Goal: Information Seeking & Learning: Find contact information

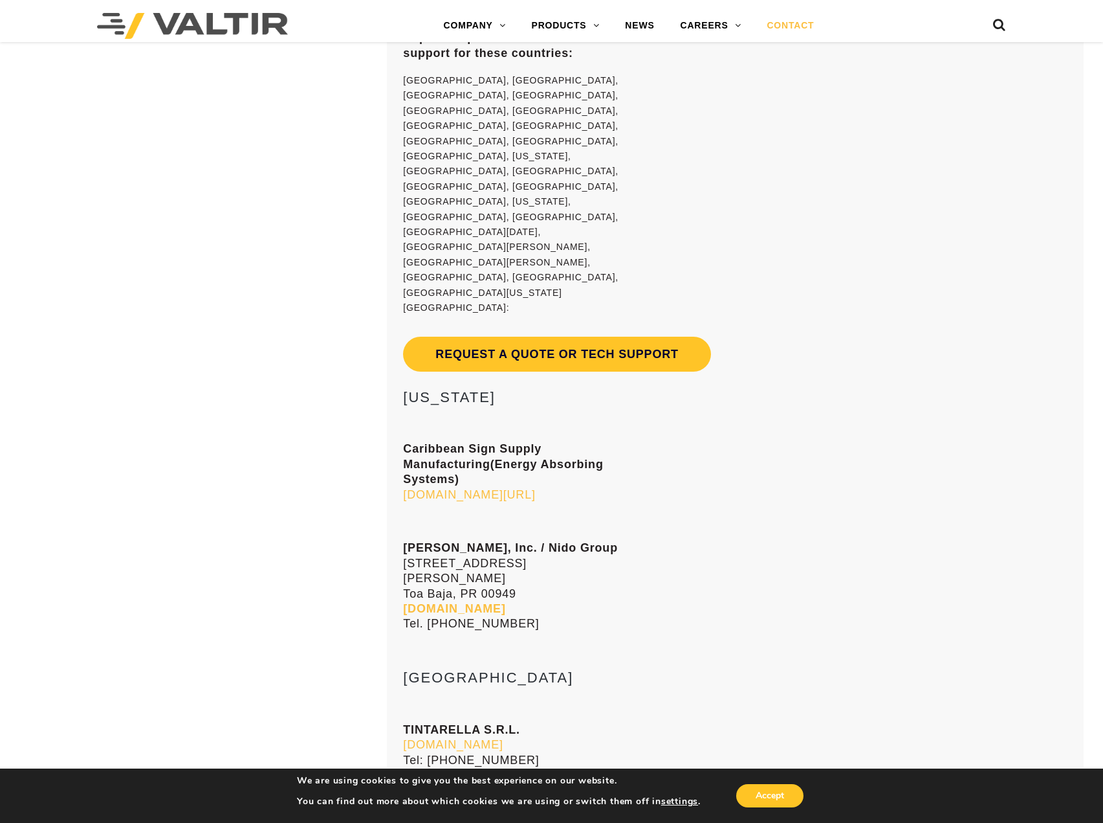
scroll to position [10232, 0]
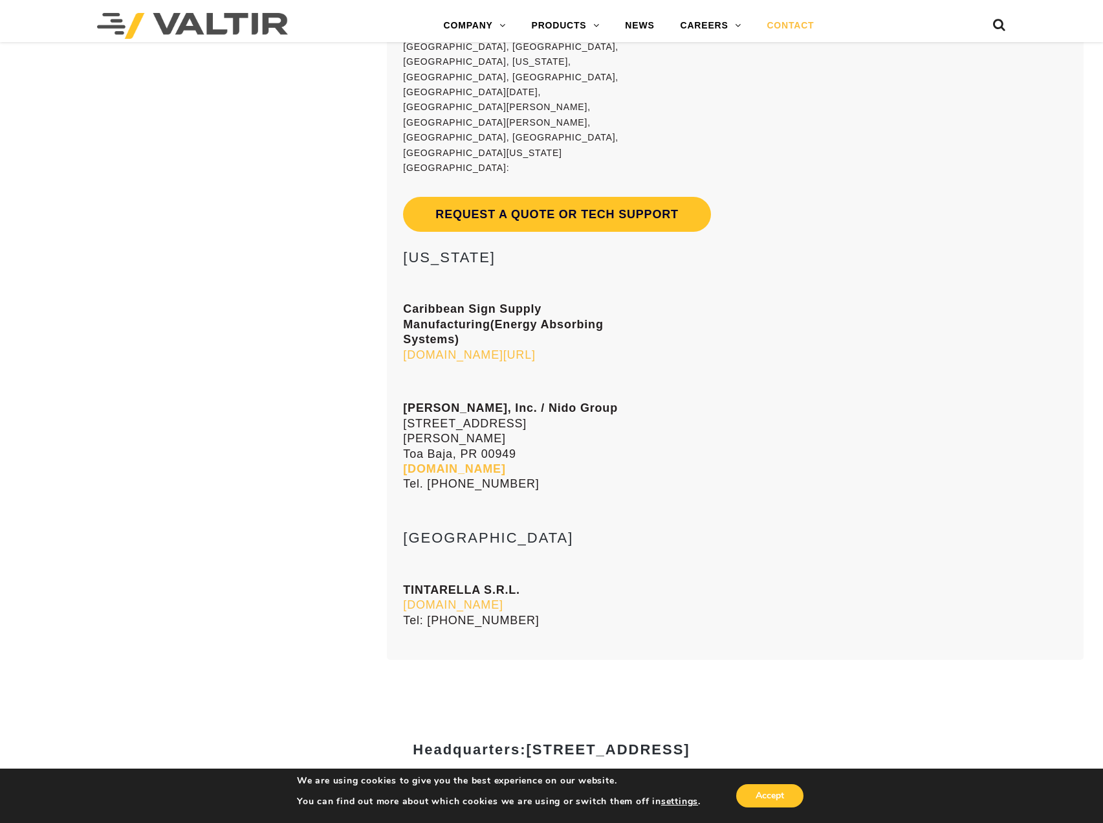
drag, startPoint x: 673, startPoint y: 351, endPoint x: 741, endPoint y: 351, distance: 68.0
click at [690, 741] on span "[STREET_ADDRESS]" at bounding box center [608, 749] width 164 height 16
copy span "Addison"
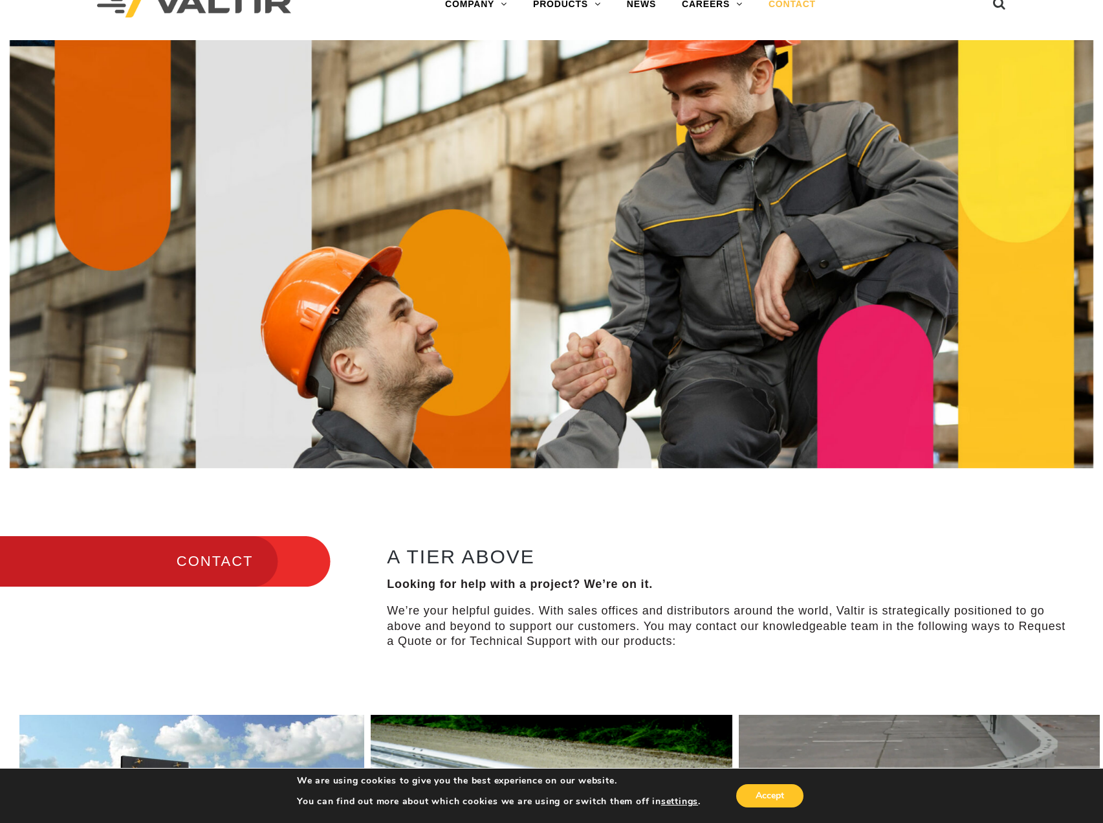
scroll to position [65, 0]
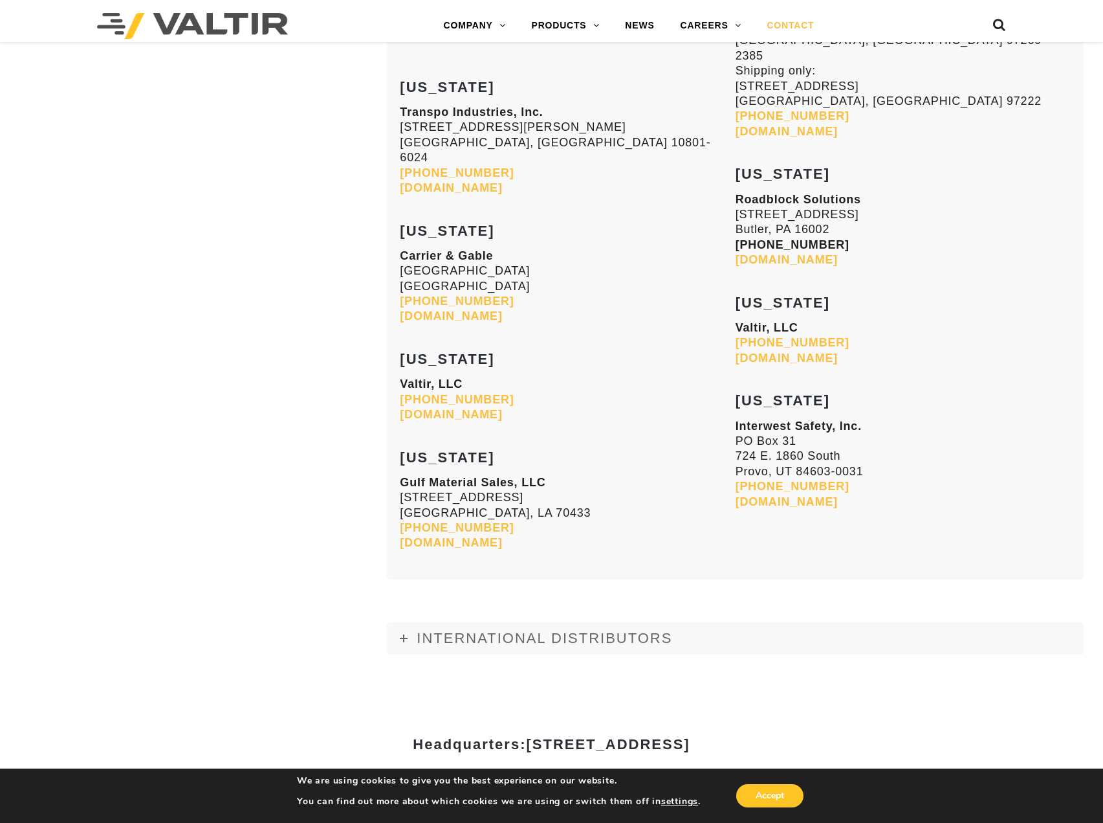
scroll to position [5372, 0]
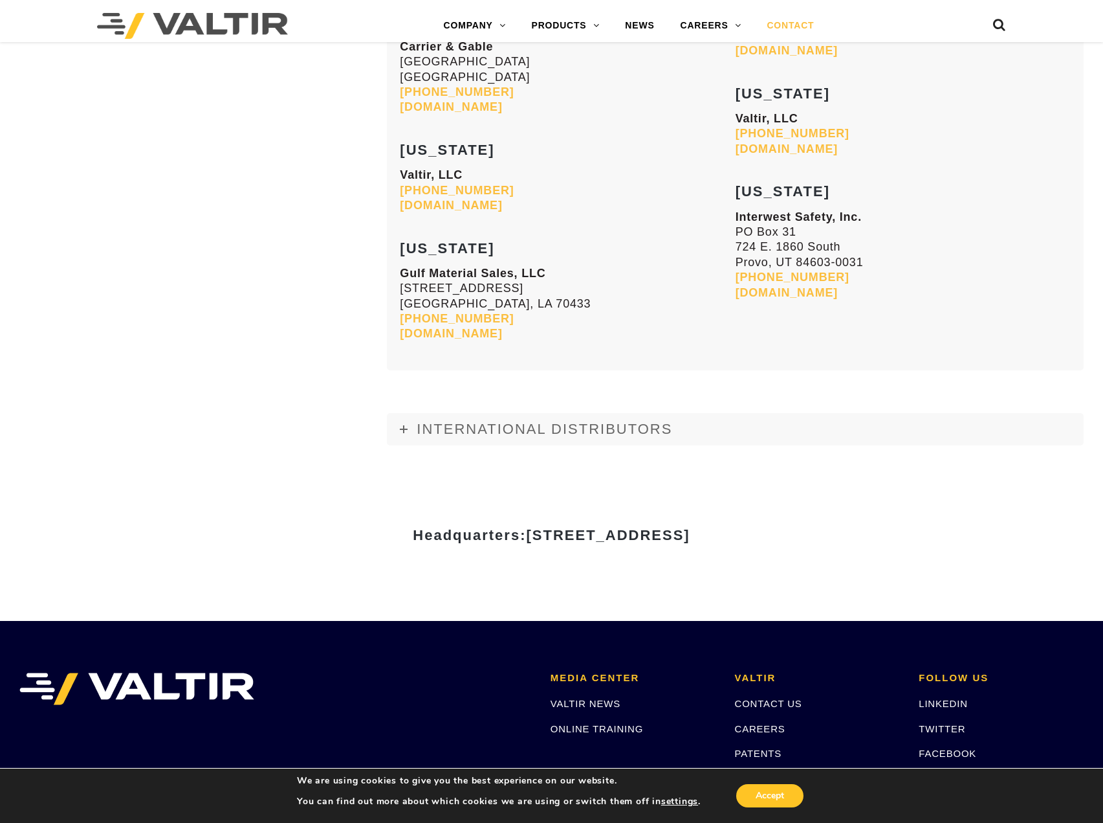
drag, startPoint x: 456, startPoint y: 310, endPoint x: 455, endPoint y: 326, distance: 15.5
click at [456, 421] on span "INTERNATIONAL DISTRIBUTORS" at bounding box center [545, 429] width 256 height 16
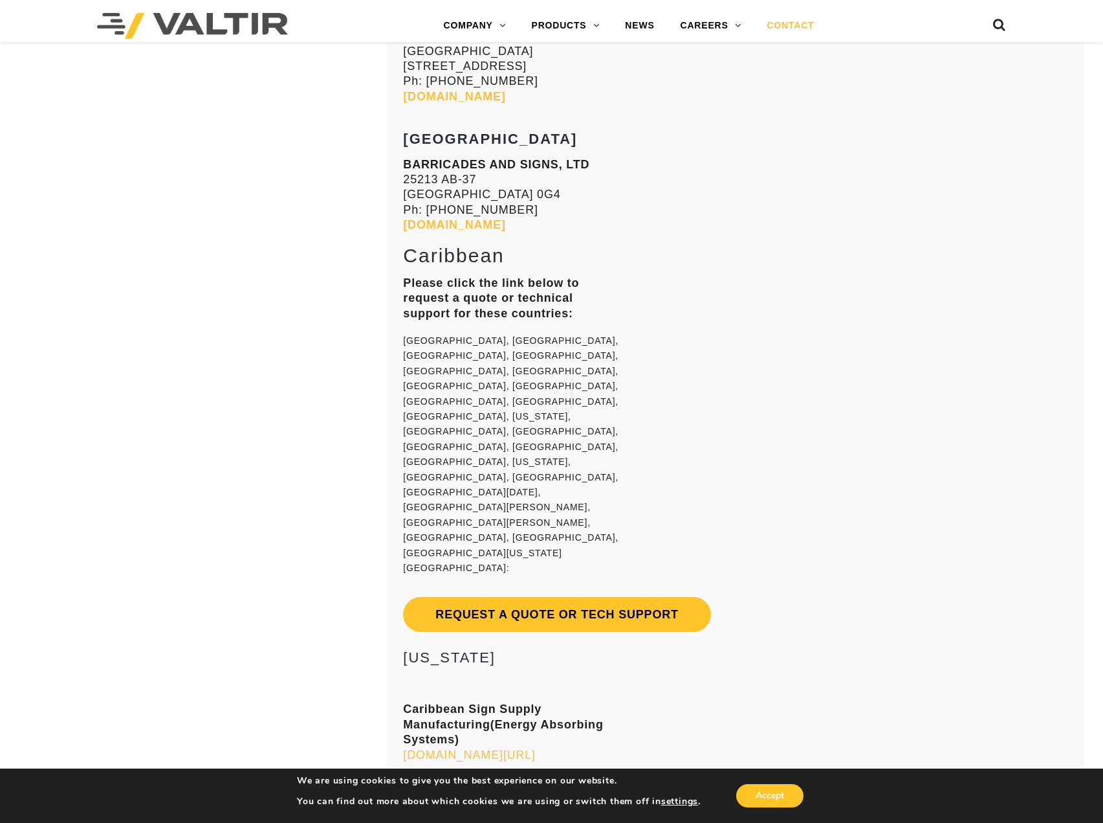
scroll to position [10161, 0]
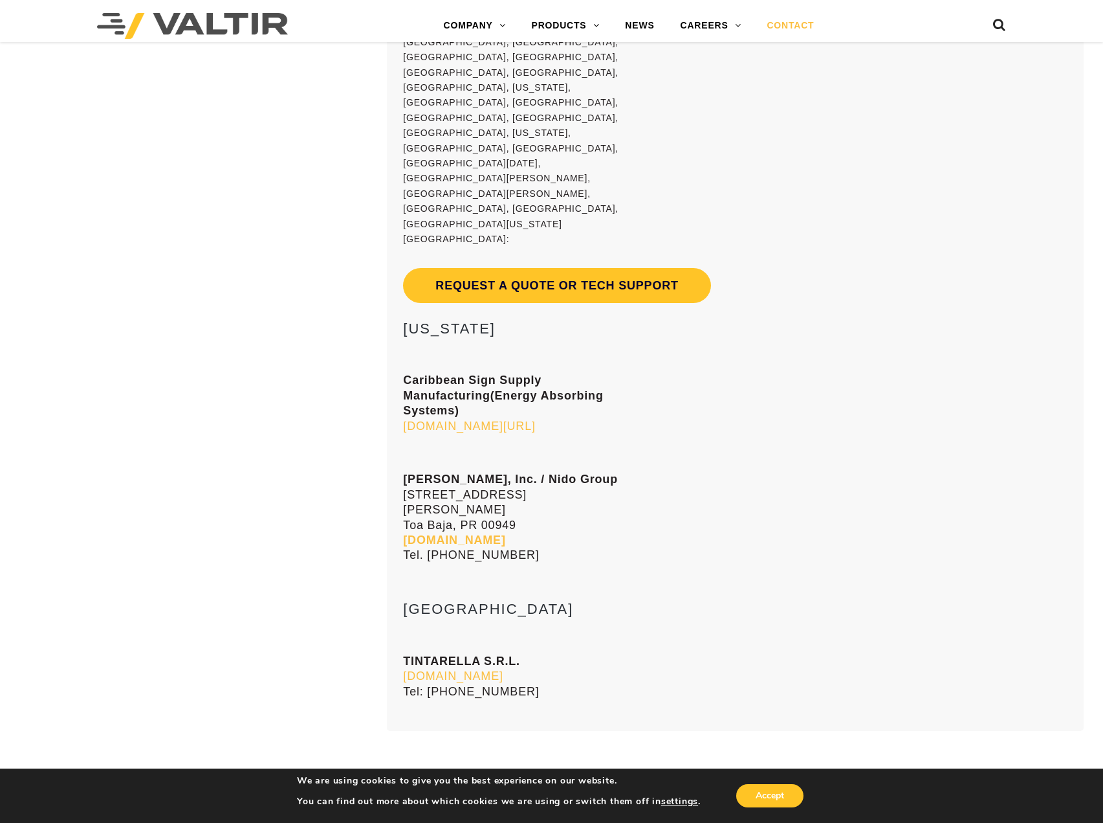
drag, startPoint x: 675, startPoint y: 417, endPoint x: 859, endPoint y: 430, distance: 184.9
click at [859, 803] on div "Headquarters: [STREET_ADDRESS]" at bounding box center [552, 825] width 777 height 45
click at [511, 745] on div "Headquarters: [STREET_ADDRESS]" at bounding box center [552, 825] width 777 height 161
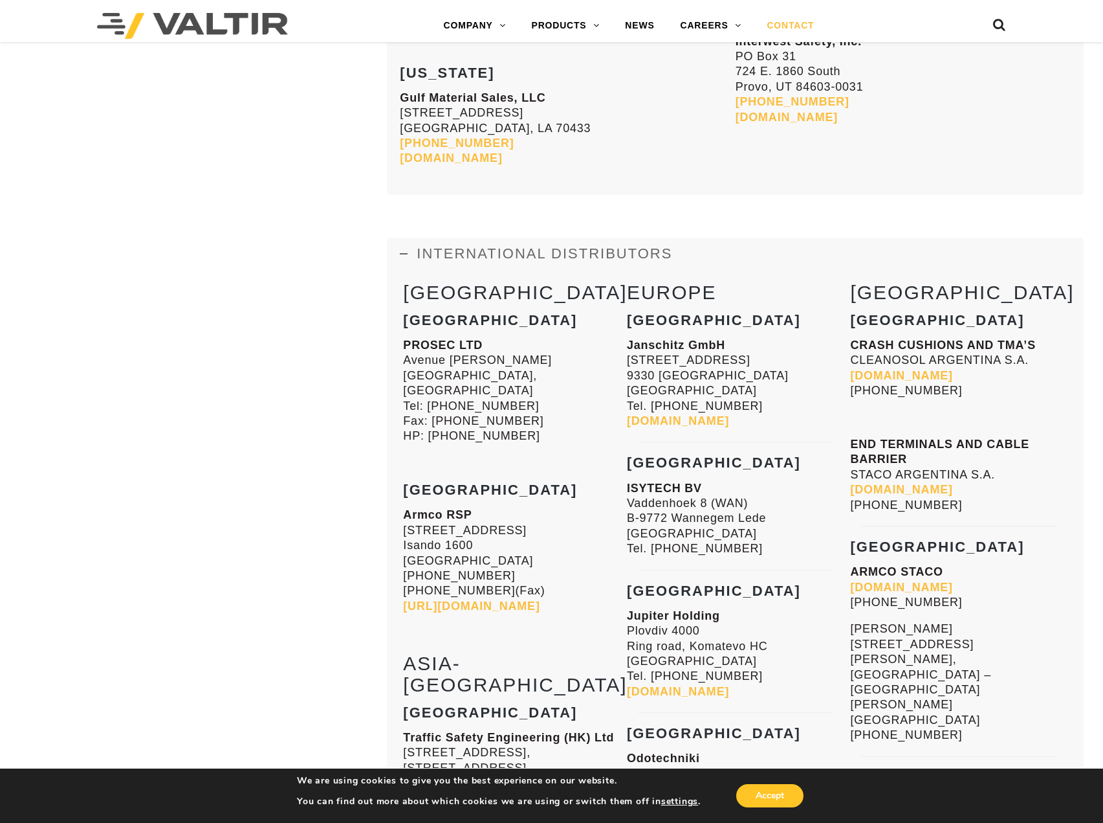
scroll to position [5566, 0]
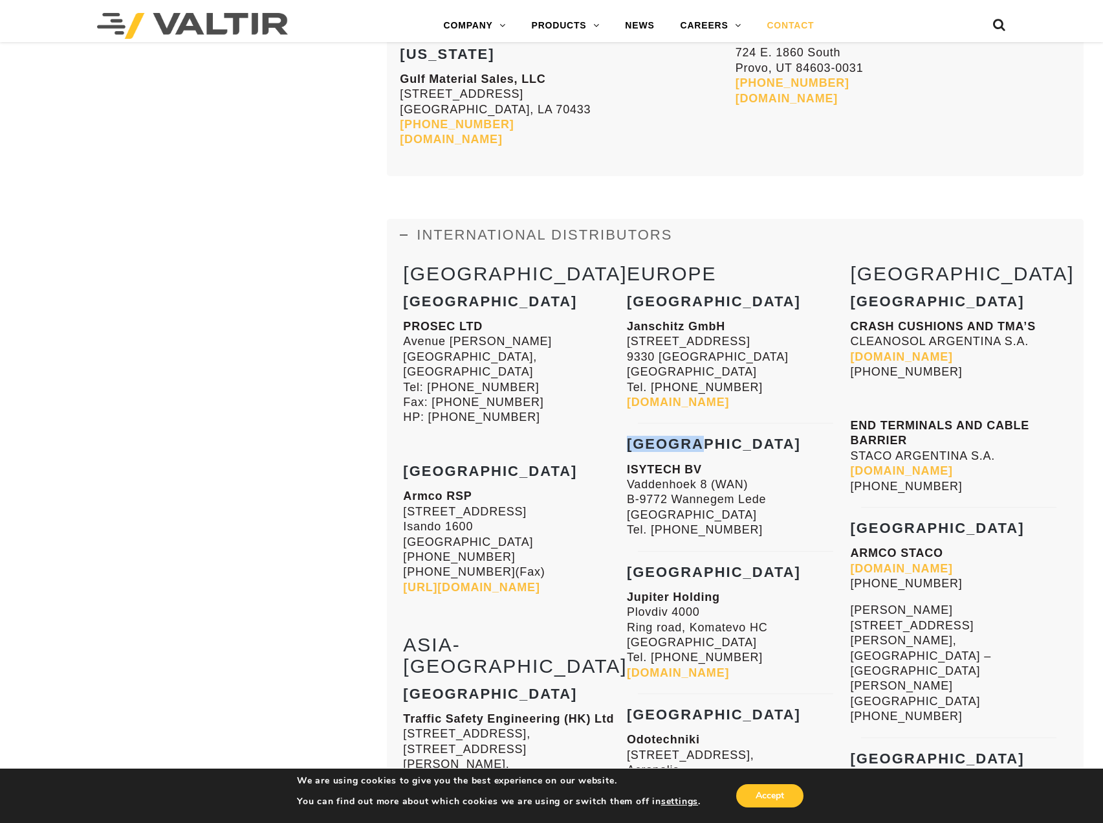
drag, startPoint x: 629, startPoint y: 324, endPoint x: 701, endPoint y: 325, distance: 71.9
click at [701, 436] on h3 "[GEOGRAPHIC_DATA]" at bounding box center [735, 444] width 217 height 16
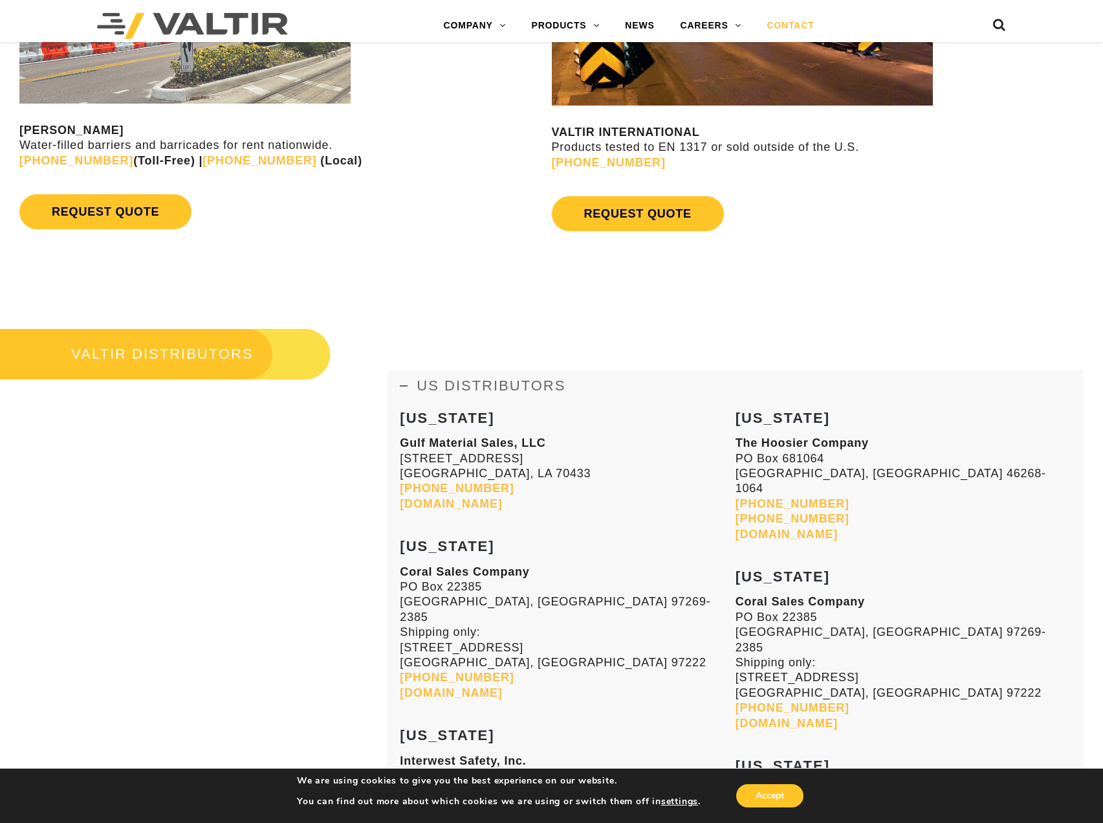
scroll to position [1294, 0]
click at [448, 417] on strong "[US_STATE]" at bounding box center [447, 417] width 94 height 16
click at [469, 445] on strong "Gulf Material Sales, LLC" at bounding box center [473, 442] width 146 height 13
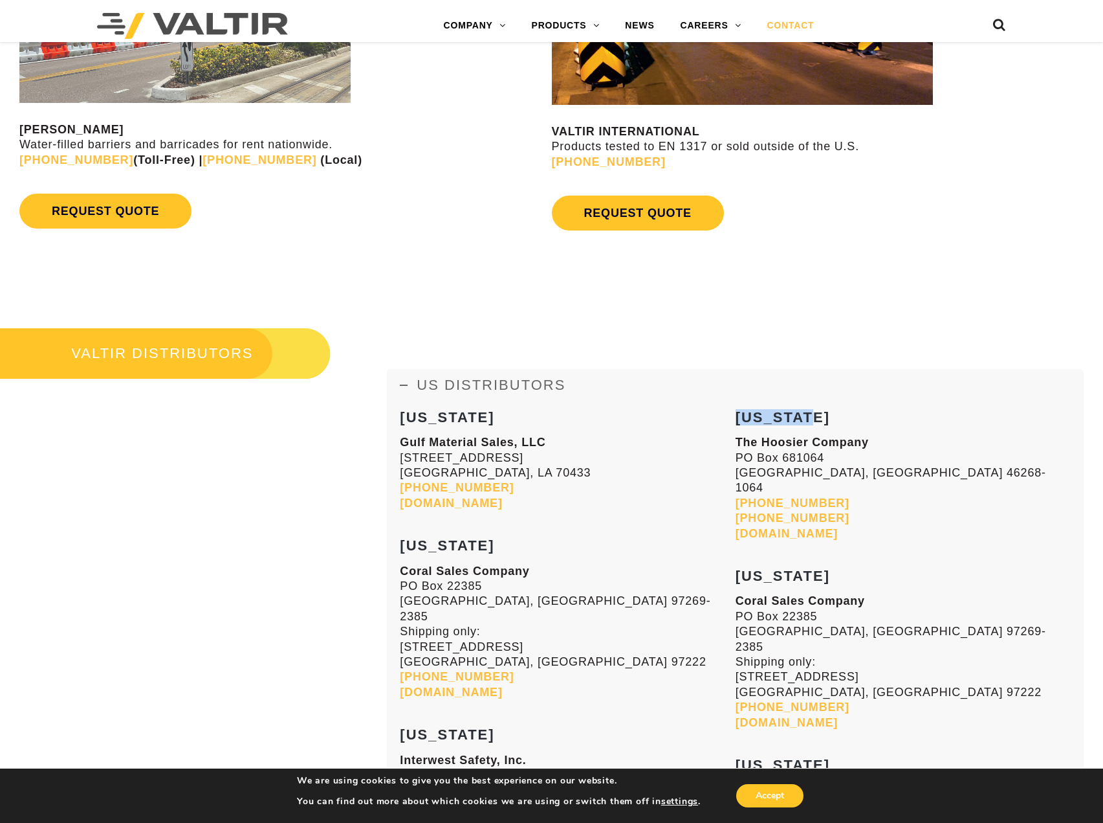
drag, startPoint x: 739, startPoint y: 417, endPoint x: 820, endPoint y: 414, distance: 81.0
click at [820, 414] on h3 "[US_STATE]" at bounding box center [903, 418] width 335 height 16
copy strong "[US_STATE]"
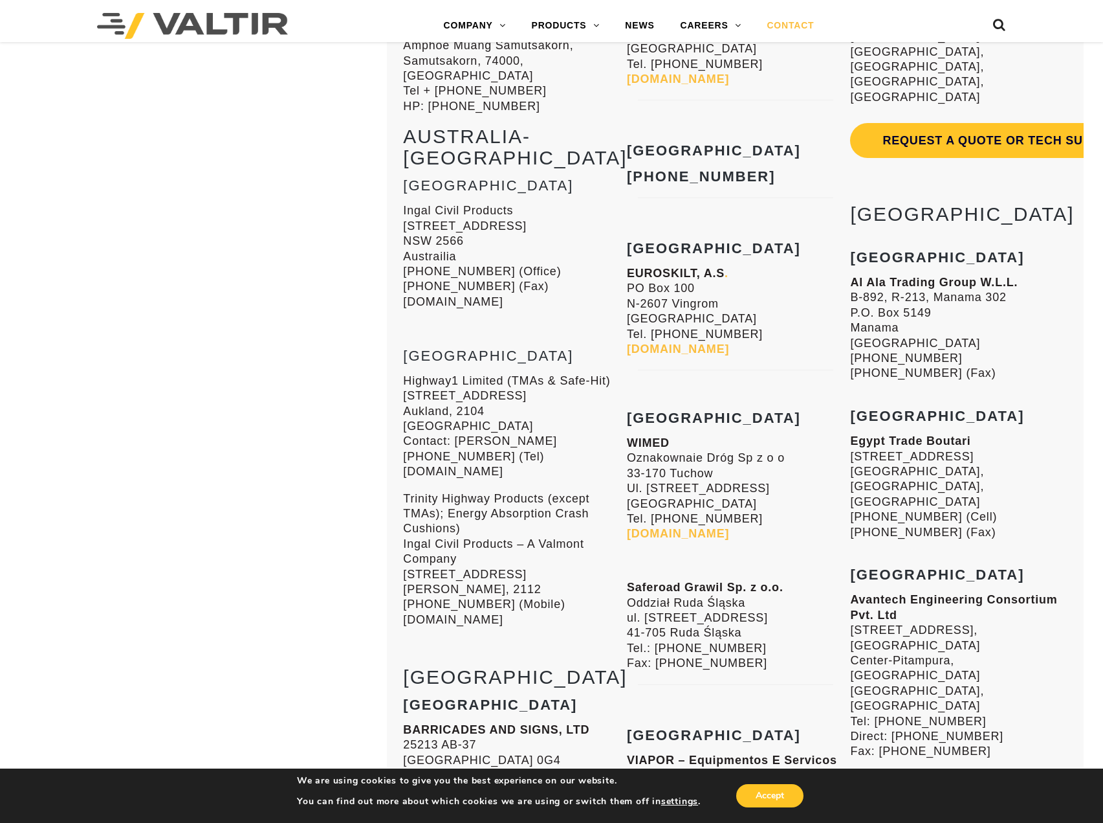
scroll to position [7702, 0]
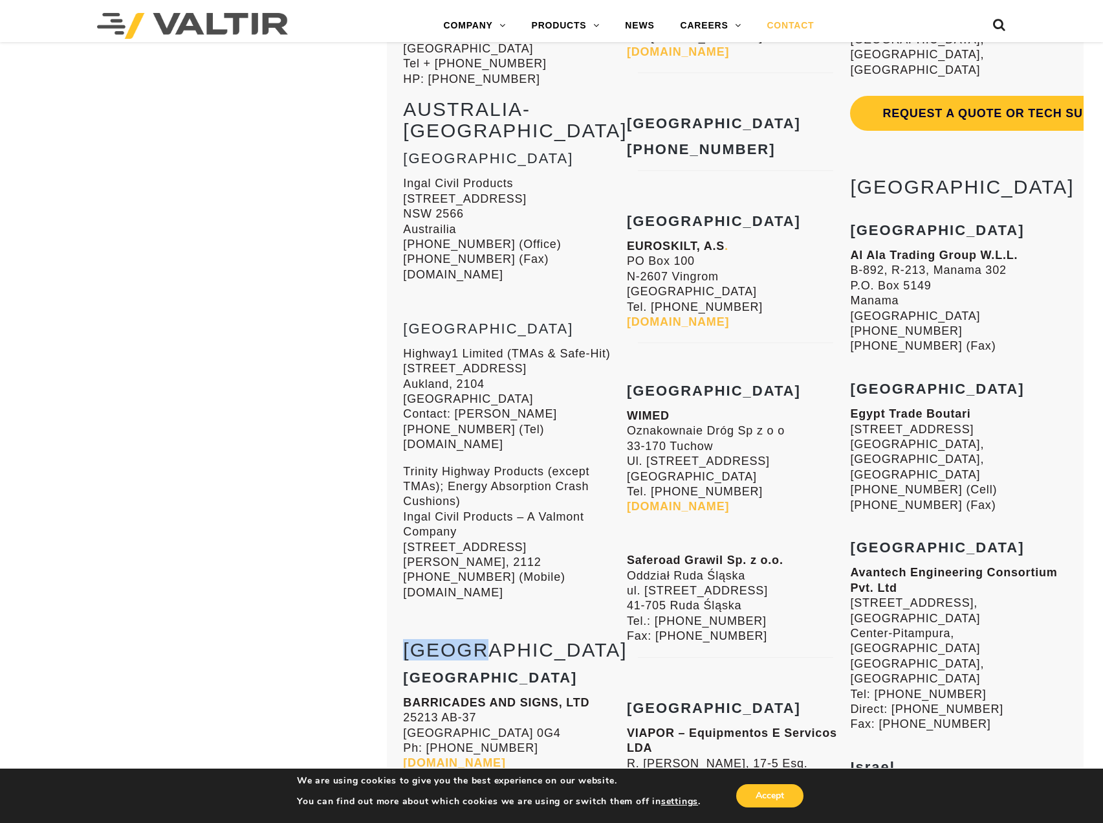
drag, startPoint x: 404, startPoint y: 473, endPoint x: 513, endPoint y: 485, distance: 109.4
click at [513, 639] on h2 "[GEOGRAPHIC_DATA]" at bounding box center [511, 649] width 217 height 21
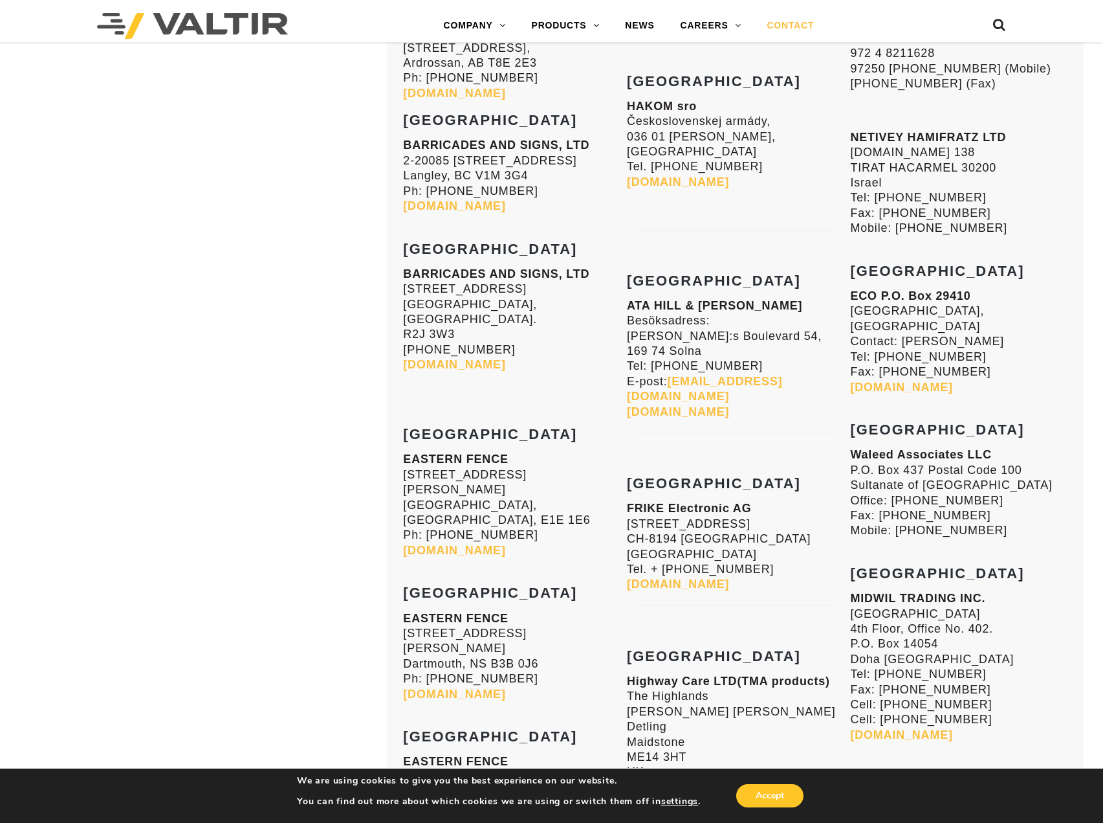
scroll to position [8543, 0]
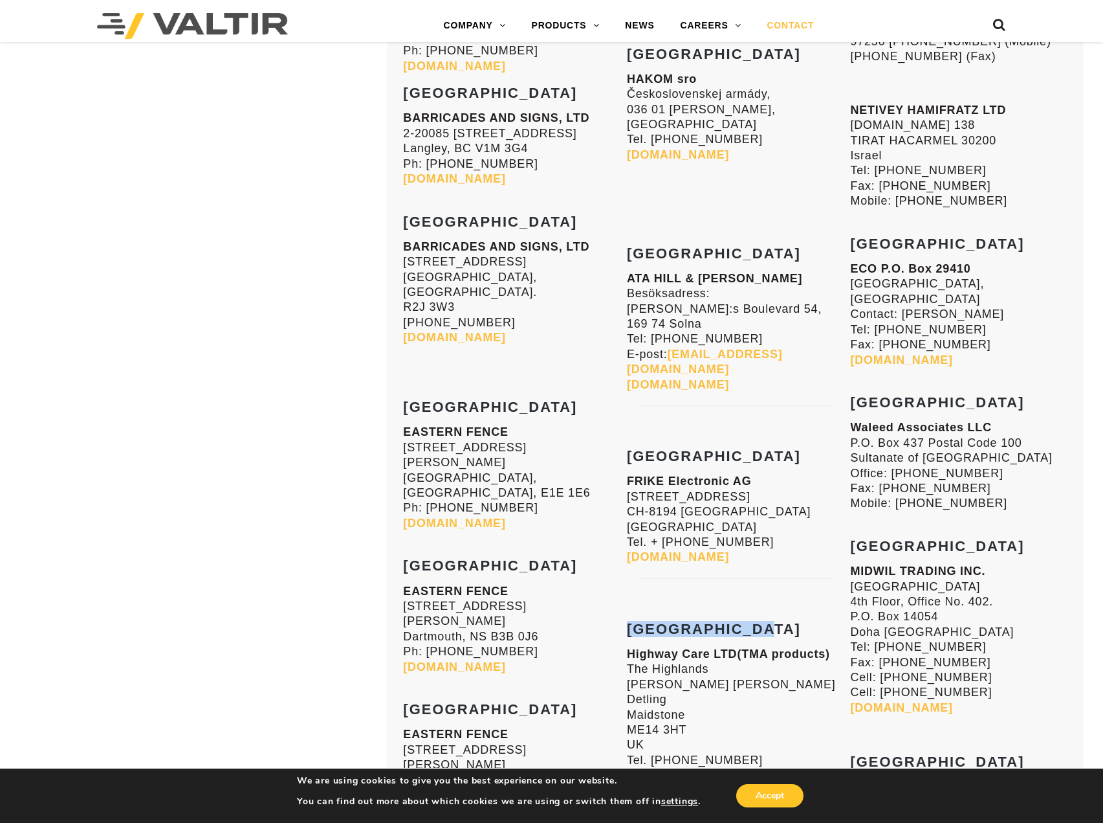
drag, startPoint x: 630, startPoint y: 445, endPoint x: 771, endPoint y: 436, distance: 142.0
copy strong "[GEOGRAPHIC_DATA]"
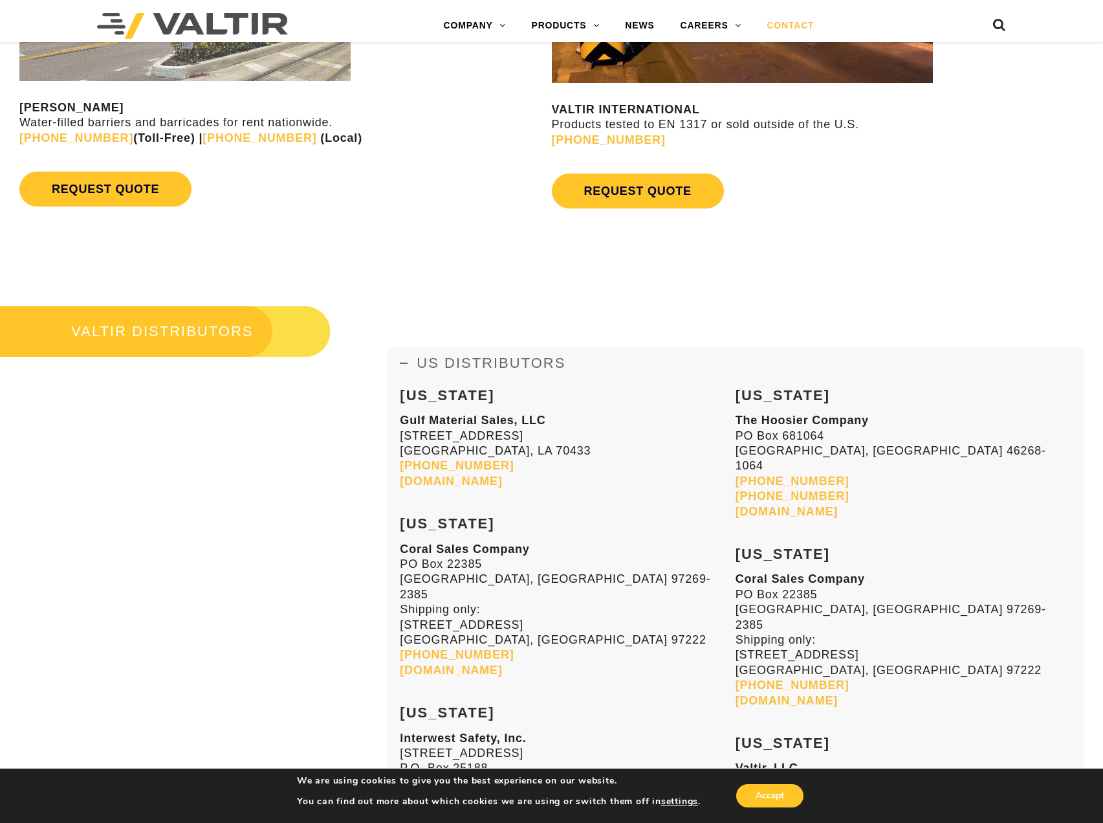
scroll to position [1359, 0]
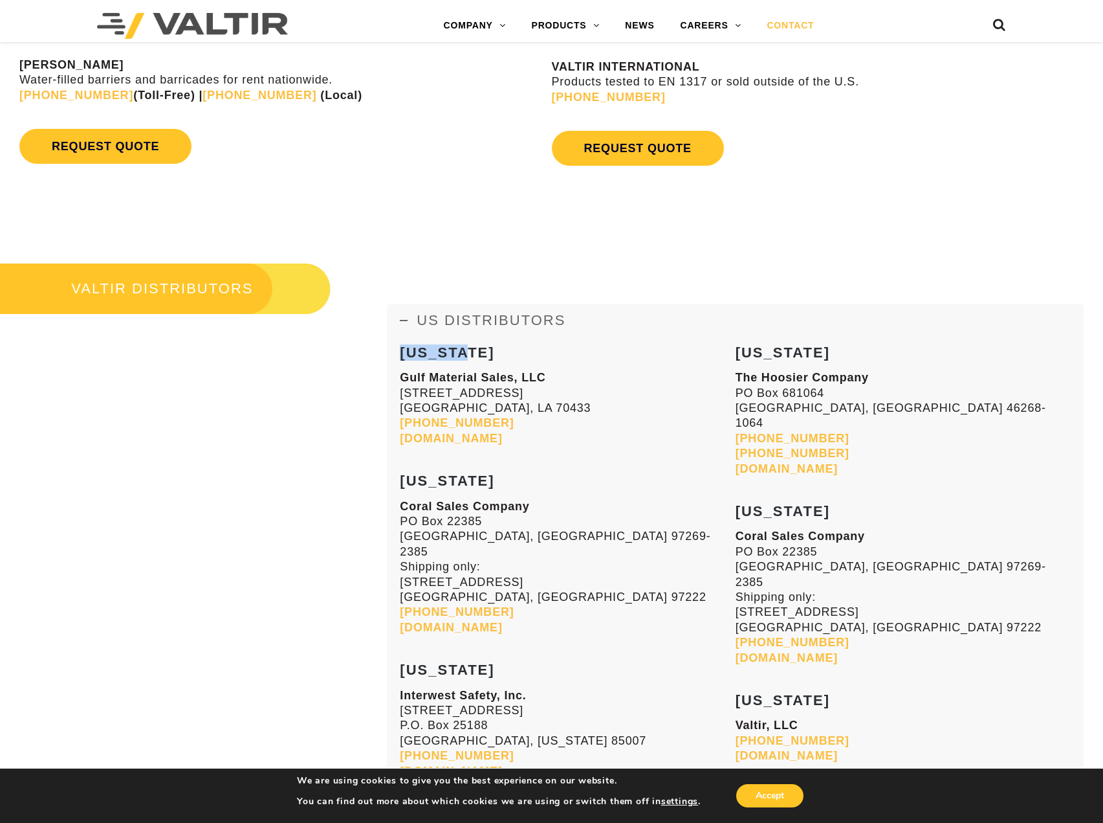
drag, startPoint x: 402, startPoint y: 353, endPoint x: 494, endPoint y: 355, distance: 92.6
click at [494, 355] on h3 "[US_STATE]" at bounding box center [567, 353] width 335 height 16
copy strong "[US_STATE]"
drag, startPoint x: 737, startPoint y: 352, endPoint x: 821, endPoint y: 346, distance: 84.3
click at [821, 346] on h3 "[US_STATE]" at bounding box center [903, 353] width 335 height 16
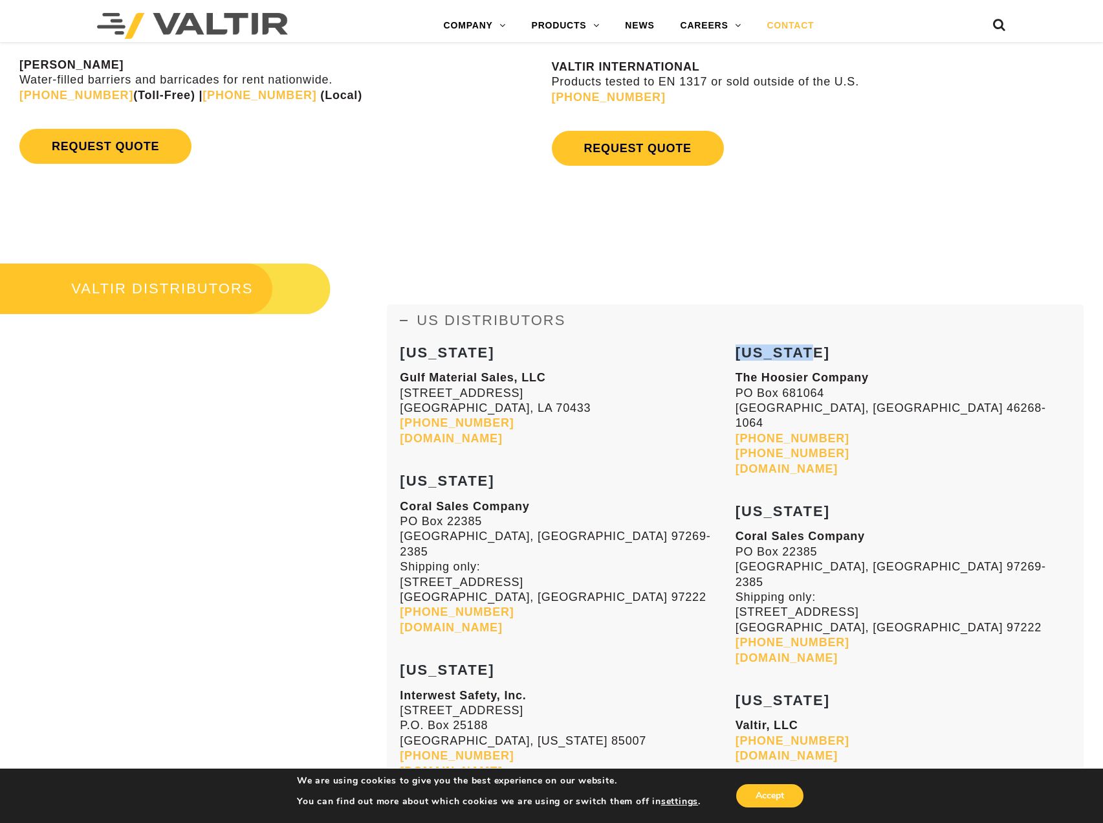
copy strong "[US_STATE]"
drag, startPoint x: 403, startPoint y: 484, endPoint x: 469, endPoint y: 476, distance: 67.2
click at [469, 476] on h3 "[US_STATE]" at bounding box center [567, 473] width 335 height 31
copy strong "[US_STATE]"
drag, startPoint x: 737, startPoint y: 496, endPoint x: 821, endPoint y: 495, distance: 84.8
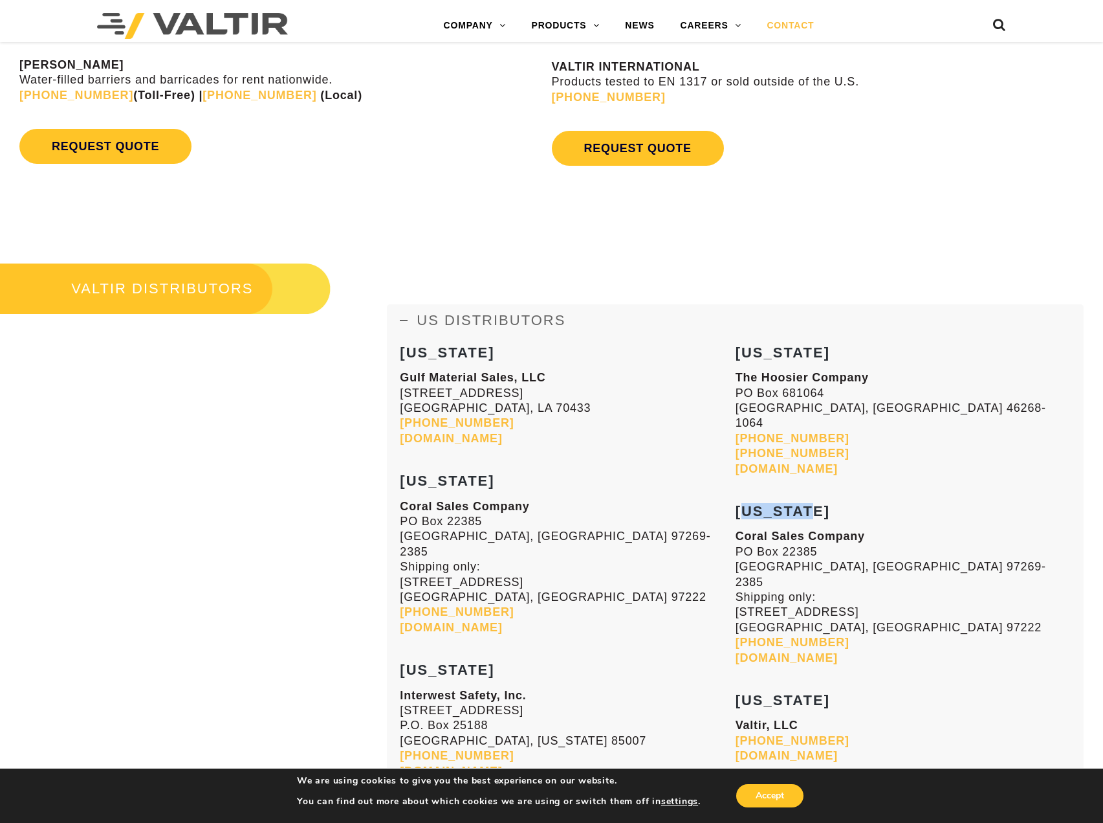
click at [821, 495] on h3 "[US_STATE]" at bounding box center [903, 503] width 335 height 31
copy strong "[US_STATE]"
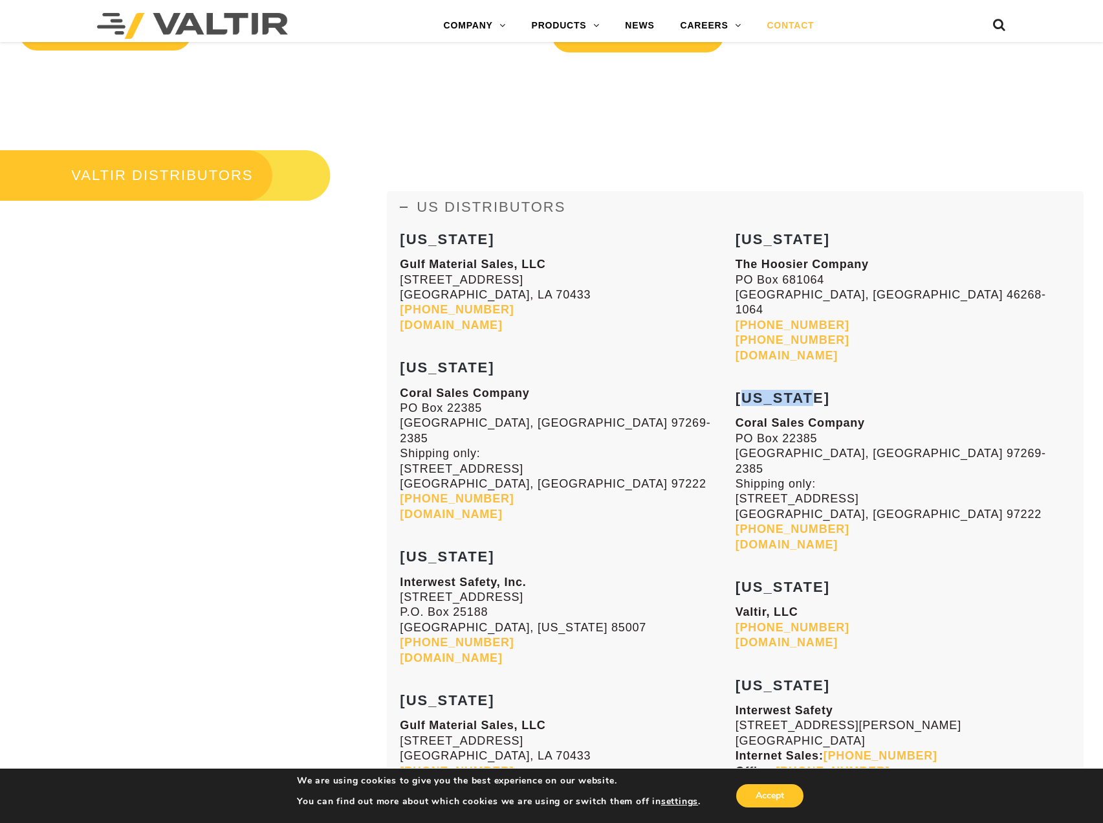
scroll to position [1683, 0]
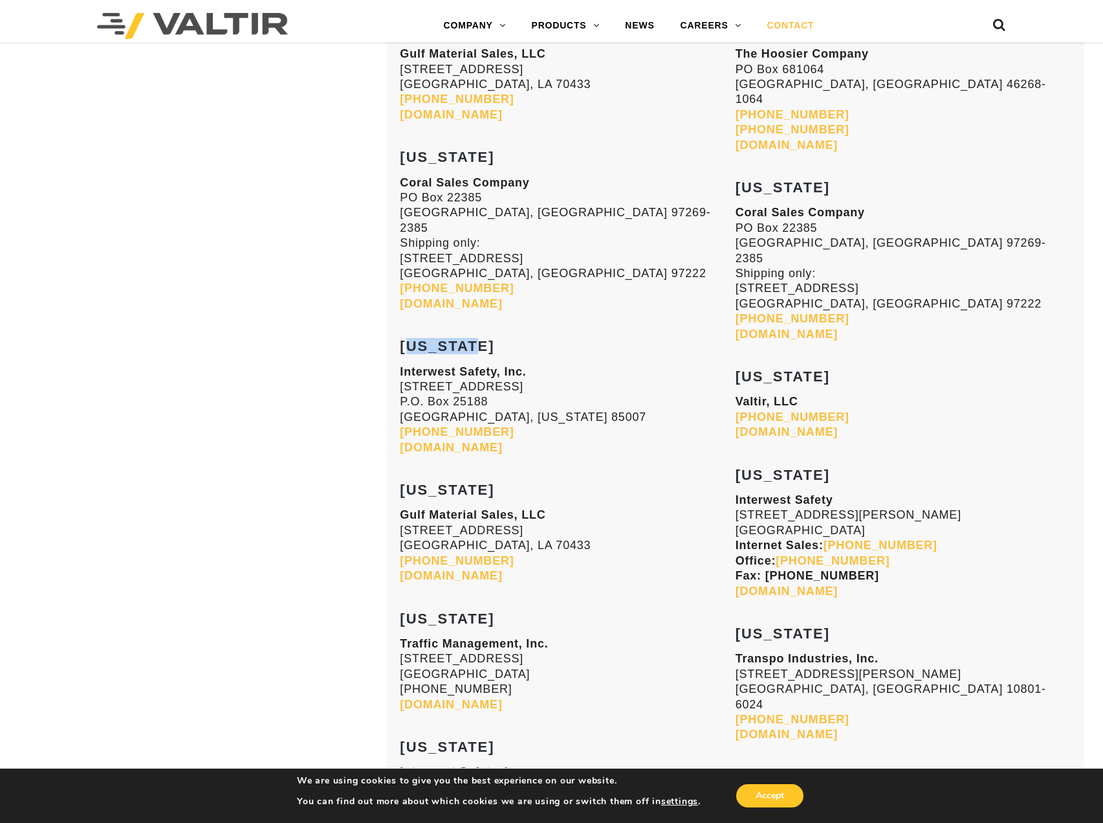
drag, startPoint x: 403, startPoint y: 331, endPoint x: 491, endPoint y: 327, distance: 87.5
click at [491, 327] on h3 "[US_STATE]" at bounding box center [567, 338] width 335 height 31
copy strong "[US_STATE]"
drag, startPoint x: 737, startPoint y: 349, endPoint x: 833, endPoint y: 340, distance: 96.8
click at [833, 353] on h3 "[US_STATE]" at bounding box center [903, 368] width 335 height 31
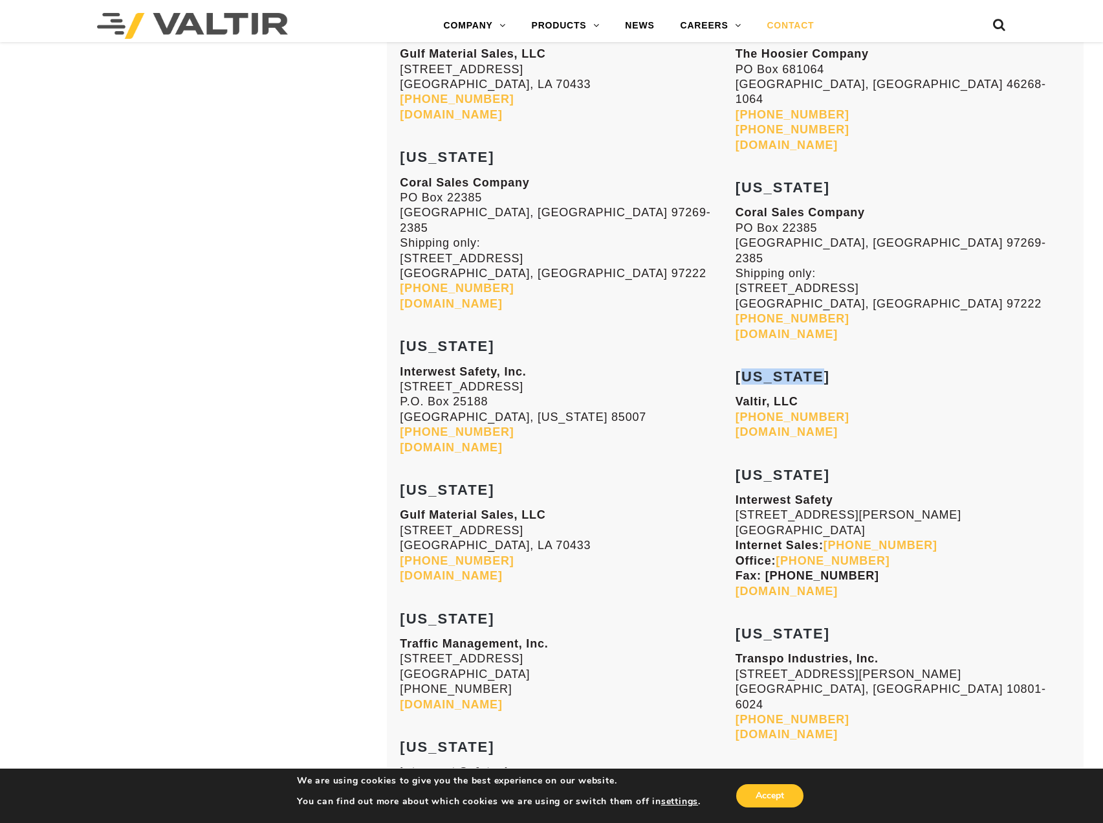
copy strong "[US_STATE]"
drag, startPoint x: 402, startPoint y: 474, endPoint x: 503, endPoint y: 473, distance: 101.0
click at [503, 473] on h3 "[US_STATE]" at bounding box center [567, 482] width 335 height 31
copy strong "[US_STATE]"
drag, startPoint x: 737, startPoint y: 445, endPoint x: 821, endPoint y: 443, distance: 83.5
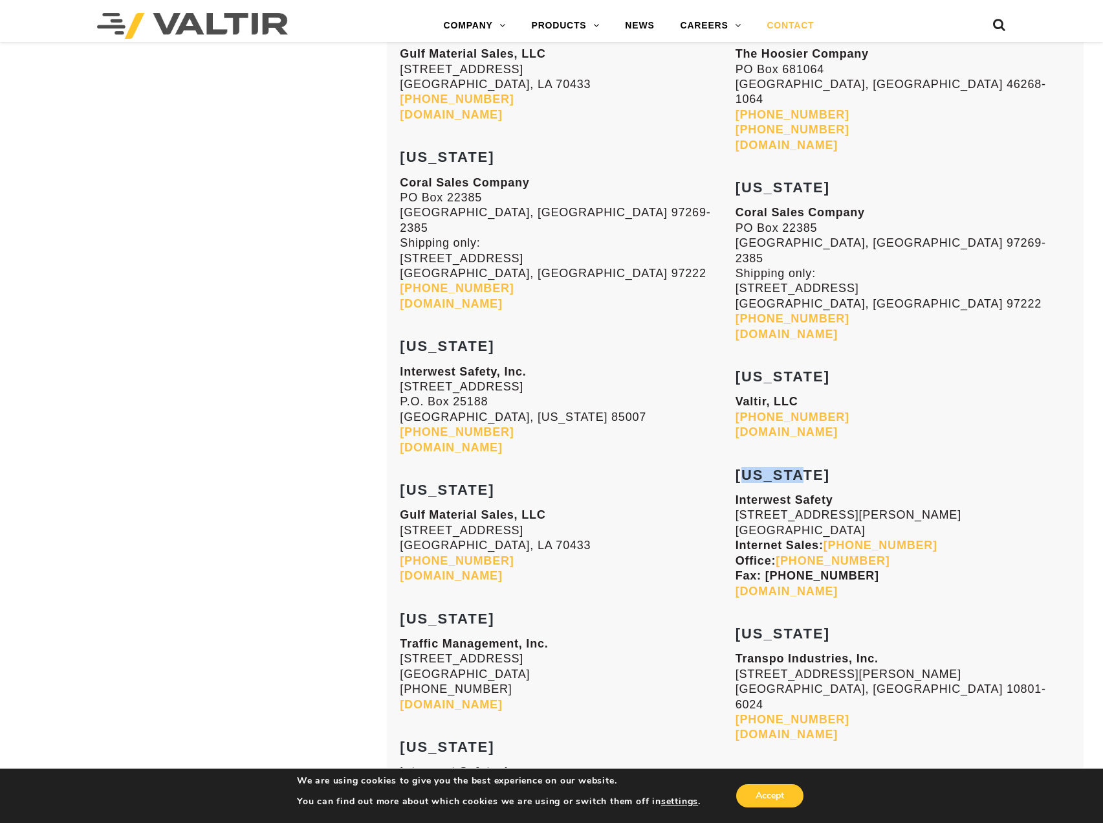
click at [821, 452] on h3 "[US_STATE]" at bounding box center [903, 467] width 335 height 31
copy strong "[US_STATE]"
drag, startPoint x: 402, startPoint y: 476, endPoint x: 517, endPoint y: 474, distance: 115.2
click at [517, 474] on h3 "[US_STATE]" at bounding box center [567, 482] width 335 height 31
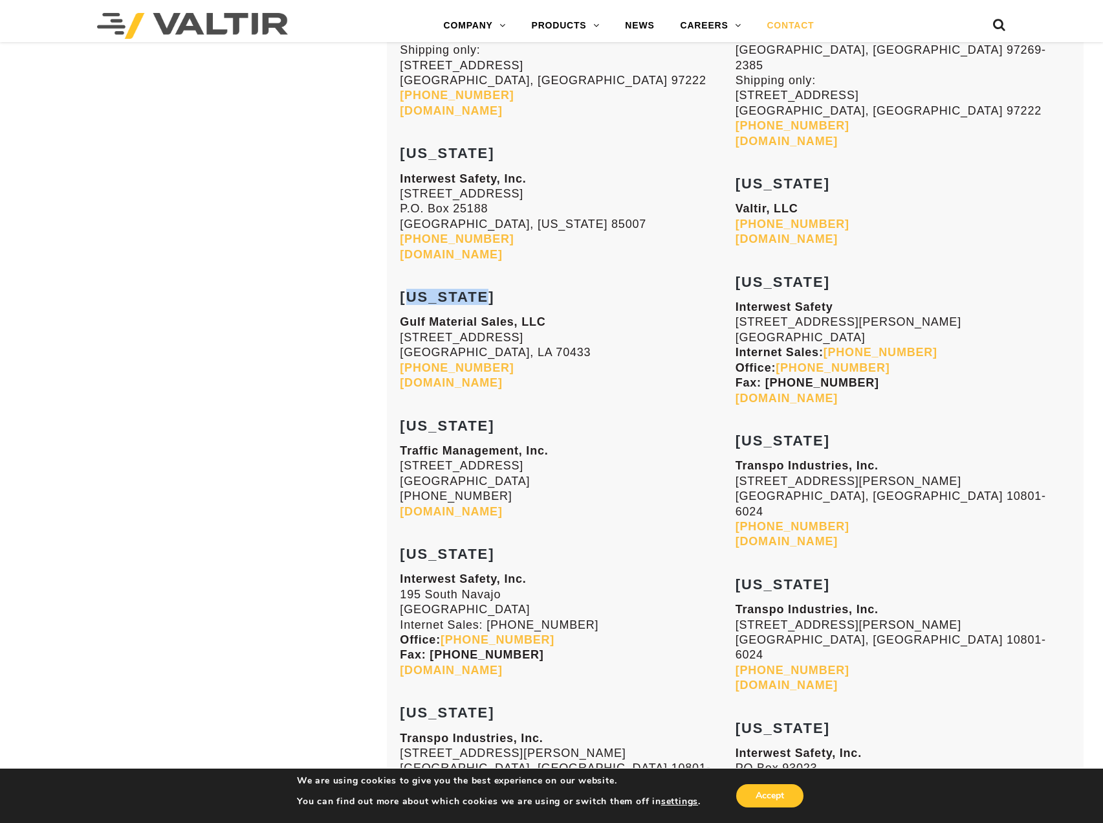
scroll to position [1877, 0]
drag, startPoint x: 403, startPoint y: 405, endPoint x: 533, endPoint y: 404, distance: 130.1
click at [533, 404] on h3 "[US_STATE]" at bounding box center [567, 416] width 335 height 31
drag, startPoint x: 738, startPoint y: 408, endPoint x: 903, endPoint y: 403, distance: 165.1
click at [903, 416] on h3 "[US_STATE]" at bounding box center [903, 431] width 335 height 31
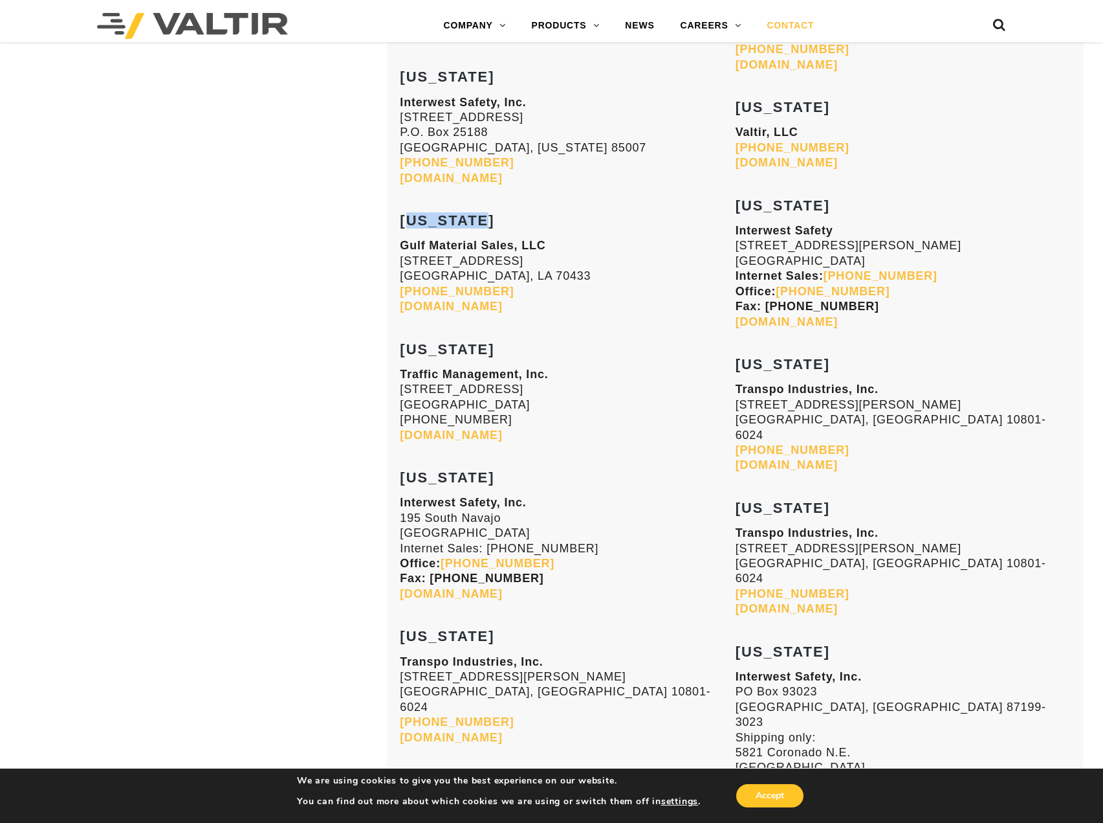
scroll to position [2136, 0]
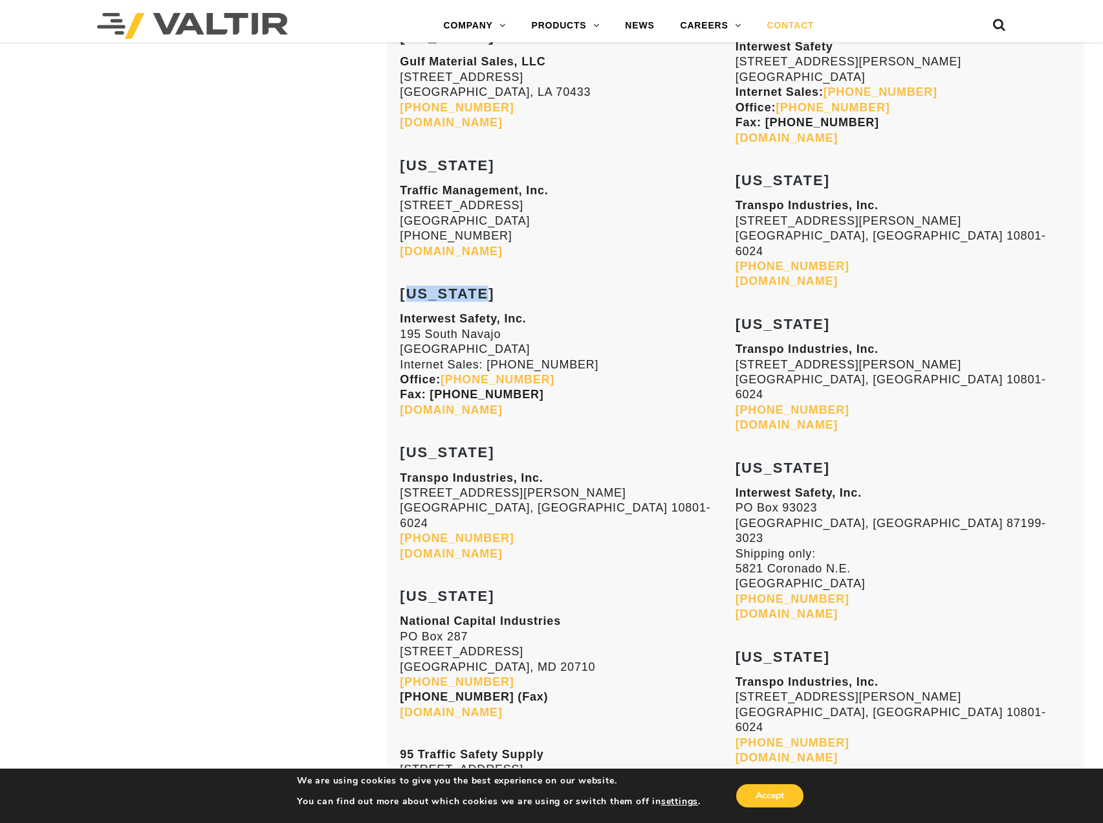
drag, startPoint x: 401, startPoint y: 279, endPoint x: 509, endPoint y: 275, distance: 108.2
click at [509, 275] on h3 "[US_STATE]" at bounding box center [567, 286] width 335 height 31
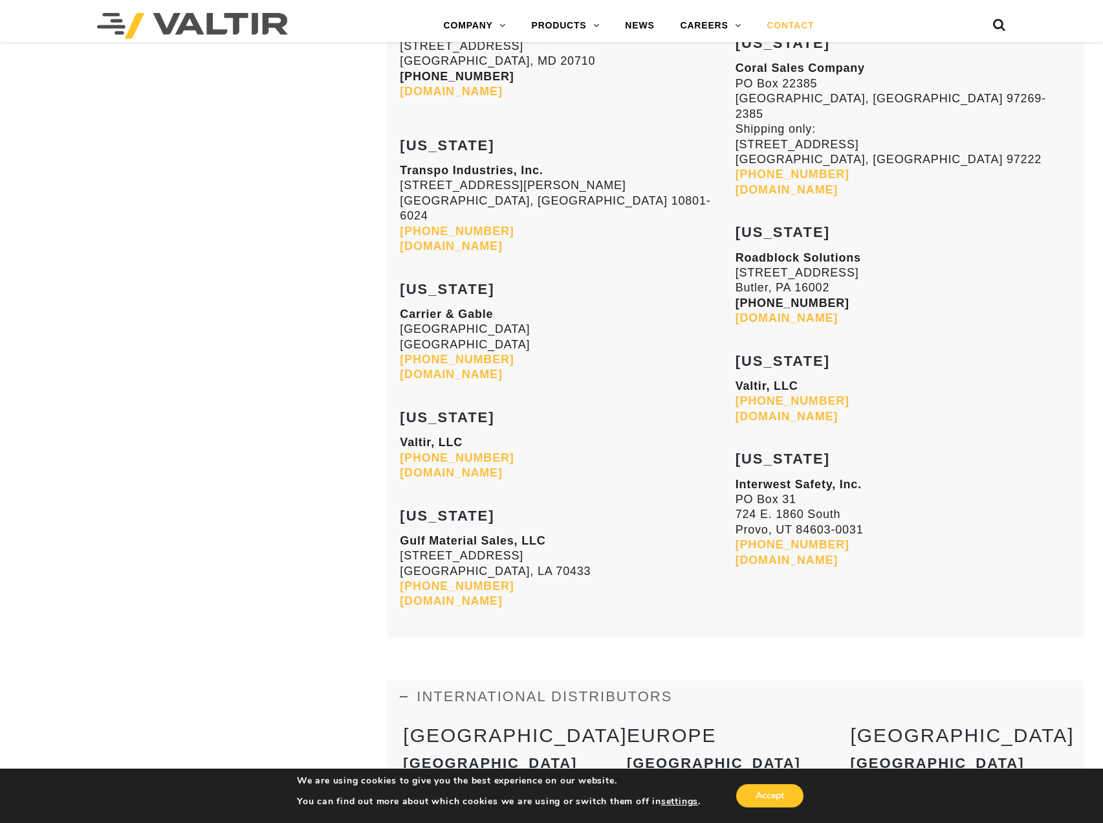
scroll to position [5372, 0]
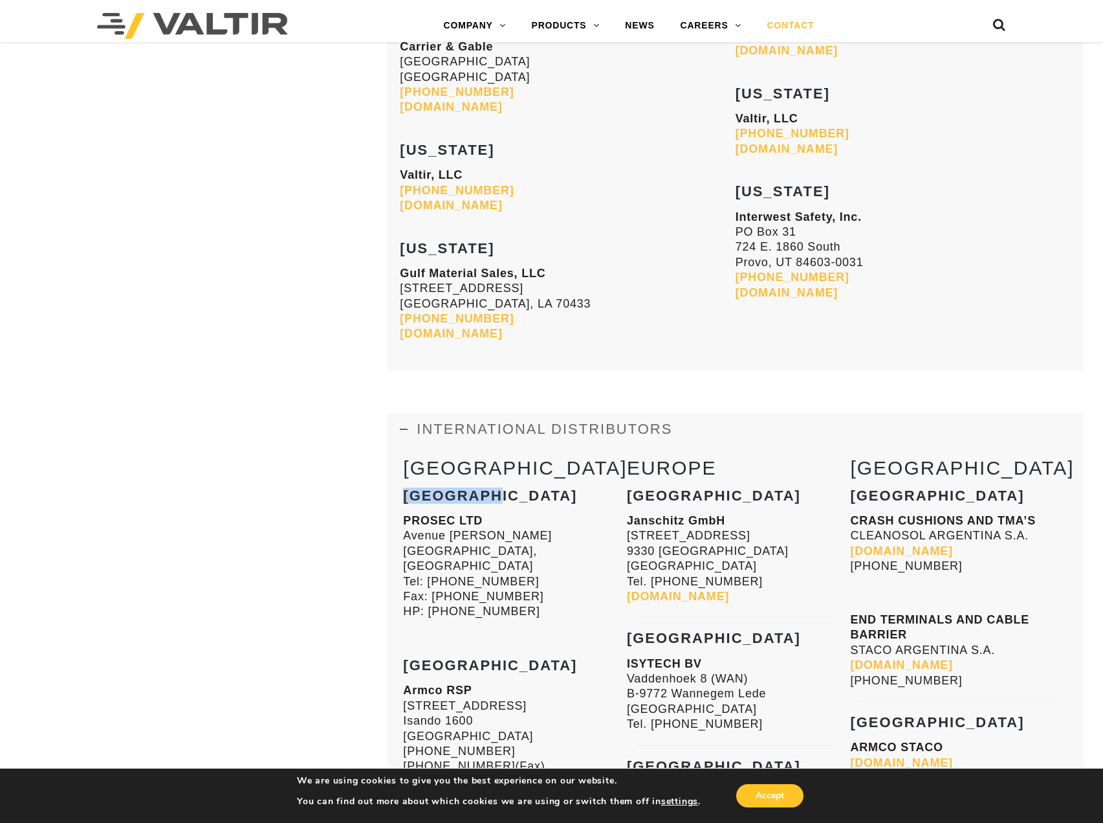
drag, startPoint x: 403, startPoint y: 370, endPoint x: 503, endPoint y: 374, distance: 99.8
click at [503, 488] on h3 "[GEOGRAPHIC_DATA]" at bounding box center [511, 496] width 217 height 16
drag, startPoint x: 630, startPoint y: 377, endPoint x: 694, endPoint y: 371, distance: 64.4
click at [694, 488] on h3 "[GEOGRAPHIC_DATA]" at bounding box center [735, 496] width 217 height 16
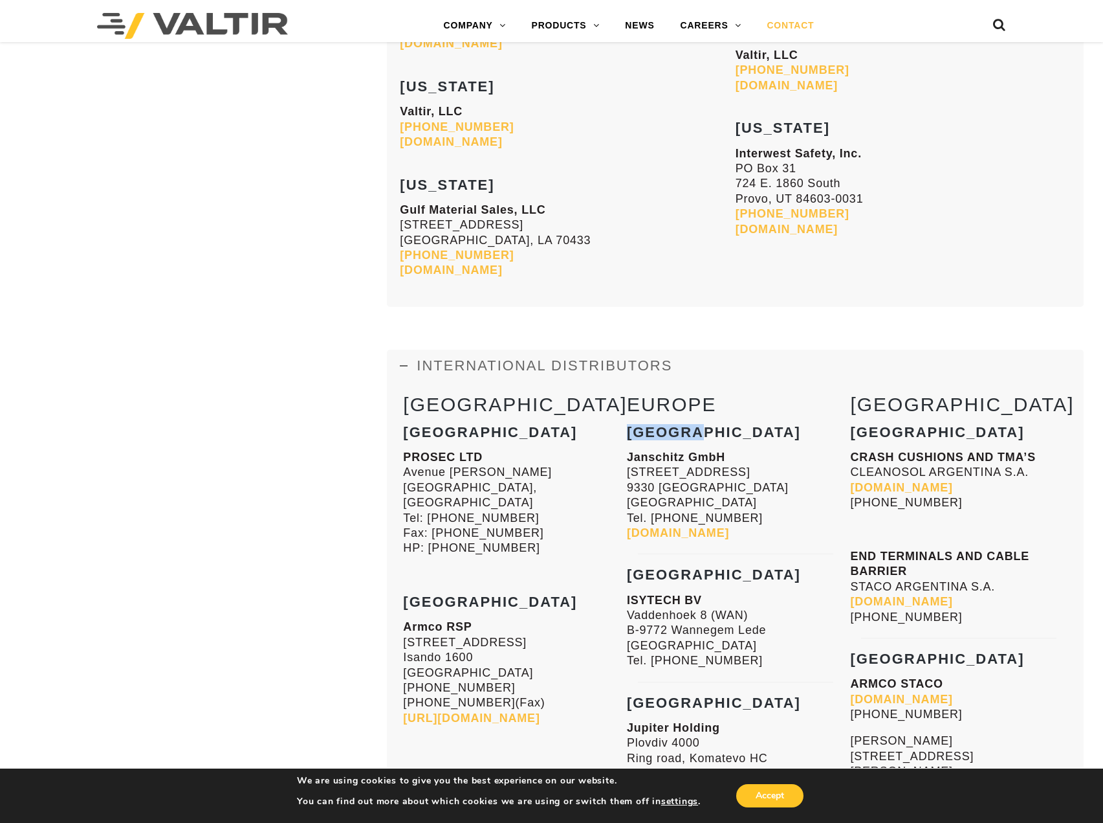
scroll to position [5437, 0]
drag, startPoint x: 405, startPoint y: 465, endPoint x: 525, endPoint y: 465, distance: 120.4
click at [525, 593] on h3 "[GEOGRAPHIC_DATA]" at bounding box center [511, 601] width 217 height 16
drag, startPoint x: 630, startPoint y: 458, endPoint x: 703, endPoint y: 449, distance: 73.6
click at [703, 566] on h3 "[GEOGRAPHIC_DATA]" at bounding box center [735, 574] width 217 height 16
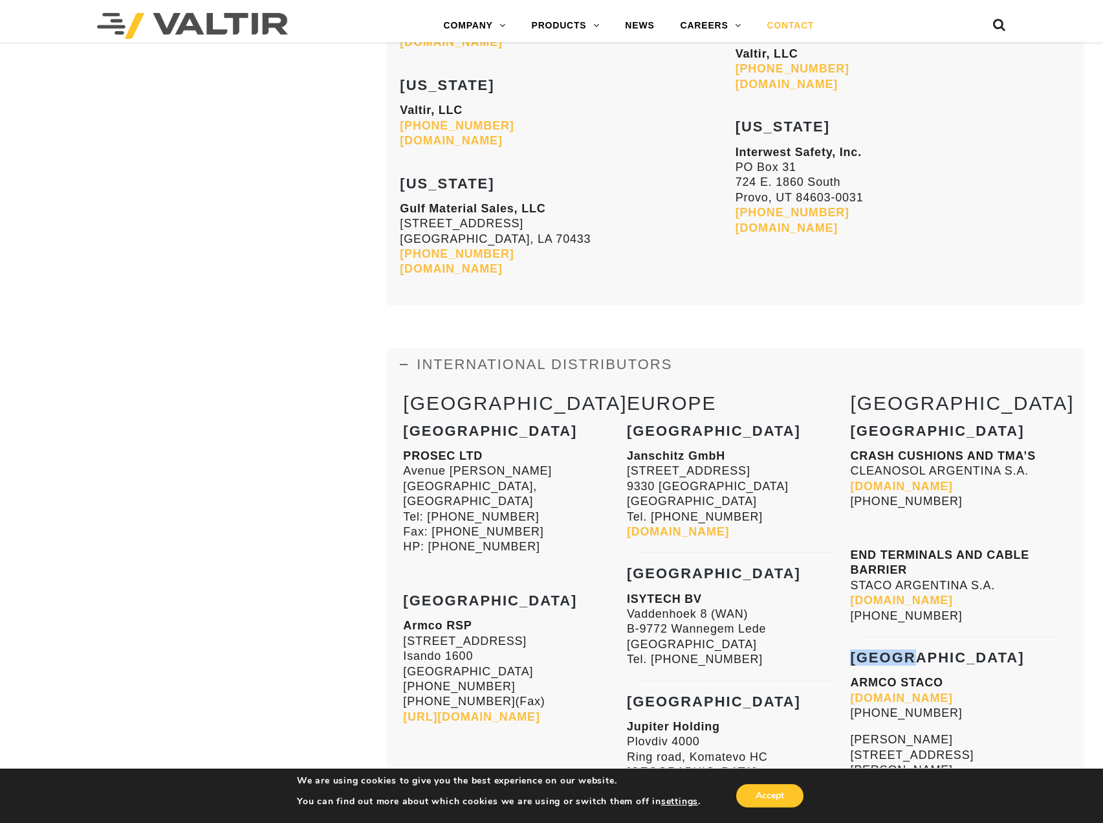
drag, startPoint x: 856, startPoint y: 535, endPoint x: 899, endPoint y: 533, distance: 43.4
click at [899, 650] on h3 "[GEOGRAPHIC_DATA]" at bounding box center [958, 658] width 217 height 16
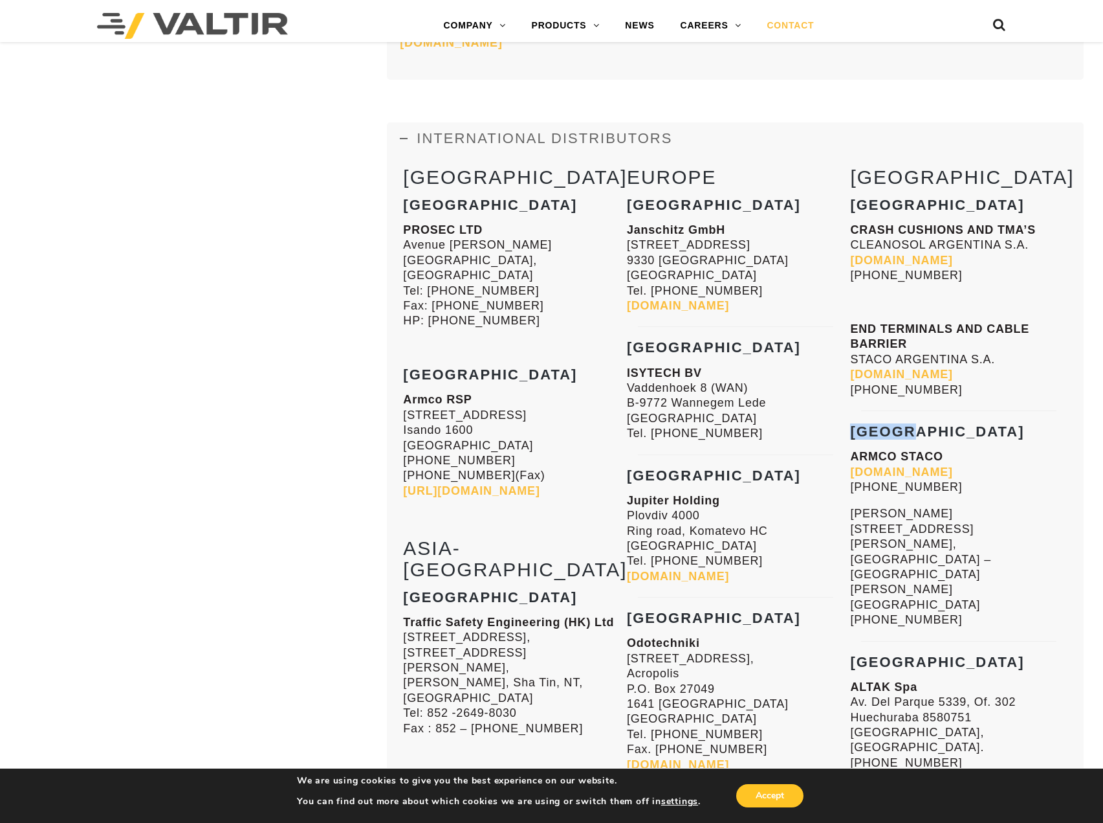
scroll to position [5695, 0]
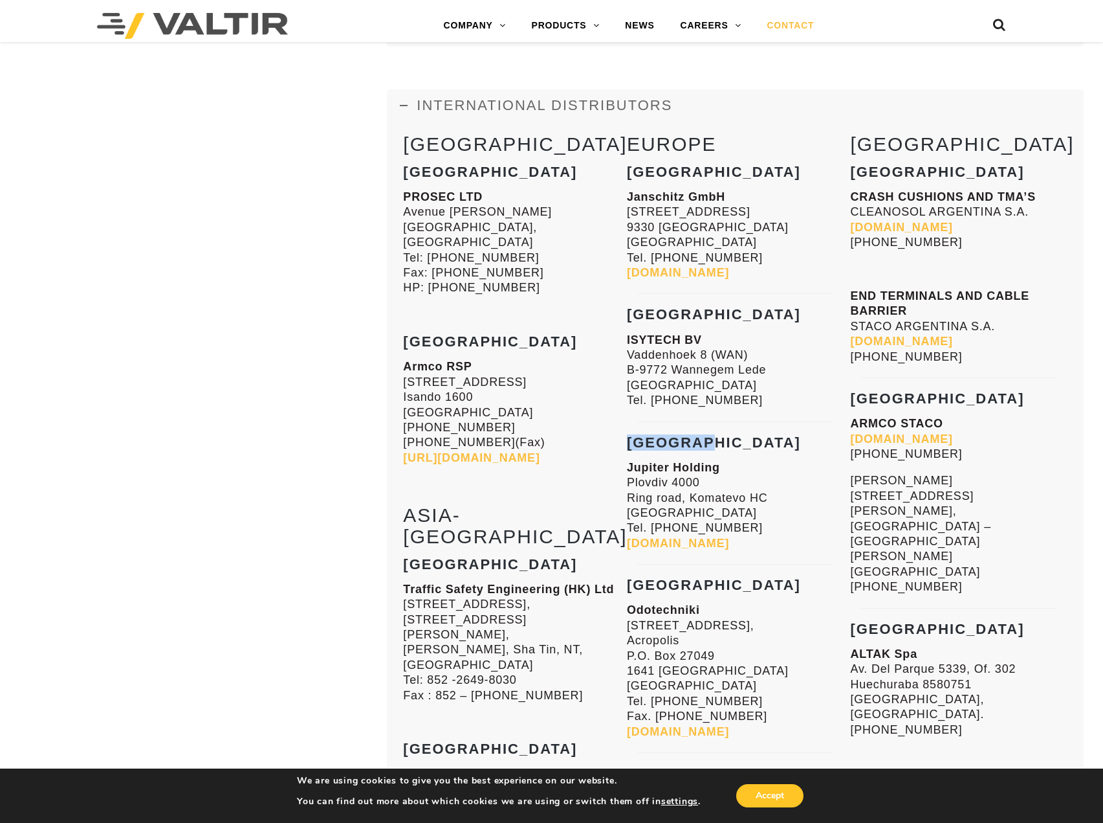
drag, startPoint x: 632, startPoint y: 320, endPoint x: 738, endPoint y: 319, distance: 106.1
click at [738, 435] on h3 "[GEOGRAPHIC_DATA]" at bounding box center [735, 443] width 217 height 16
drag, startPoint x: 406, startPoint y: 407, endPoint x: 511, endPoint y: 412, distance: 105.6
click at [511, 557] on h3 "[GEOGRAPHIC_DATA]" at bounding box center [511, 565] width 217 height 16
drag, startPoint x: 630, startPoint y: 459, endPoint x: 700, endPoint y: 454, distance: 70.0
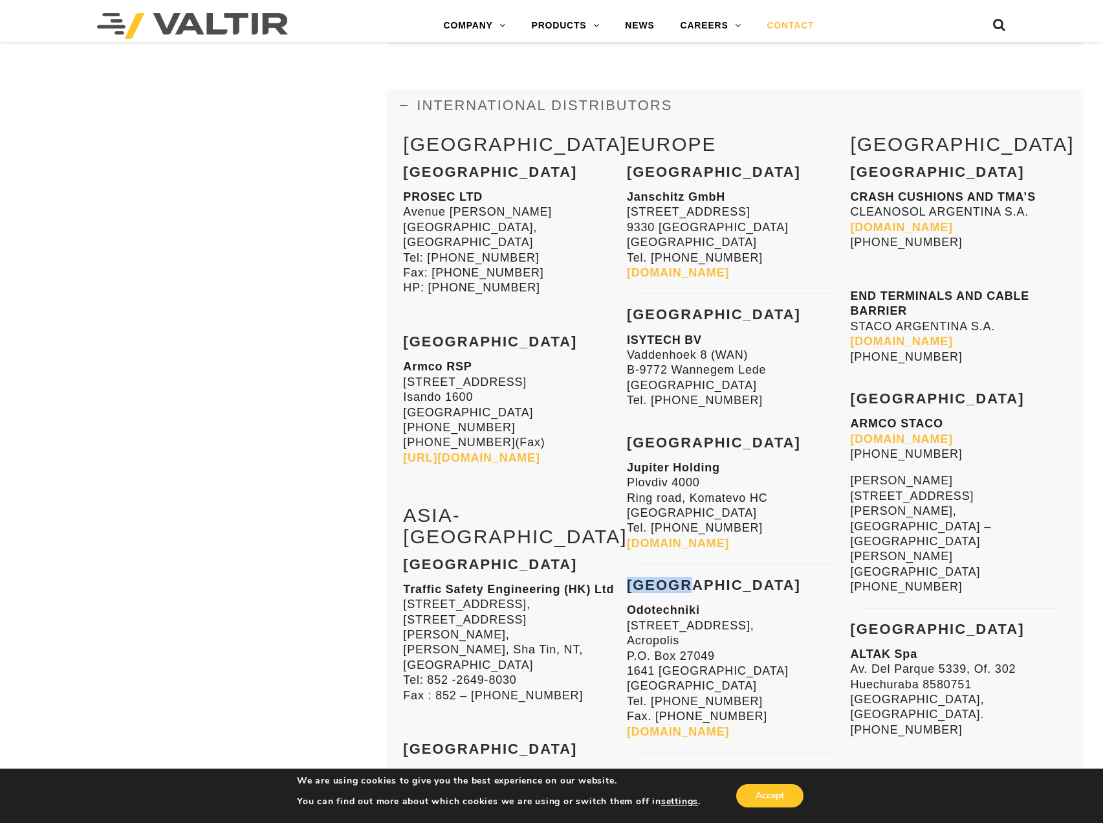
drag, startPoint x: 852, startPoint y: 445, endPoint x: 909, endPoint y: 443, distance: 57.0
click at [909, 621] on h3 "[GEOGRAPHIC_DATA]" at bounding box center [958, 629] width 217 height 16
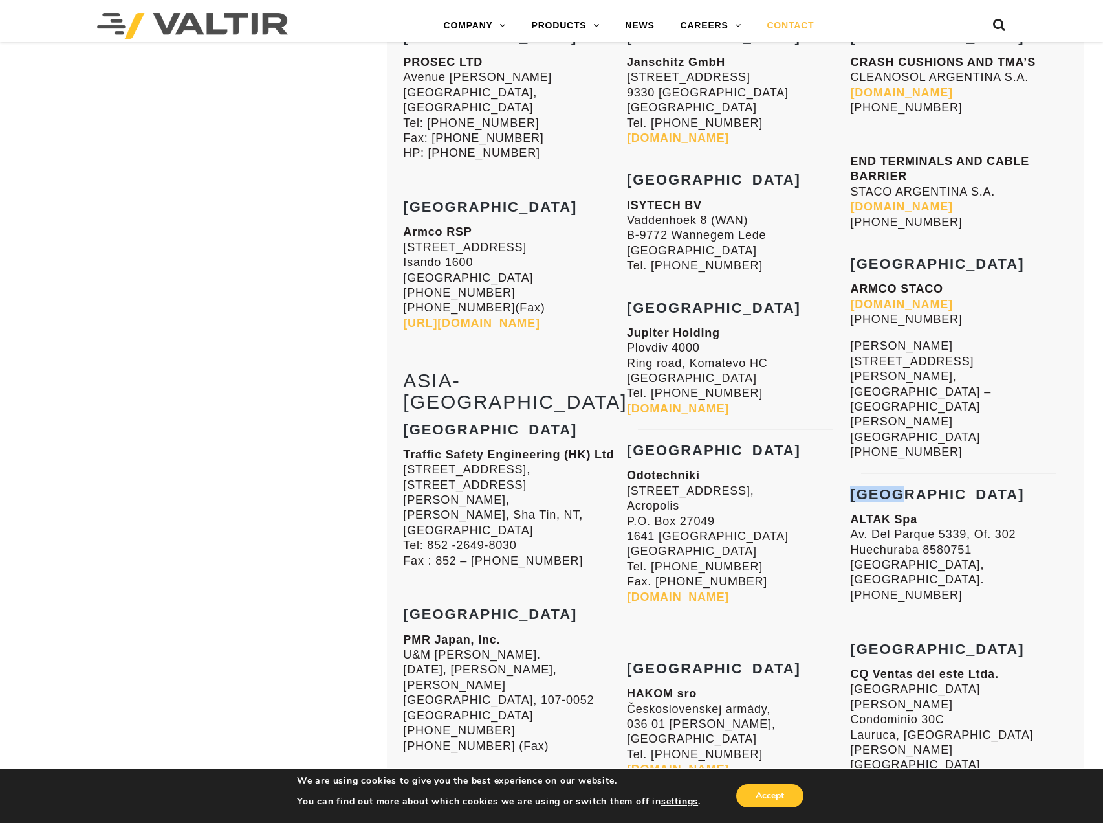
scroll to position [5890, 0]
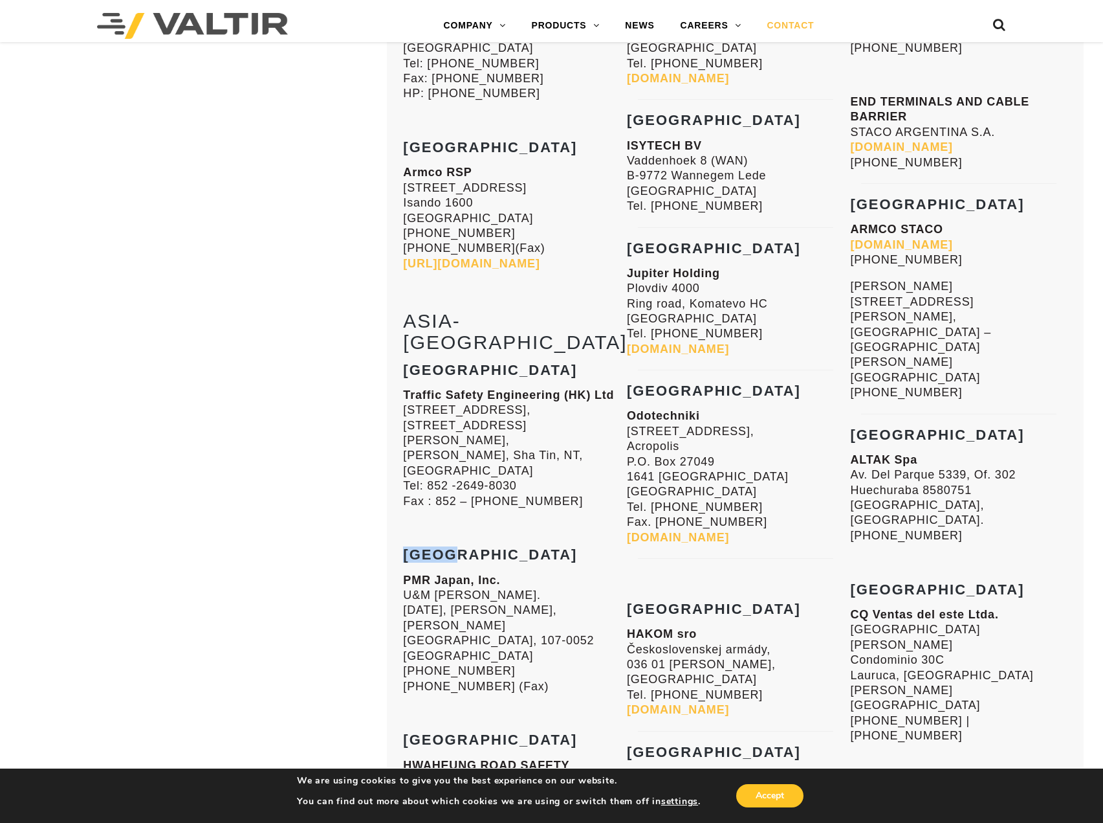
drag, startPoint x: 405, startPoint y: 378, endPoint x: 467, endPoint y: 386, distance: 62.1
click at [467, 547] on h3 "[GEOGRAPHIC_DATA]" at bounding box center [511, 555] width 217 height 16
drag, startPoint x: 853, startPoint y: 394, endPoint x: 971, endPoint y: 379, distance: 119.4
drag, startPoint x: 632, startPoint y: 484, endPoint x: 757, endPoint y: 488, distance: 125.0
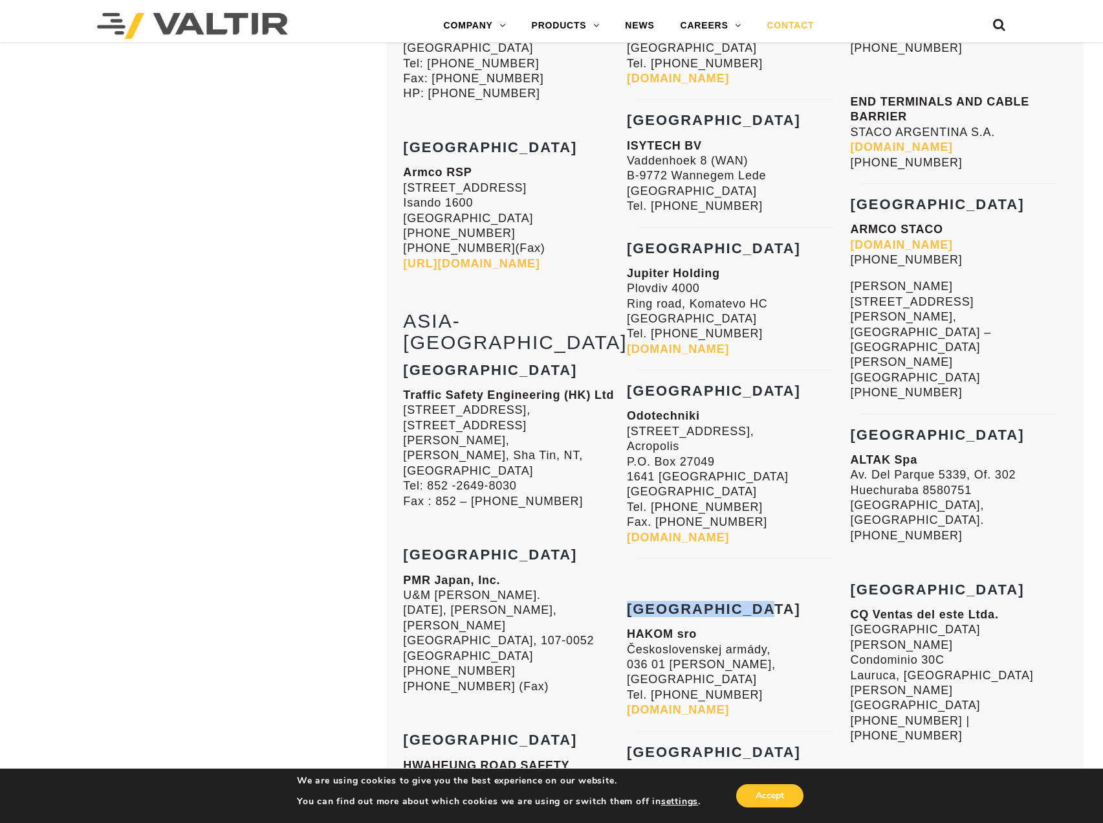
click at [757, 601] on h3 "[GEOGRAPHIC_DATA]" at bounding box center [735, 609] width 217 height 16
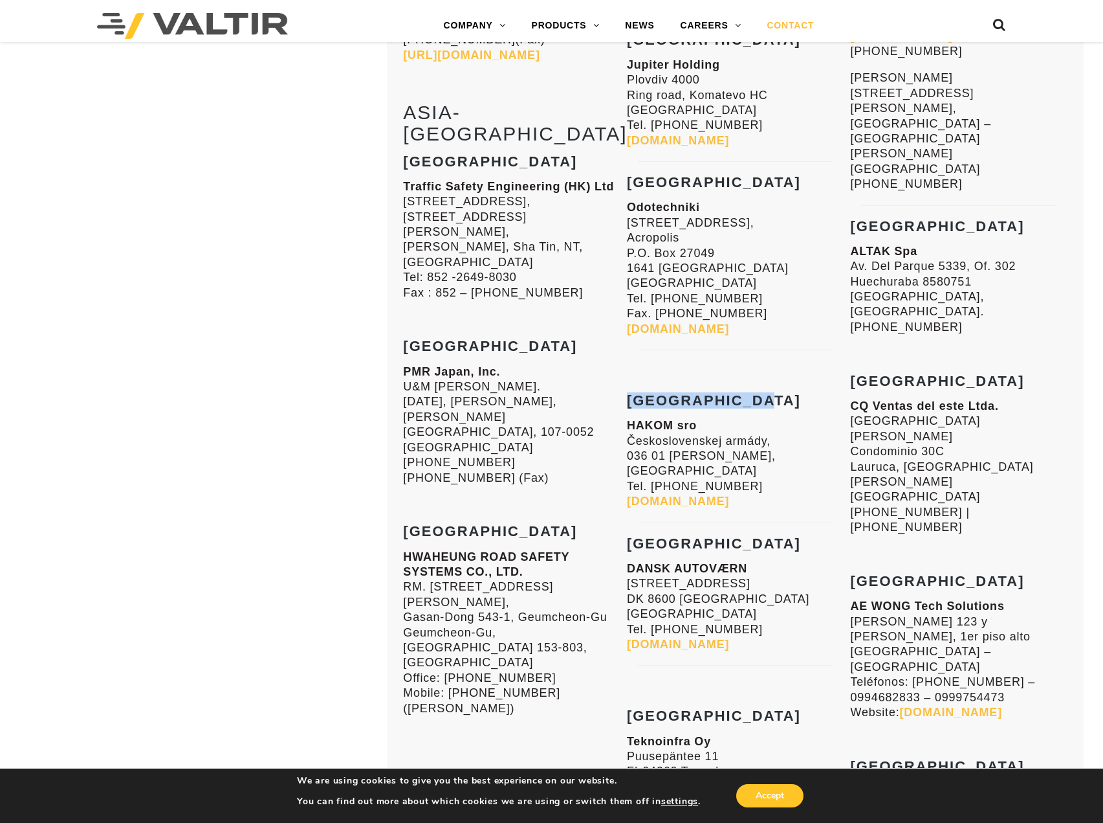
scroll to position [6148, 0]
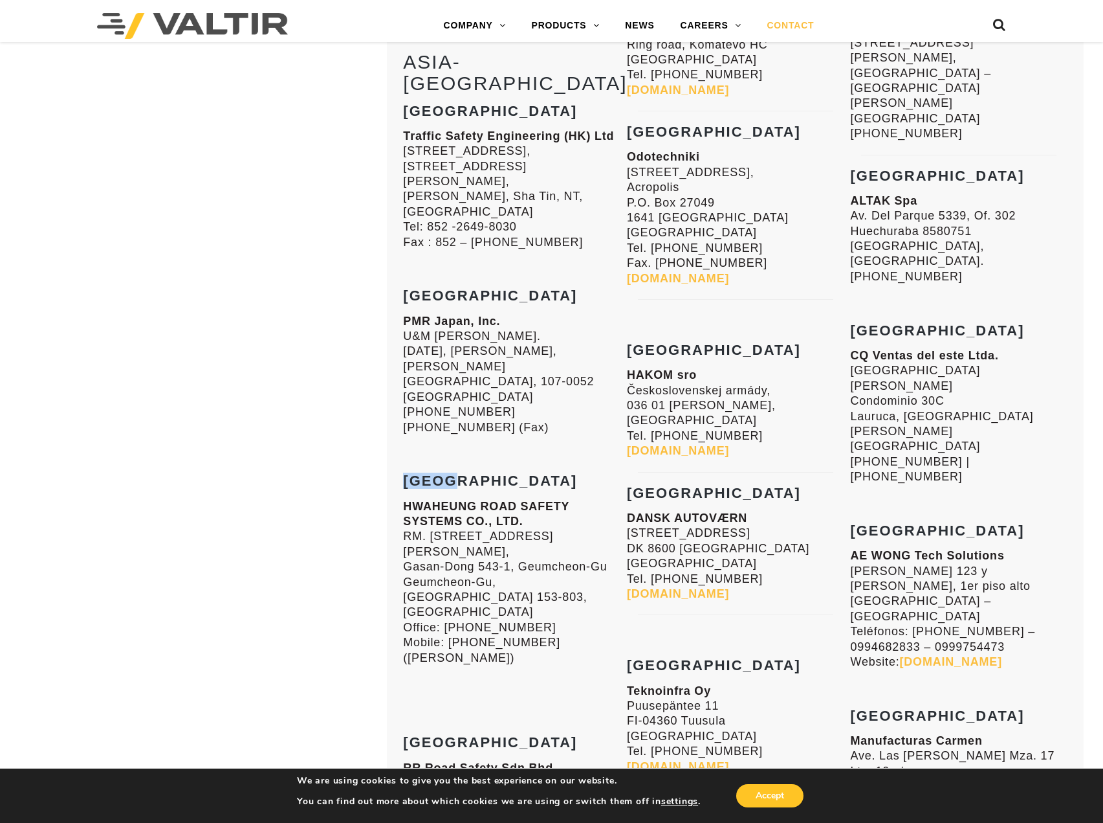
drag, startPoint x: 407, startPoint y: 293, endPoint x: 480, endPoint y: 299, distance: 72.7
click at [480, 473] on h3 "[GEOGRAPHIC_DATA]" at bounding box center [511, 481] width 217 height 16
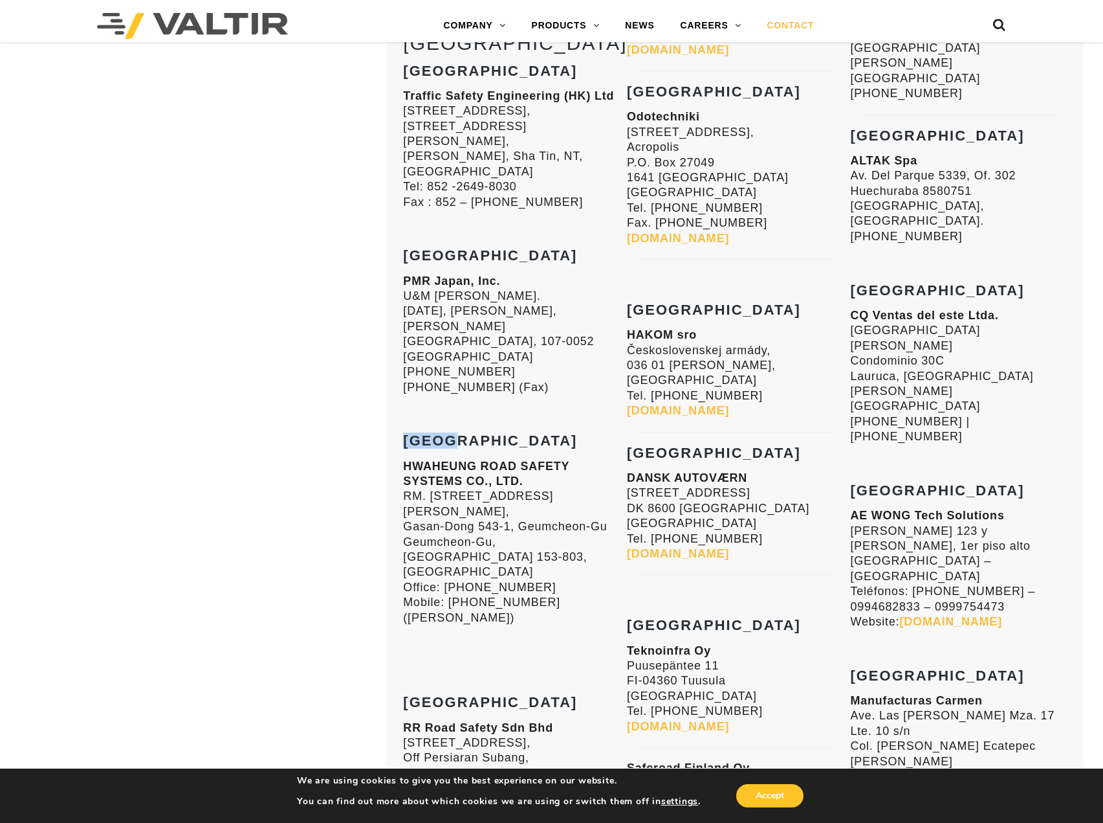
scroll to position [6213, 0]
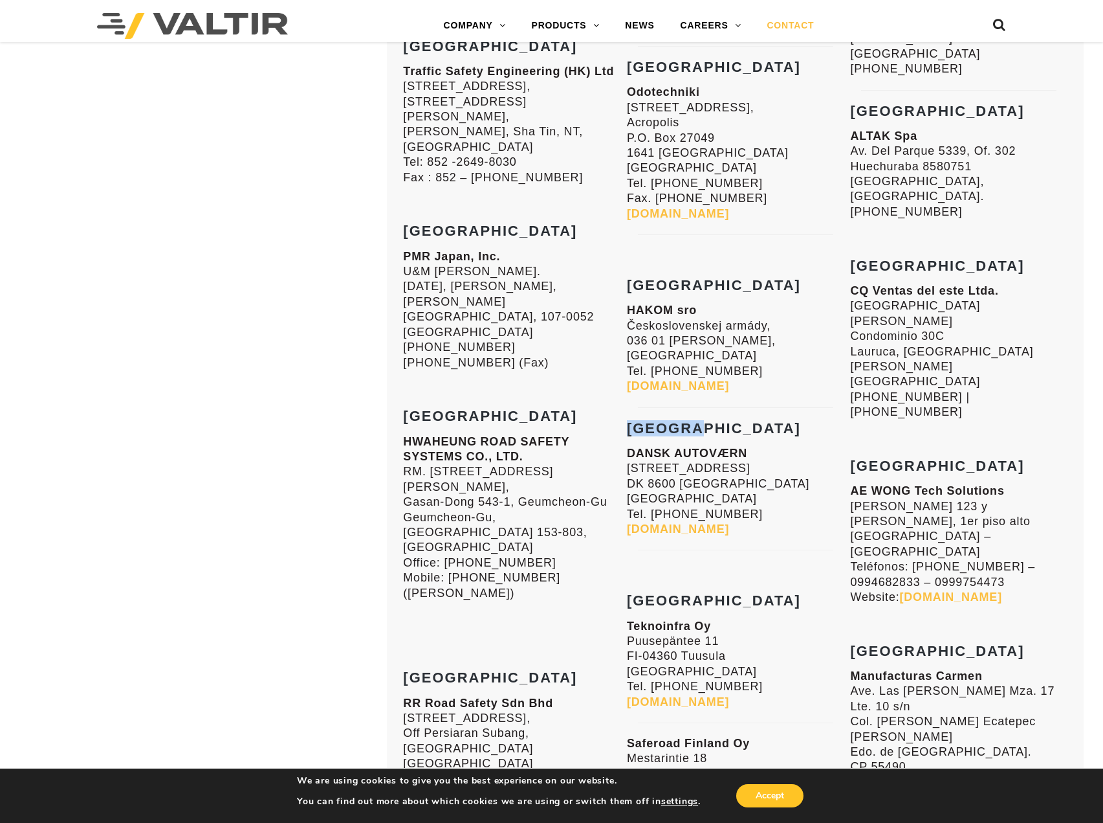
drag, startPoint x: 629, startPoint y: 305, endPoint x: 699, endPoint y: 307, distance: 69.9
click at [699, 421] on h3 "[GEOGRAPHIC_DATA]" at bounding box center [735, 429] width 217 height 16
drag, startPoint x: 855, startPoint y: 221, endPoint x: 915, endPoint y: 223, distance: 60.2
click at [915, 458] on strong "[GEOGRAPHIC_DATA]" at bounding box center [937, 466] width 174 height 16
drag, startPoint x: 406, startPoint y: 472, endPoint x: 504, endPoint y: 481, distance: 98.1
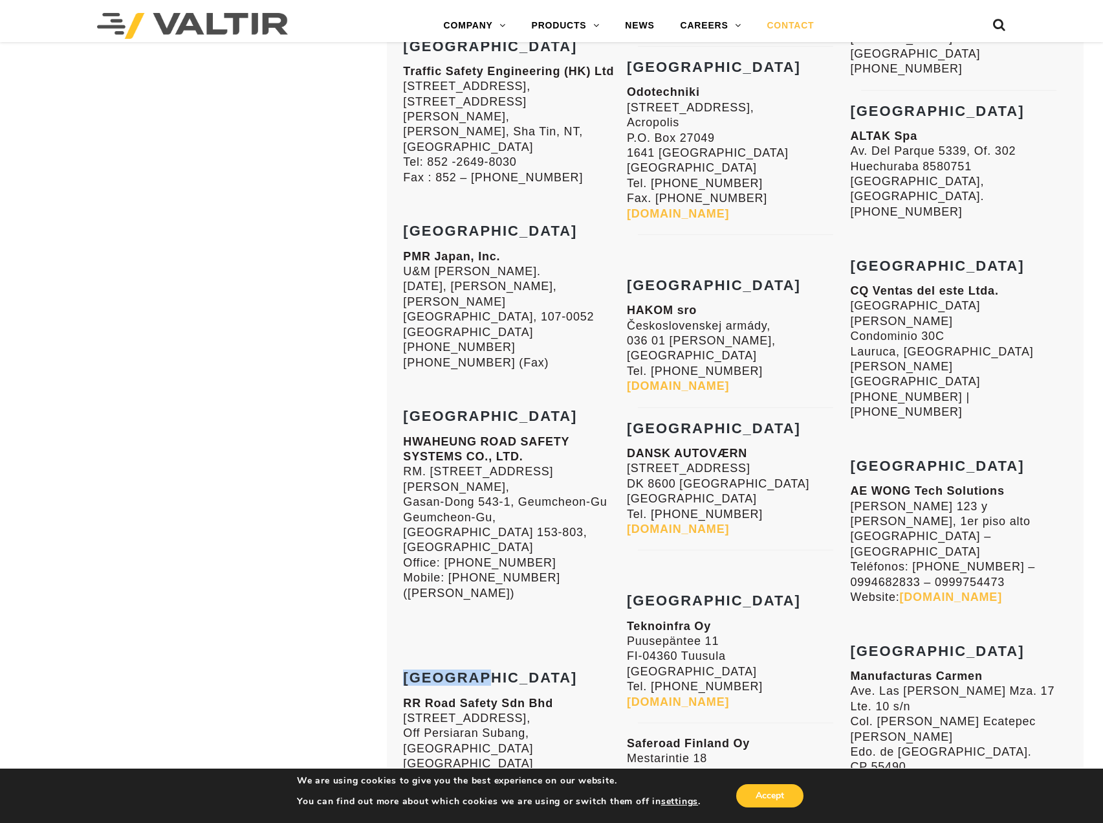
click at [504, 670] on h3 "[GEOGRAPHIC_DATA]" at bounding box center [511, 678] width 217 height 16
drag, startPoint x: 628, startPoint y: 476, endPoint x: 680, endPoint y: 478, distance: 52.5
click at [680, 592] on strong "[GEOGRAPHIC_DATA]" at bounding box center [714, 600] width 174 height 16
drag, startPoint x: 856, startPoint y: 394, endPoint x: 938, endPoint y: 392, distance: 82.2
click at [938, 643] on h3 "[GEOGRAPHIC_DATA]" at bounding box center [958, 651] width 217 height 16
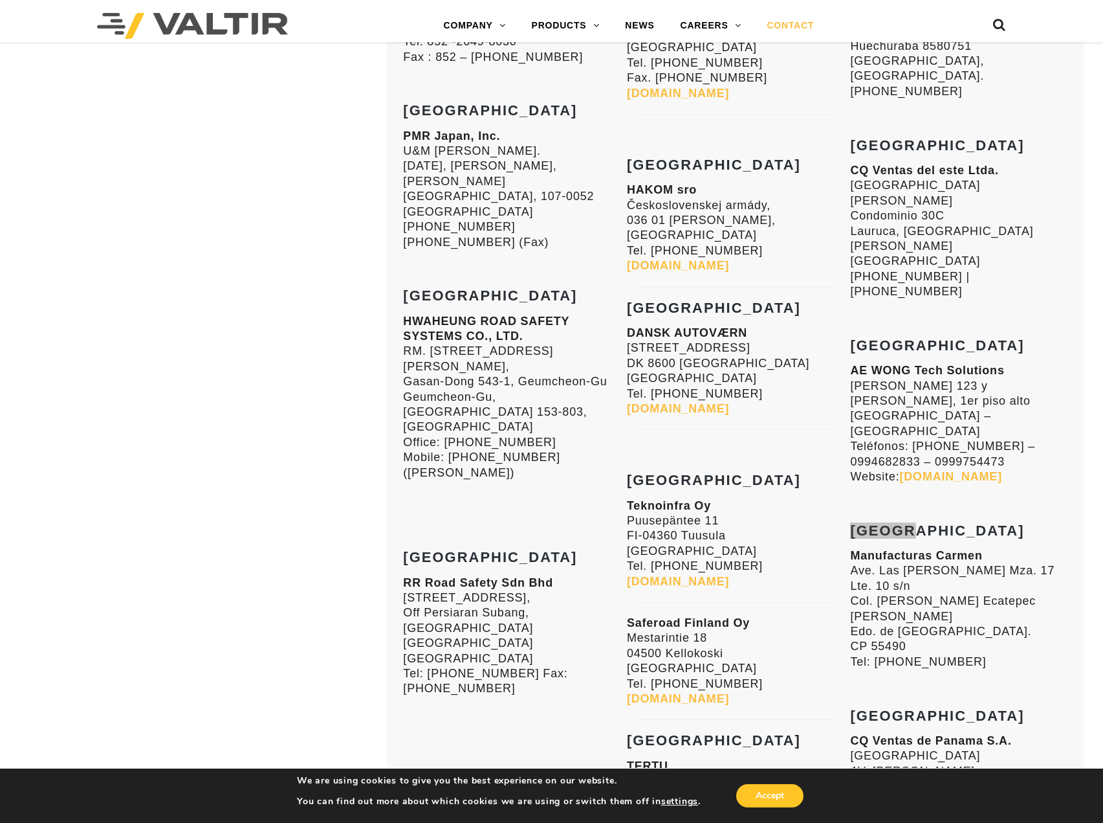
scroll to position [6343, 0]
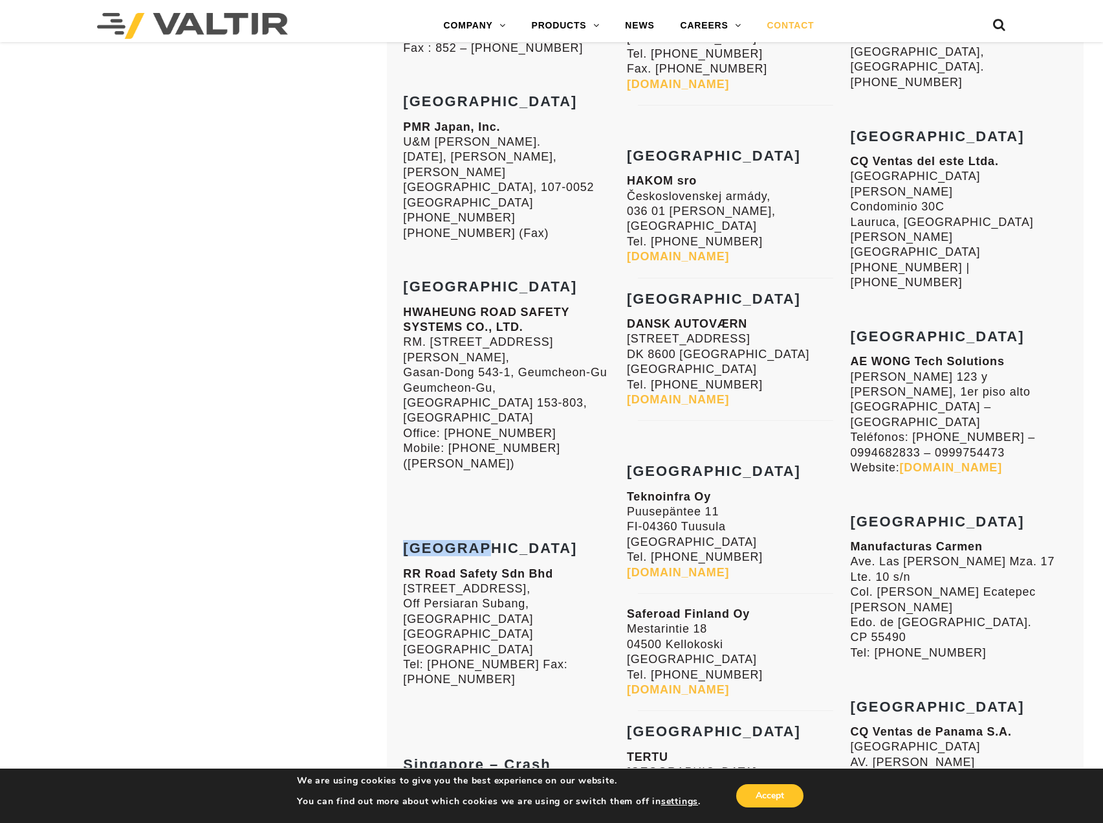
drag, startPoint x: 406, startPoint y: 342, endPoint x: 498, endPoint y: 333, distance: 92.3
drag, startPoint x: 407, startPoint y: 575, endPoint x: 483, endPoint y: 575, distance: 76.4
click at [483, 756] on strong "Singapore – Crash Cushions" at bounding box center [477, 772] width 148 height 32
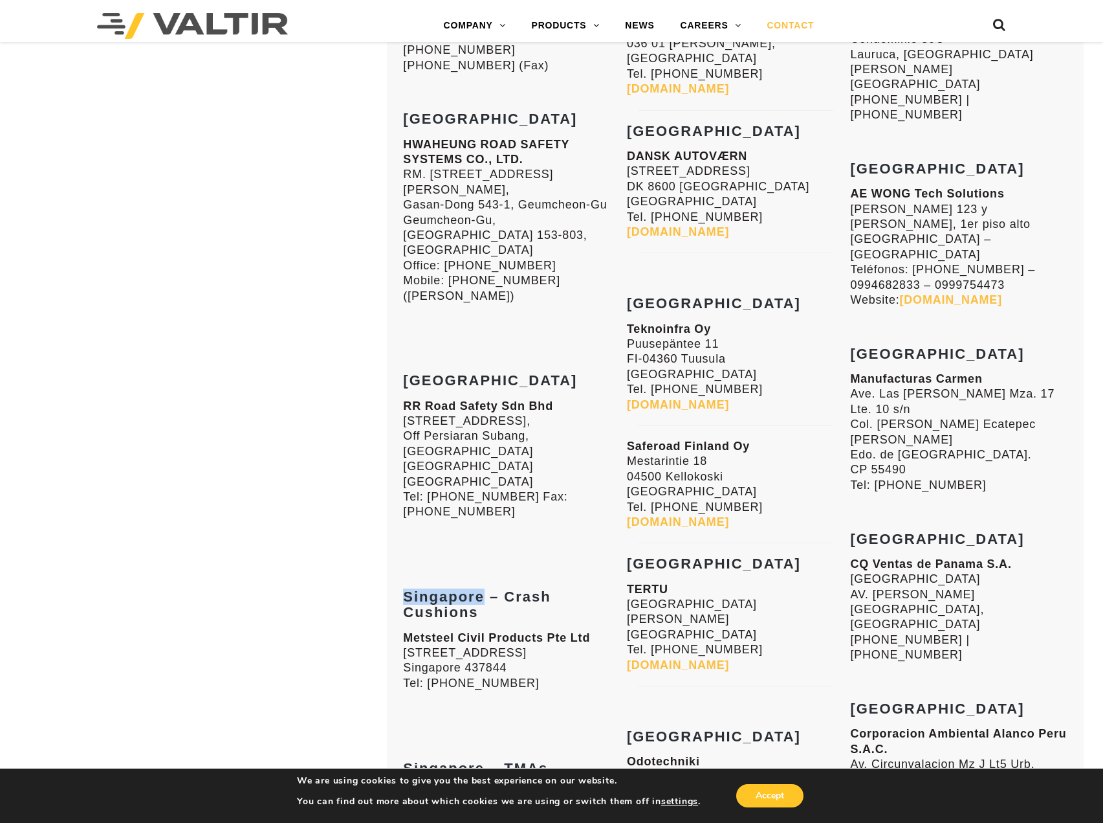
scroll to position [6537, 0]
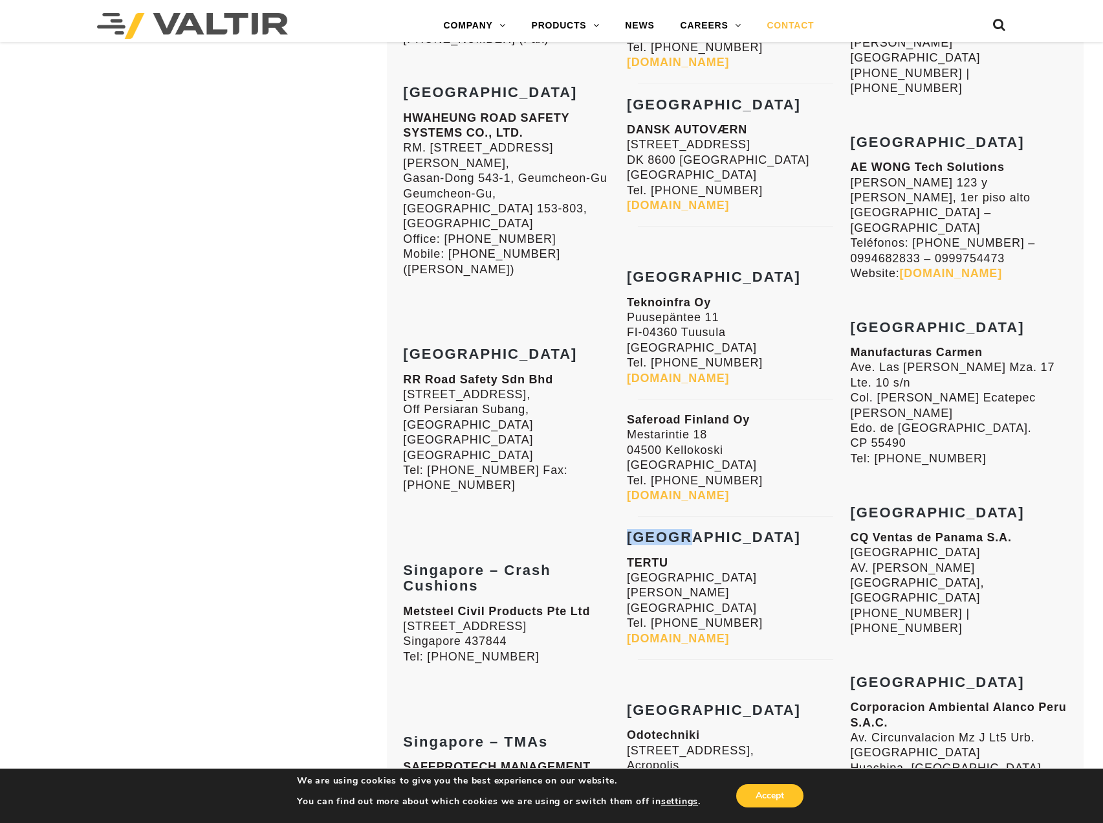
drag, startPoint x: 628, startPoint y: 415, endPoint x: 683, endPoint y: 416, distance: 55.0
click at [683, 529] on h3 "[GEOGRAPHIC_DATA]" at bounding box center [735, 537] width 217 height 16
drag, startPoint x: 853, startPoint y: 379, endPoint x: 909, endPoint y: 371, distance: 56.1
click at [909, 674] on h3 "[GEOGRAPHIC_DATA]" at bounding box center [958, 682] width 217 height 16
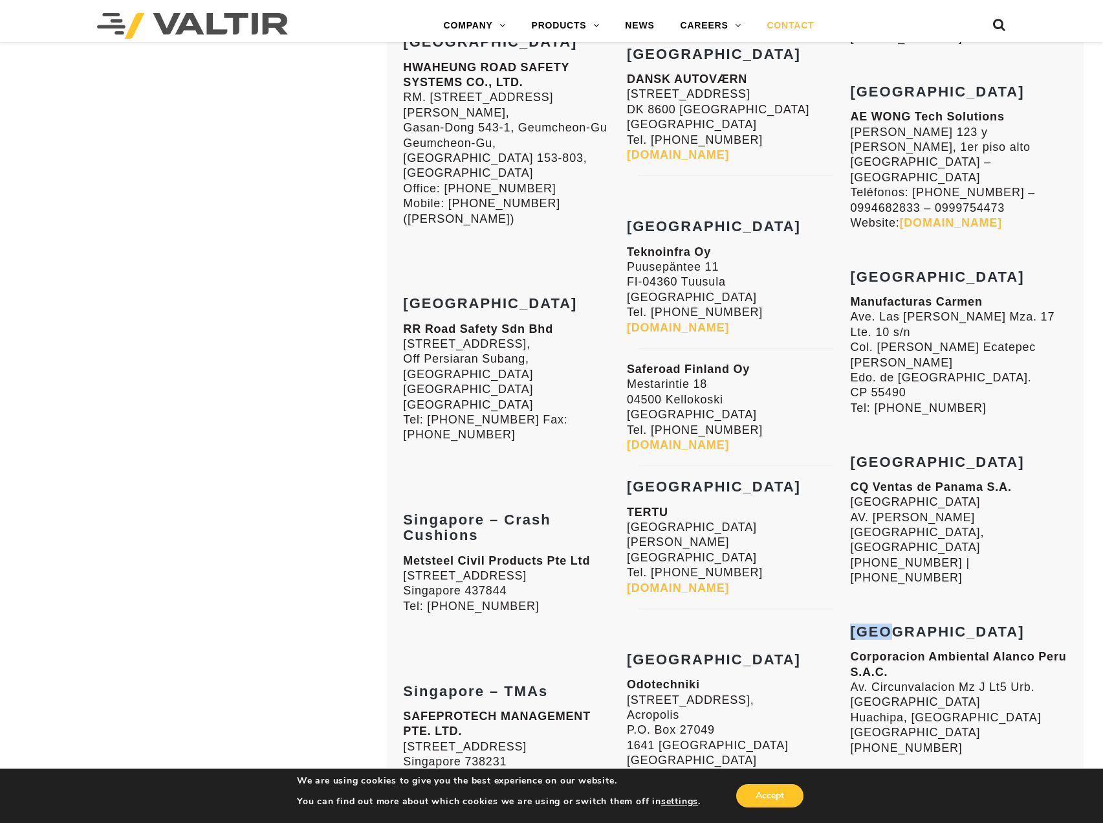
scroll to position [6666, 0]
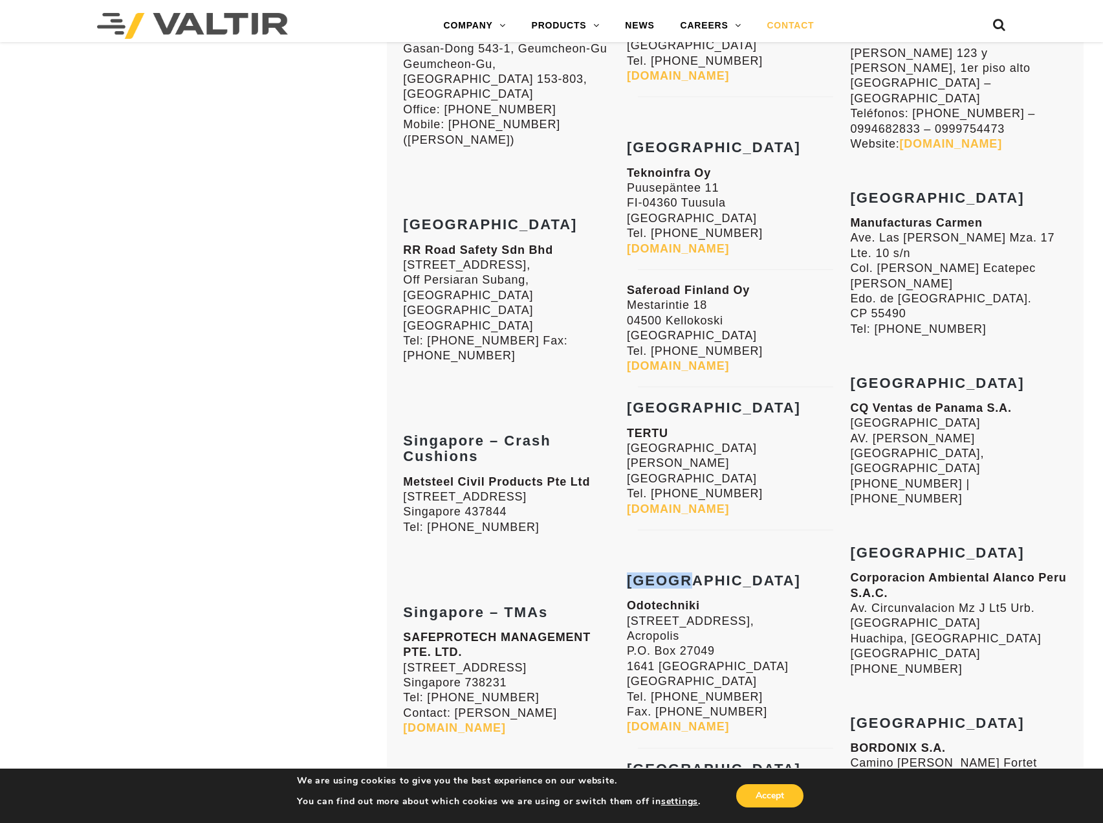
drag, startPoint x: 631, startPoint y: 447, endPoint x: 707, endPoint y: 443, distance: 76.4
click at [707, 573] on h3 "[GEOGRAPHIC_DATA]" at bounding box center [735, 581] width 217 height 16
drag, startPoint x: 855, startPoint y: 419, endPoint x: 933, endPoint y: 414, distance: 78.4
click at [933, 715] on h3 "[GEOGRAPHIC_DATA]" at bounding box center [958, 723] width 217 height 16
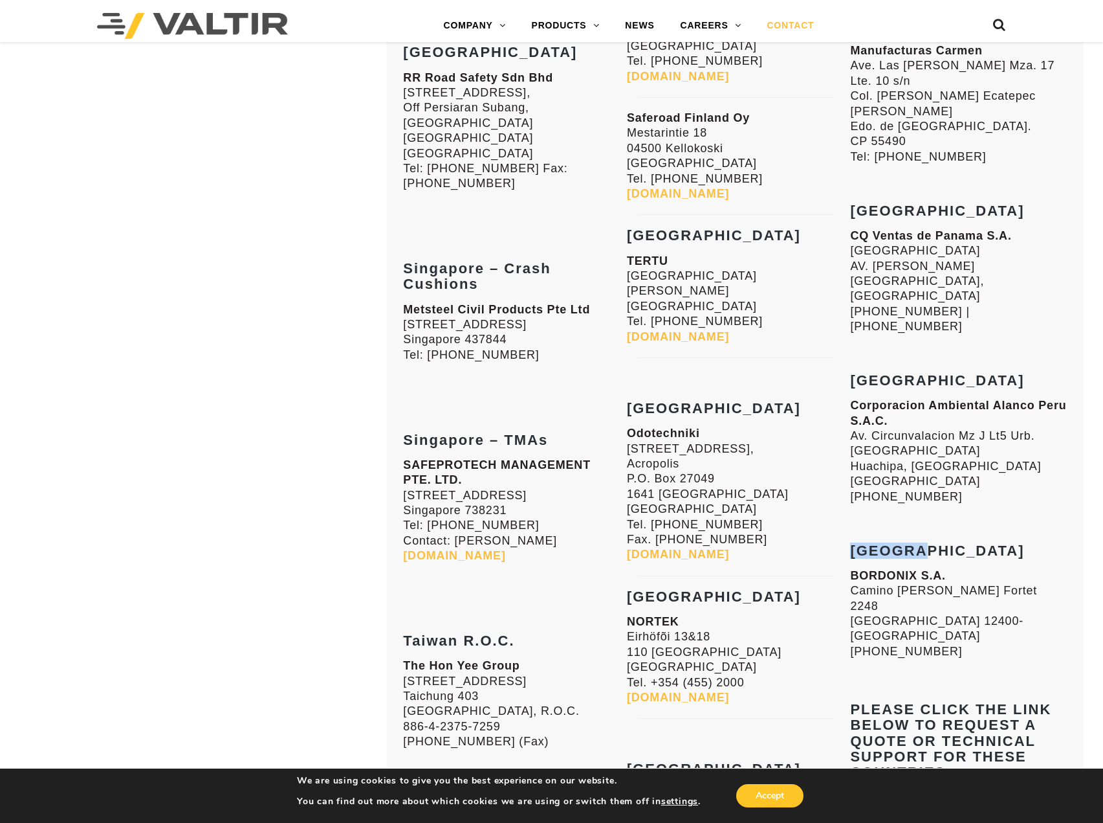
scroll to position [6860, 0]
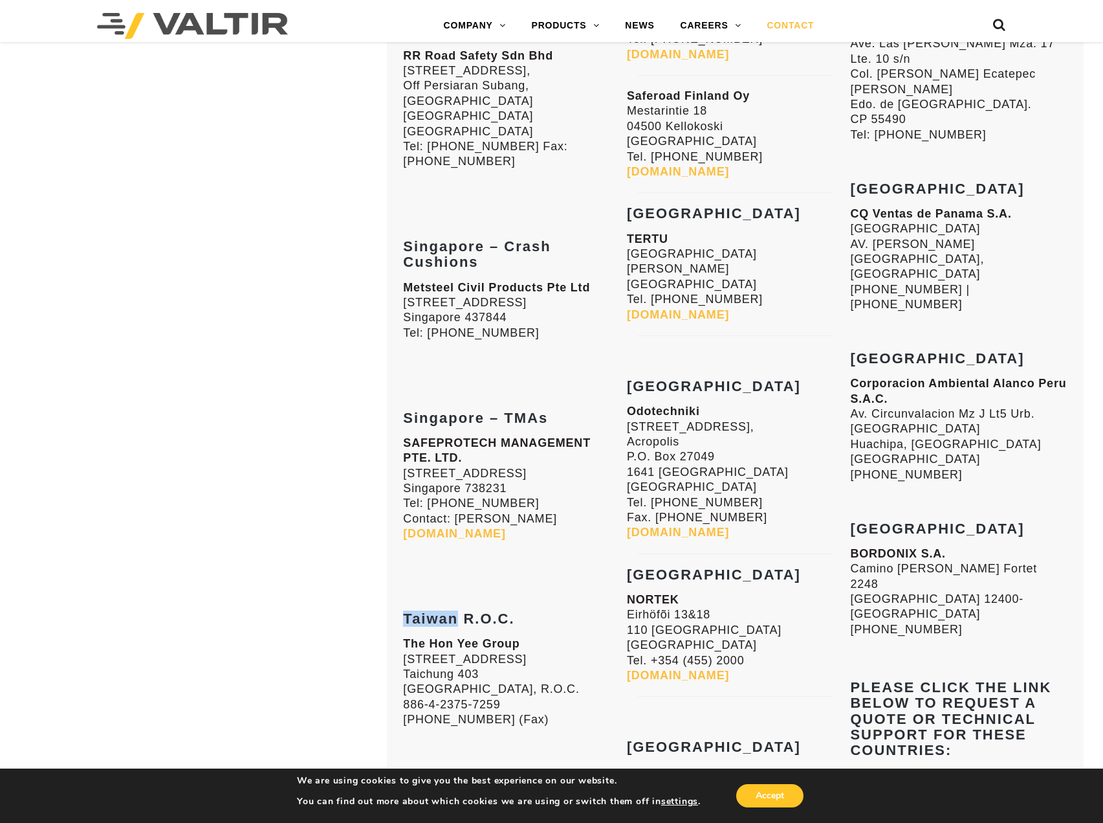
drag, startPoint x: 405, startPoint y: 427, endPoint x: 458, endPoint y: 430, distance: 53.2
click at [458, 610] on strong "Taiwan R.O.C." at bounding box center [458, 618] width 111 height 16
drag, startPoint x: 628, startPoint y: 438, endPoint x: 689, endPoint y: 437, distance: 60.9
click at [689, 567] on h3 "[GEOGRAPHIC_DATA]" at bounding box center [735, 575] width 217 height 16
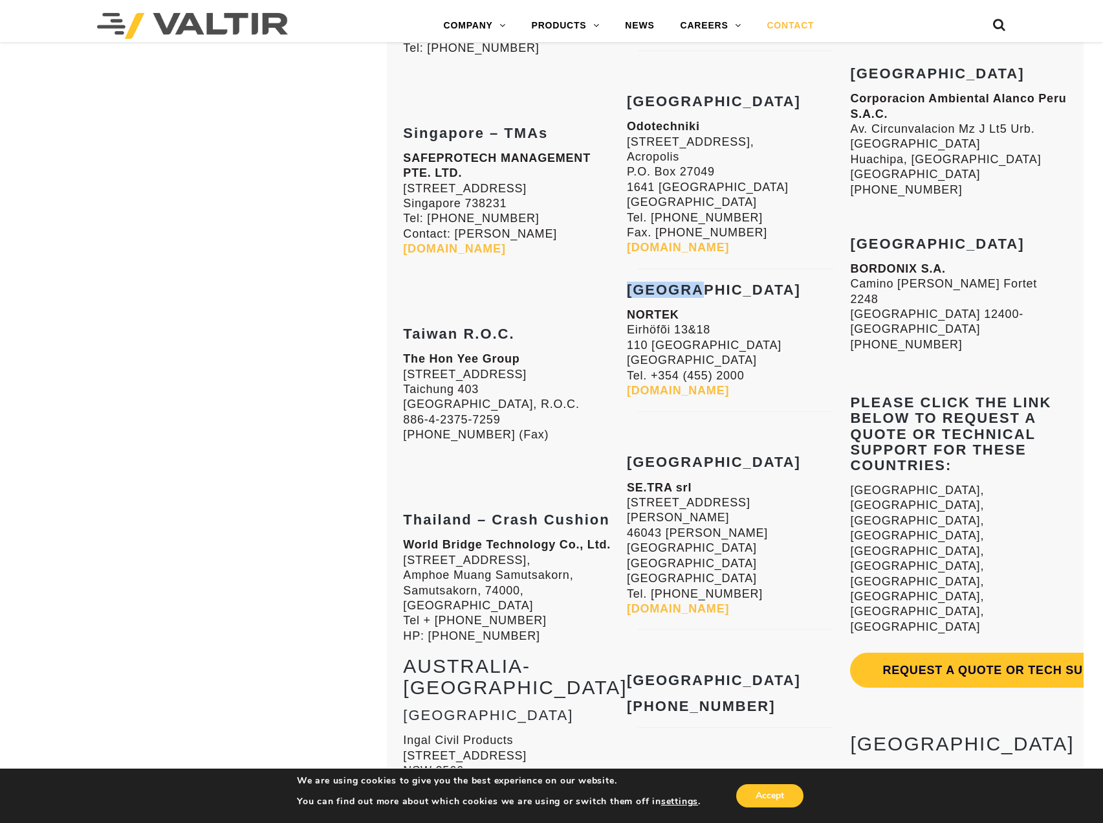
scroll to position [7184, 0]
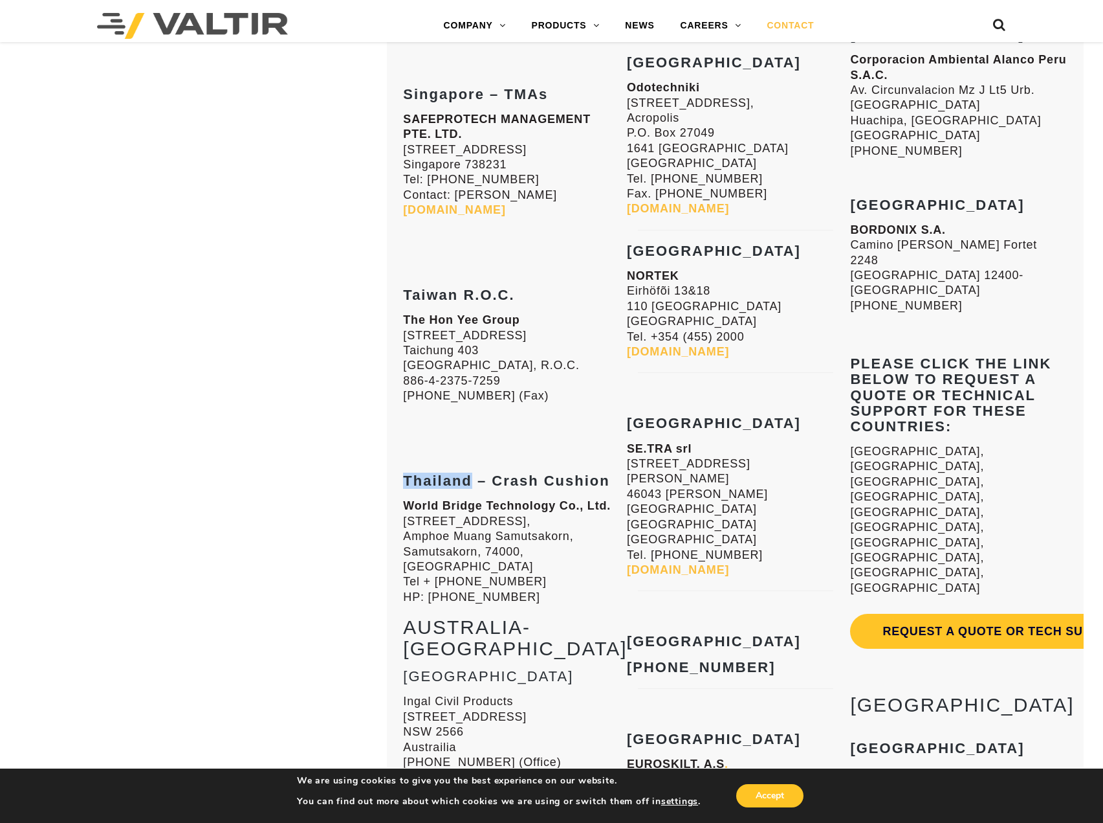
drag, startPoint x: 405, startPoint y: 289, endPoint x: 470, endPoint y: 297, distance: 65.3
click at [470, 472] on strong "Thailand – Crash Cushion" at bounding box center [506, 480] width 206 height 16
drag, startPoint x: 628, startPoint y: 287, endPoint x: 683, endPoint y: 285, distance: 55.0
click at [683, 416] on h3 "[GEOGRAPHIC_DATA]" at bounding box center [735, 424] width 217 height 16
drag, startPoint x: 852, startPoint y: 311, endPoint x: 948, endPoint y: 315, distance: 95.8
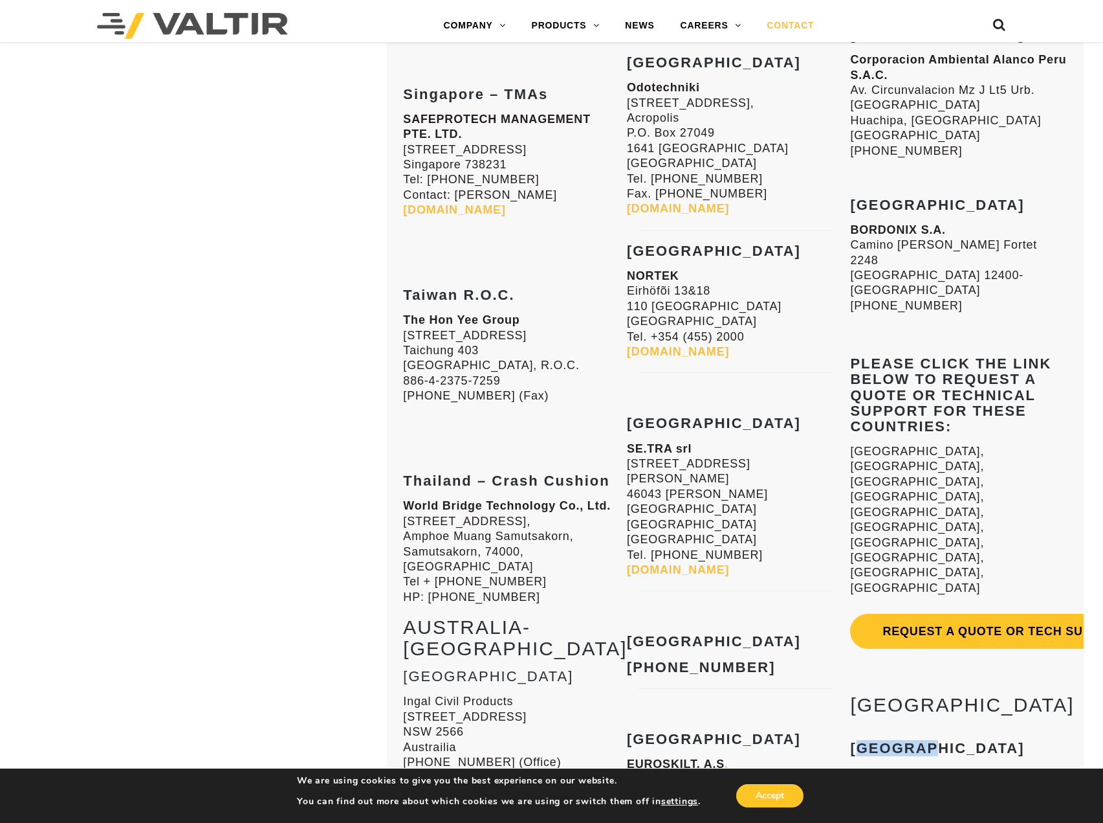
click at [952, 725] on h3 "[GEOGRAPHIC_DATA]" at bounding box center [958, 740] width 217 height 31
drag, startPoint x: 403, startPoint y: 501, endPoint x: 479, endPoint y: 503, distance: 75.7
click at [482, 669] on h3 "[GEOGRAPHIC_DATA]" at bounding box center [511, 677] width 217 height 16
drag, startPoint x: 630, startPoint y: 472, endPoint x: 685, endPoint y: 479, distance: 55.5
click at [685, 634] on h3 "[GEOGRAPHIC_DATA]" at bounding box center [735, 642] width 217 height 16
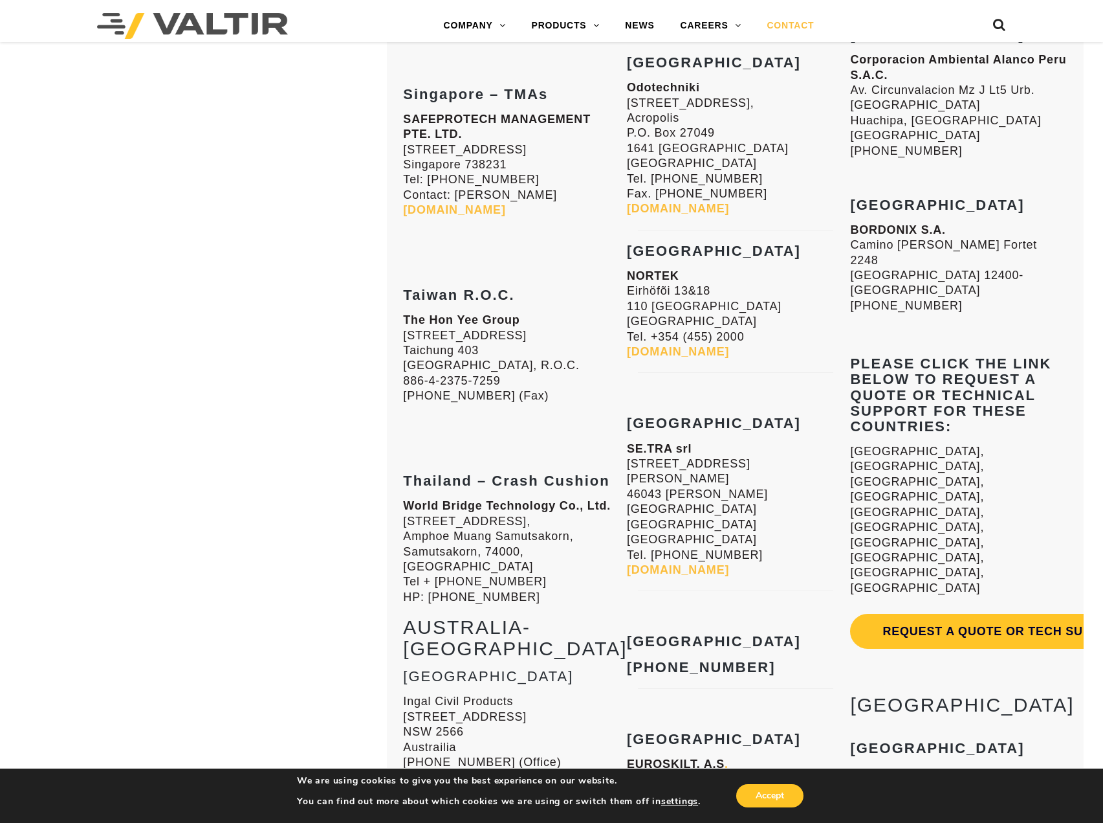
drag, startPoint x: 851, startPoint y: 469, endPoint x: 919, endPoint y: 465, distance: 68.1
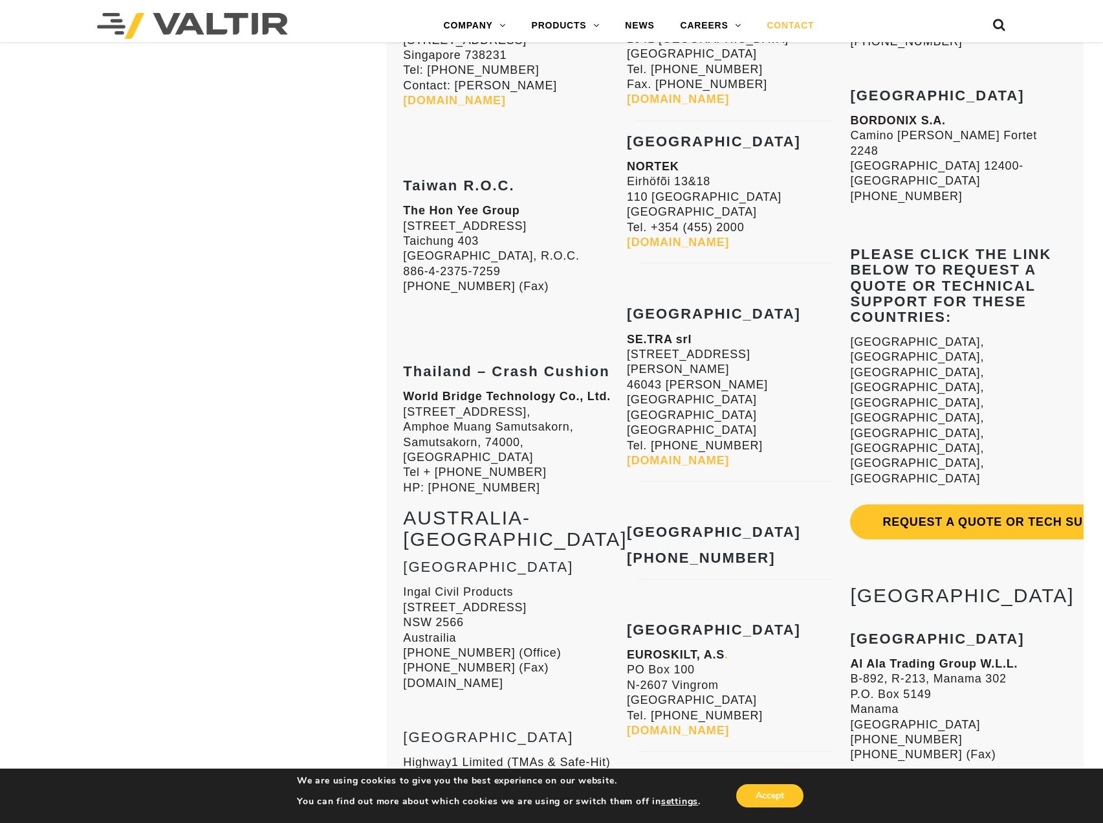
scroll to position [7313, 0]
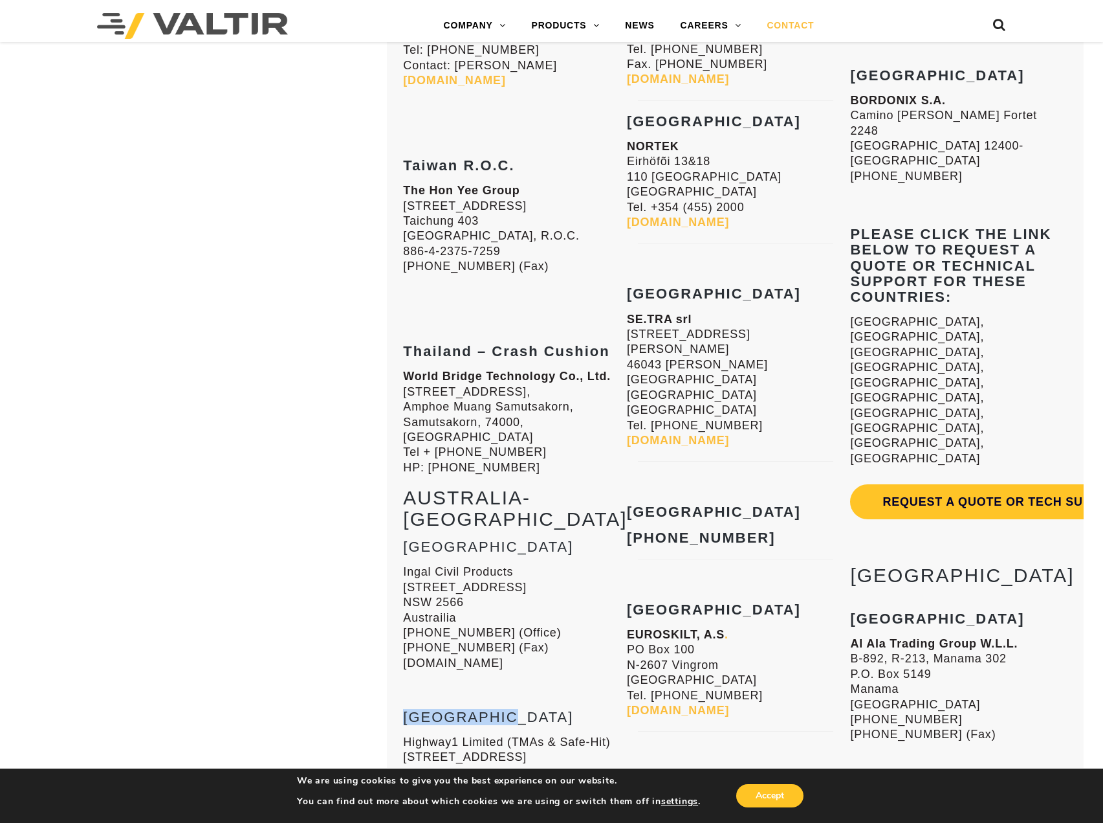
drag, startPoint x: 403, startPoint y: 545, endPoint x: 505, endPoint y: 533, distance: 102.4
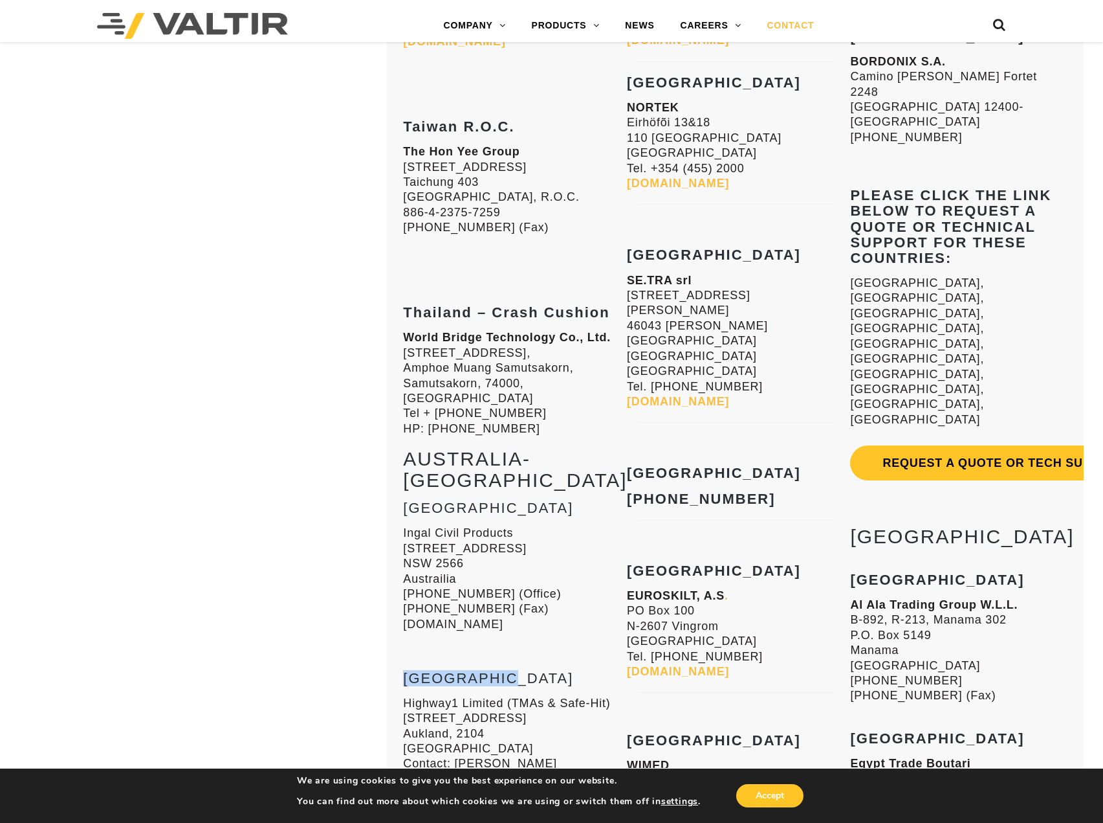
scroll to position [7378, 0]
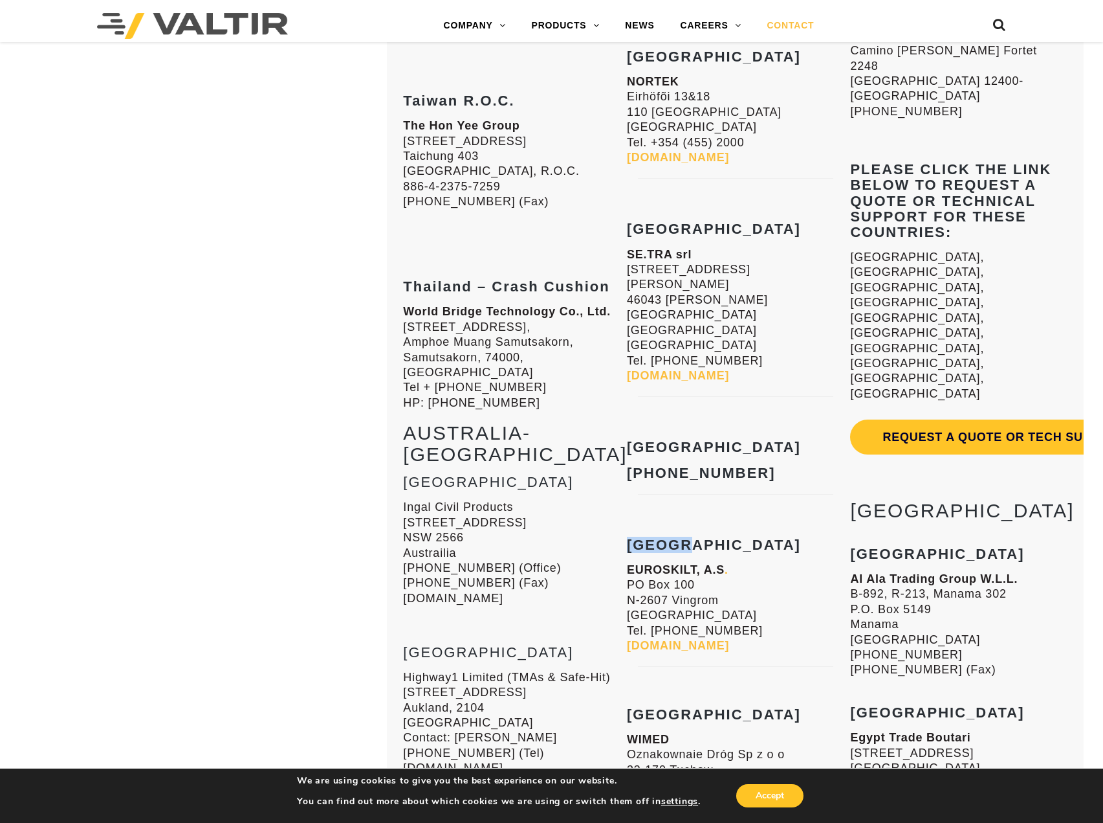
drag, startPoint x: 631, startPoint y: 376, endPoint x: 711, endPoint y: 373, distance: 79.7
click at [711, 537] on h3 "[GEOGRAPHIC_DATA]" at bounding box center [735, 545] width 217 height 16
drag, startPoint x: 852, startPoint y: 398, endPoint x: 915, endPoint y: 402, distance: 62.9
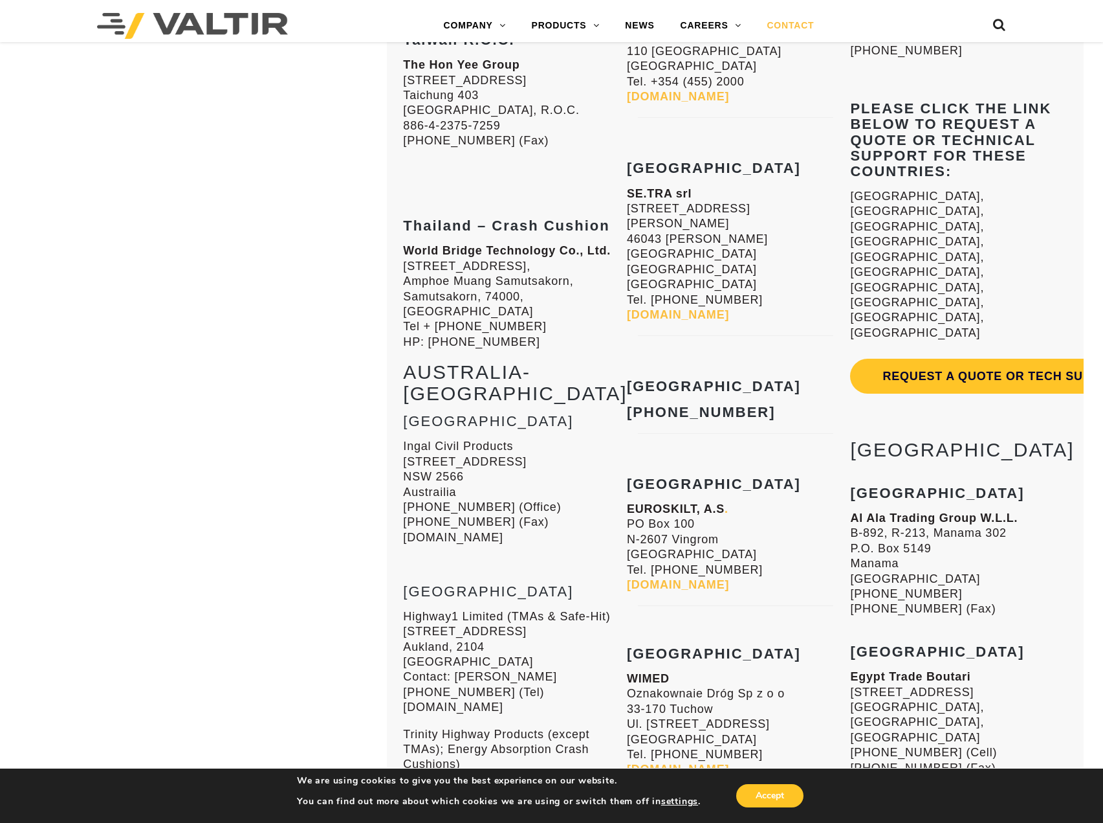
scroll to position [7508, 0]
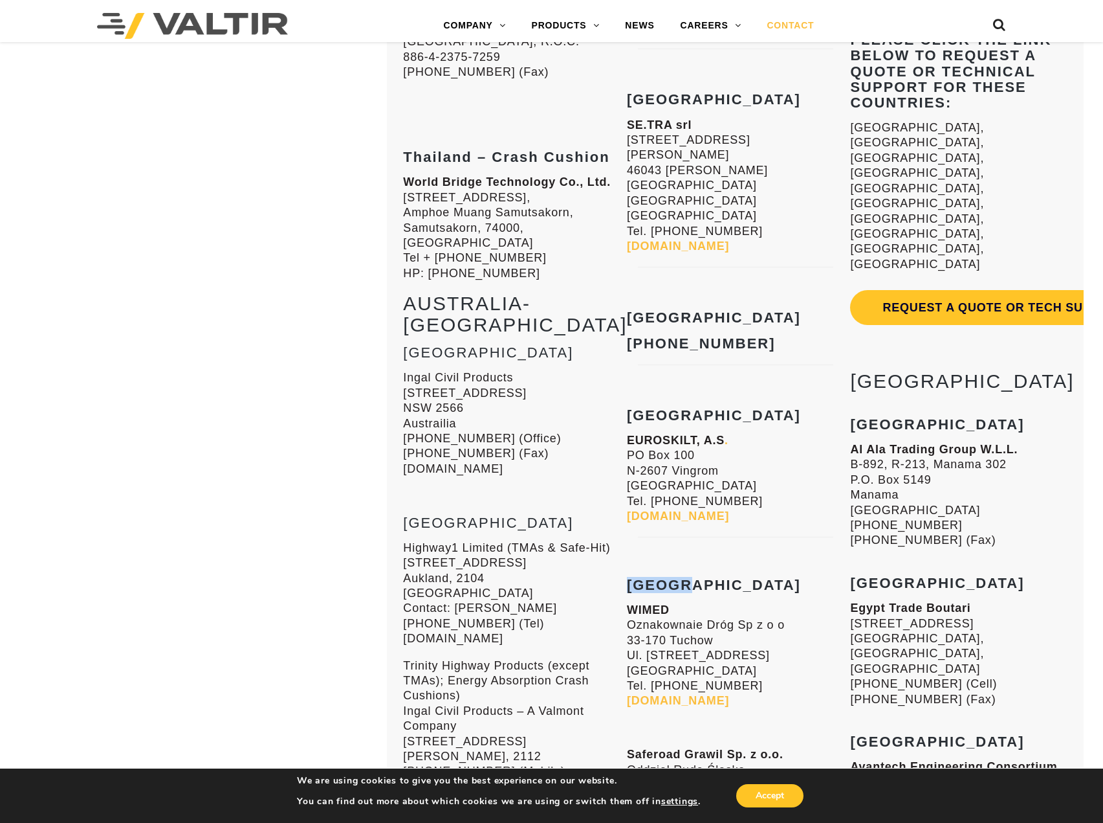
drag, startPoint x: 628, startPoint y: 416, endPoint x: 693, endPoint y: 414, distance: 65.4
click at [693, 577] on h3 "[GEOGRAPHIC_DATA]" at bounding box center [735, 585] width 217 height 16
drag, startPoint x: 850, startPoint y: 465, endPoint x: 937, endPoint y: 466, distance: 87.4
click at [937, 466] on div "LATIN AMERICA [GEOGRAPHIC_DATA] CRASH CUSHIONS AND TMA’S CLEANOSOL [GEOGRAPHIC_…" at bounding box center [959, 297] width 224 height 3958
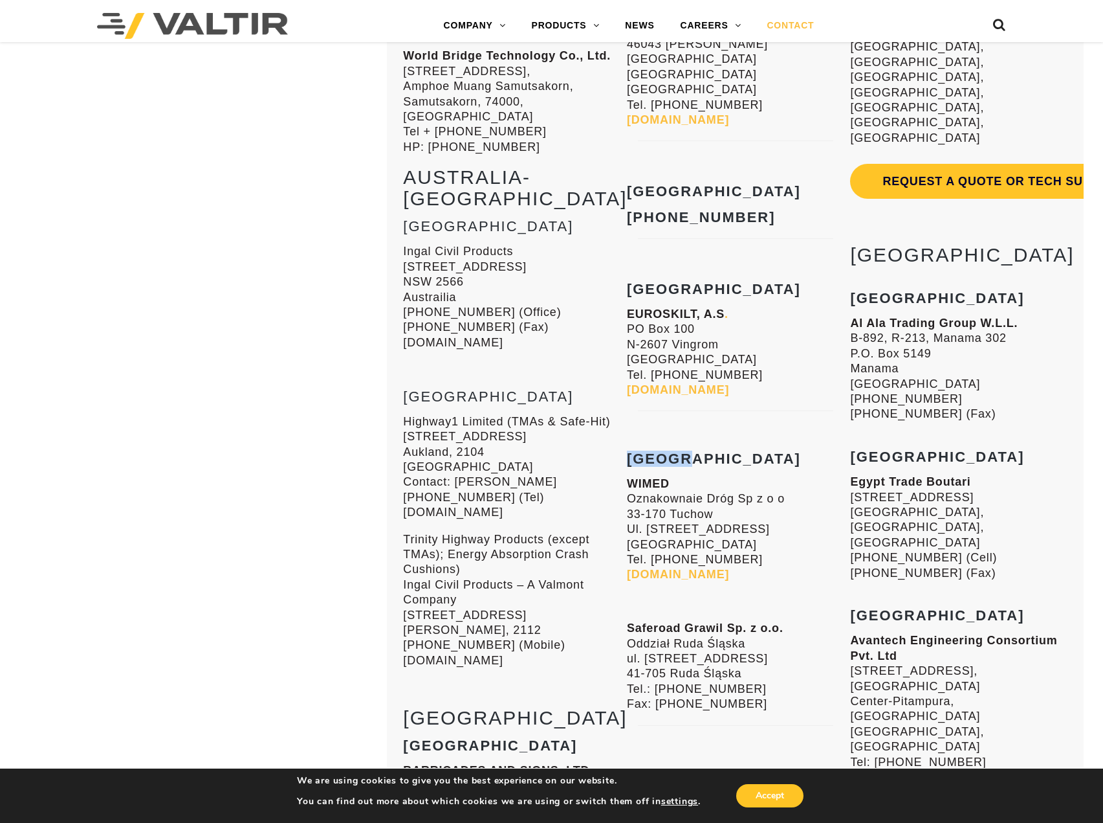
scroll to position [7637, 0]
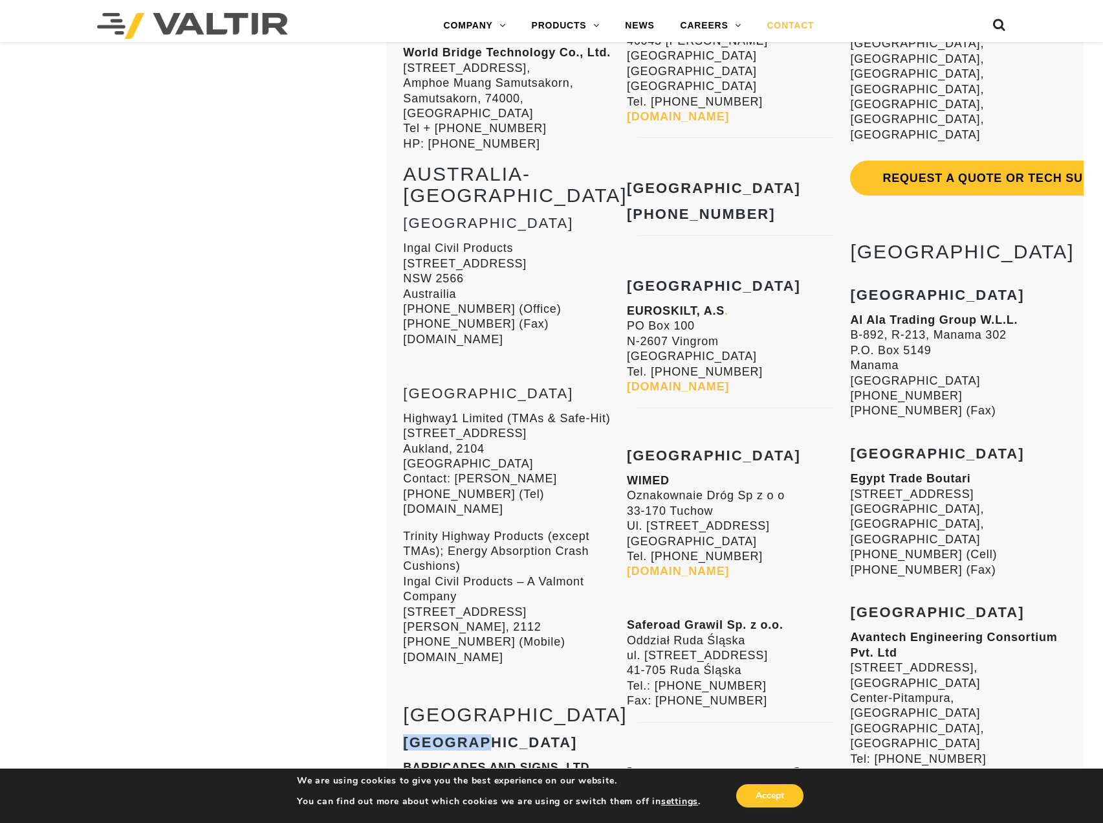
drag, startPoint x: 405, startPoint y: 574, endPoint x: 494, endPoint y: 571, distance: 89.4
click at [494, 735] on h3 "[GEOGRAPHIC_DATA]" at bounding box center [511, 743] width 217 height 16
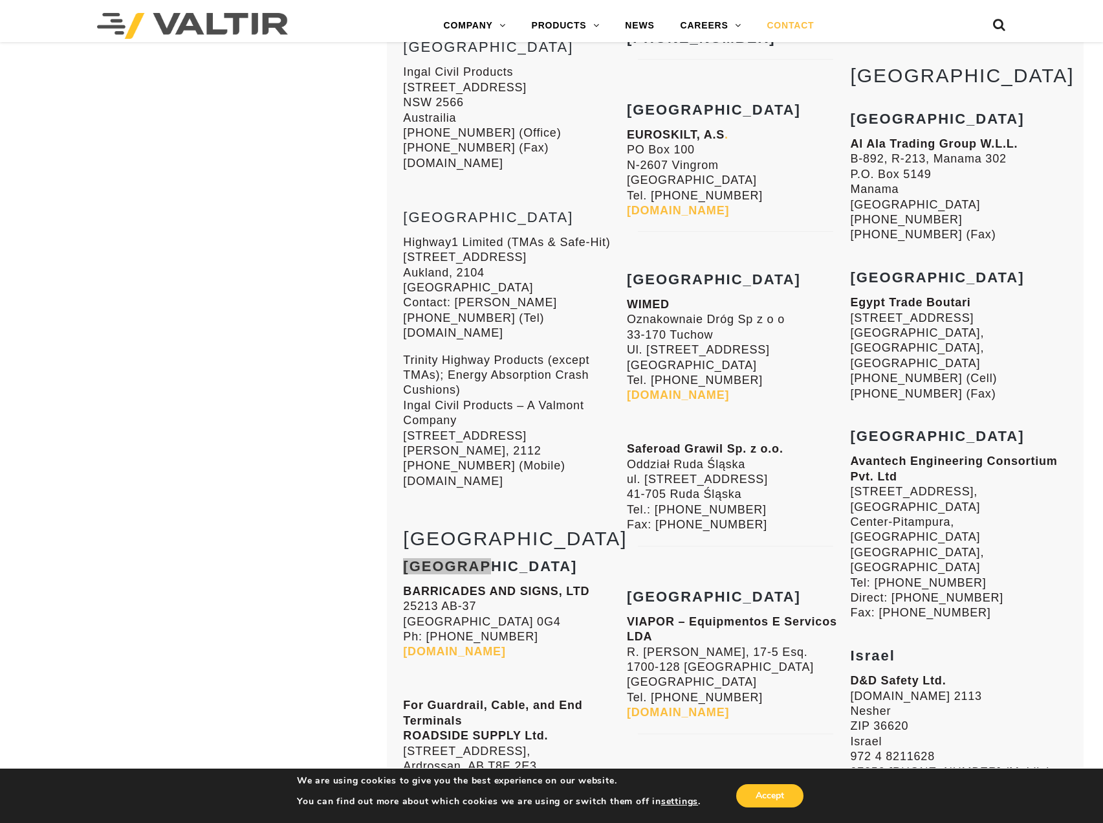
scroll to position [7831, 0]
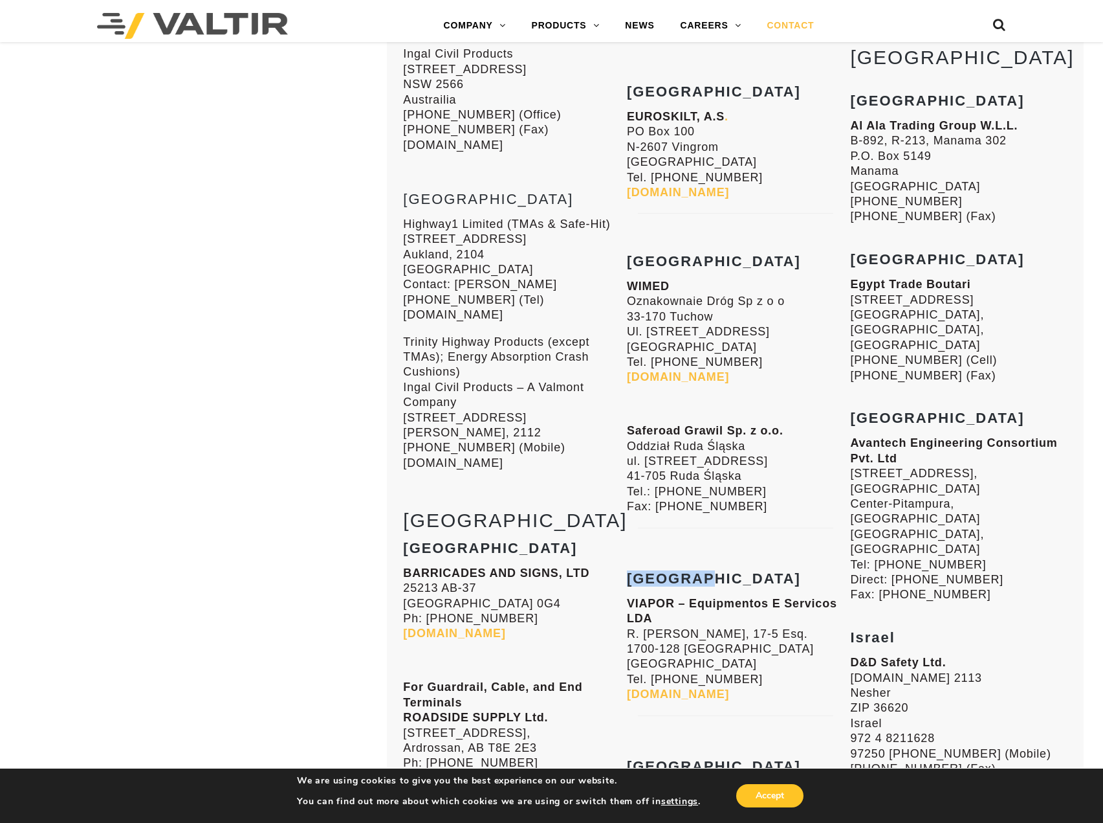
drag, startPoint x: 630, startPoint y: 412, endPoint x: 709, endPoint y: 419, distance: 78.6
click at [709, 571] on h3 "[GEOGRAPHIC_DATA]" at bounding box center [735, 579] width 217 height 16
drag, startPoint x: 854, startPoint y: 452, endPoint x: 938, endPoint y: 451, distance: 83.5
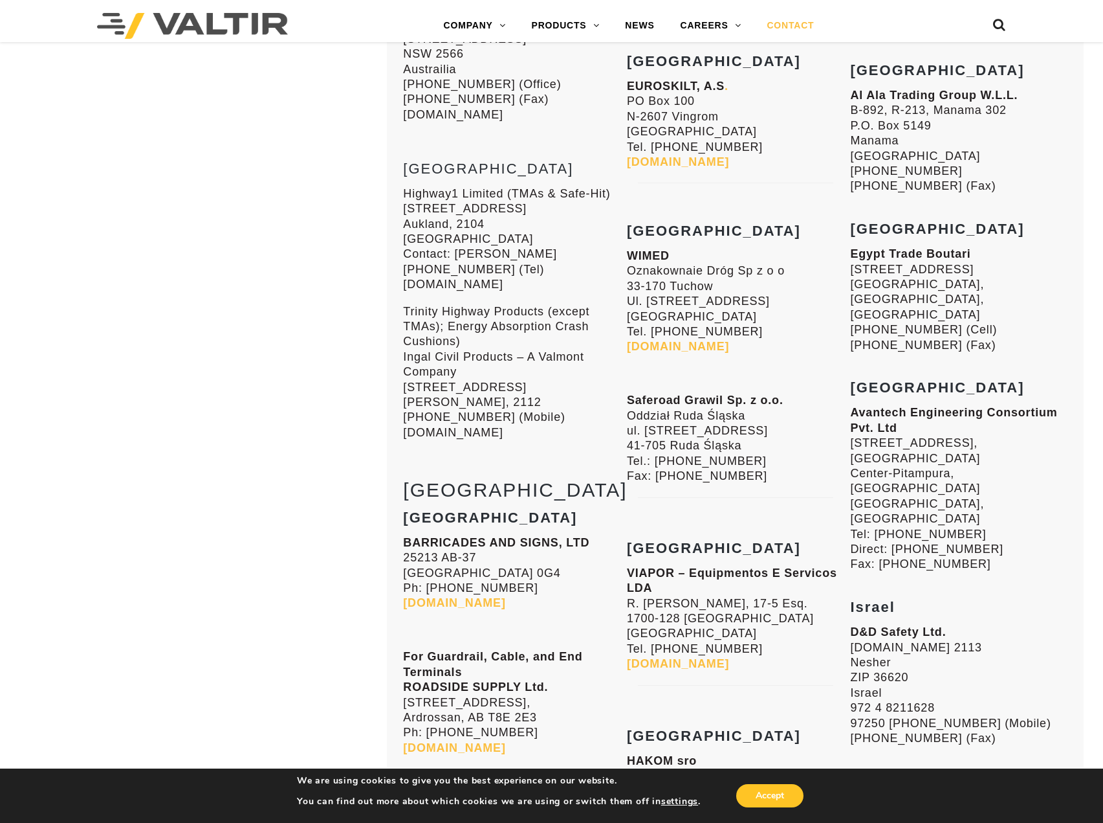
scroll to position [7896, 0]
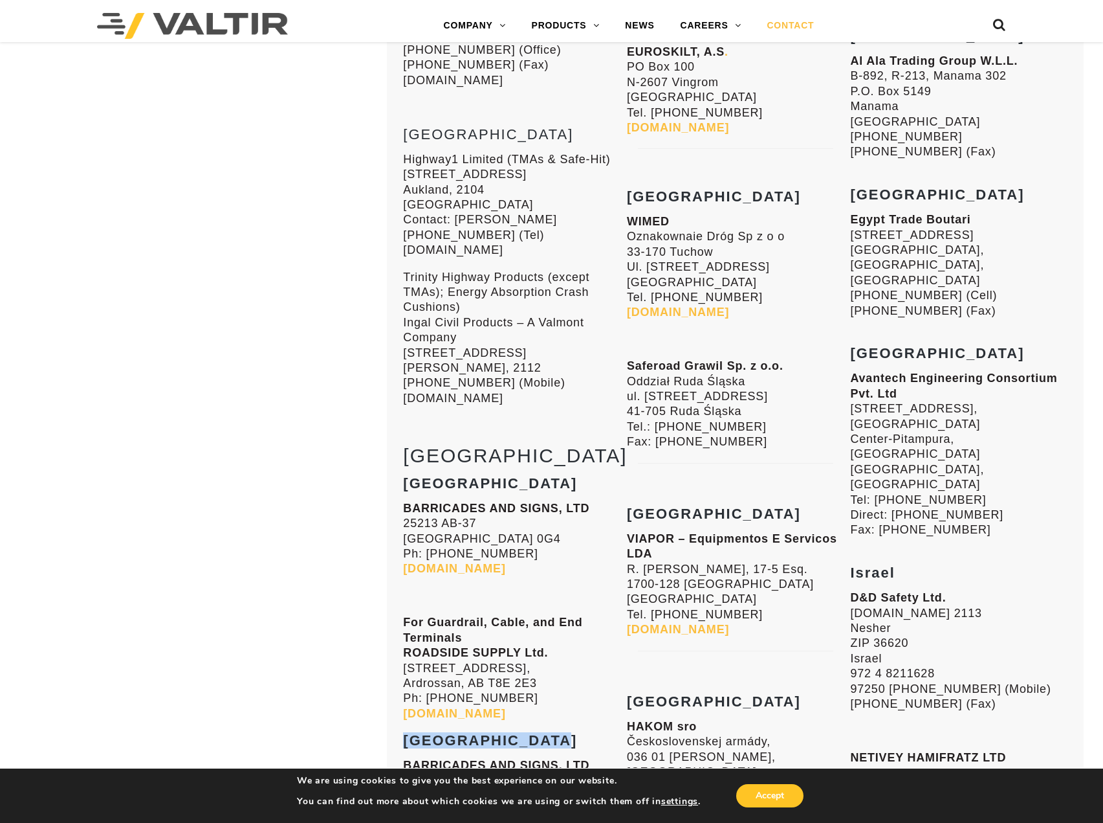
drag, startPoint x: 408, startPoint y: 568, endPoint x: 554, endPoint y: 568, distance: 145.6
click at [554, 733] on h3 "[GEOGRAPHIC_DATA]" at bounding box center [511, 741] width 217 height 16
drag, startPoint x: 632, startPoint y: 530, endPoint x: 707, endPoint y: 528, distance: 75.7
click at [707, 694] on h3 "[GEOGRAPHIC_DATA]" at bounding box center [735, 702] width 217 height 16
drag, startPoint x: 855, startPoint y: 537, endPoint x: 905, endPoint y: 535, distance: 49.9
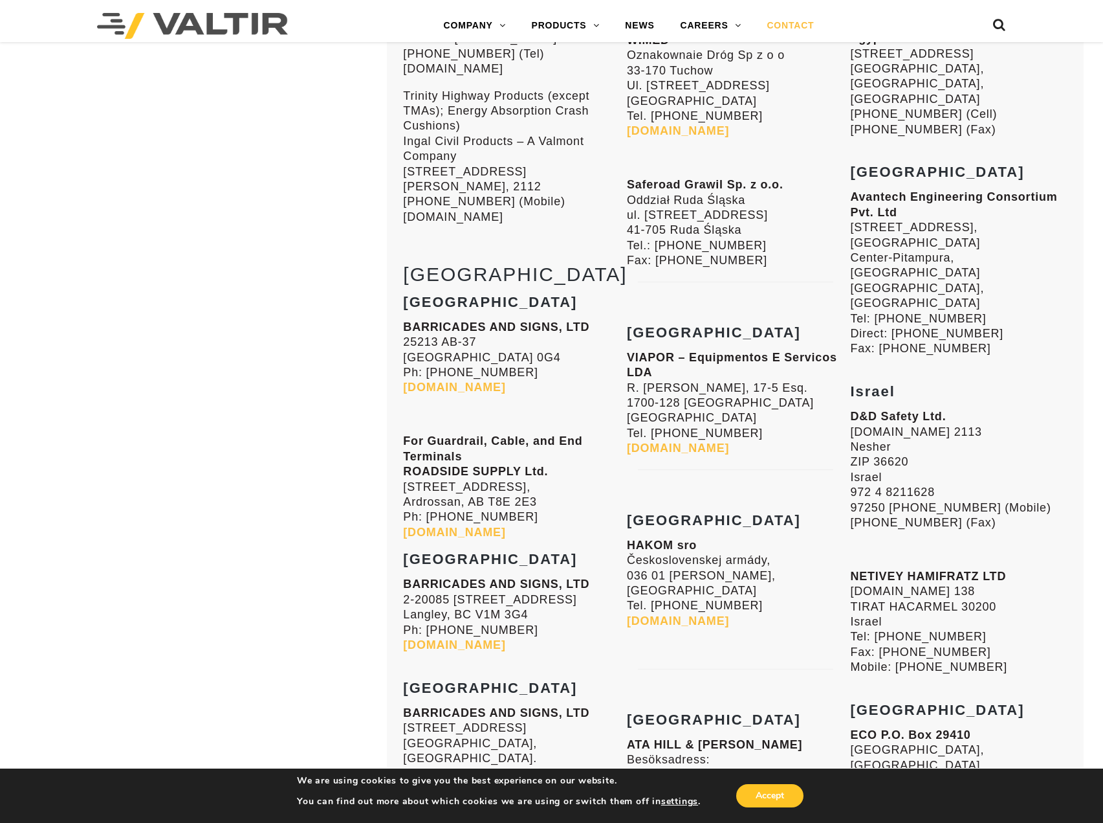
scroll to position [8090, 0]
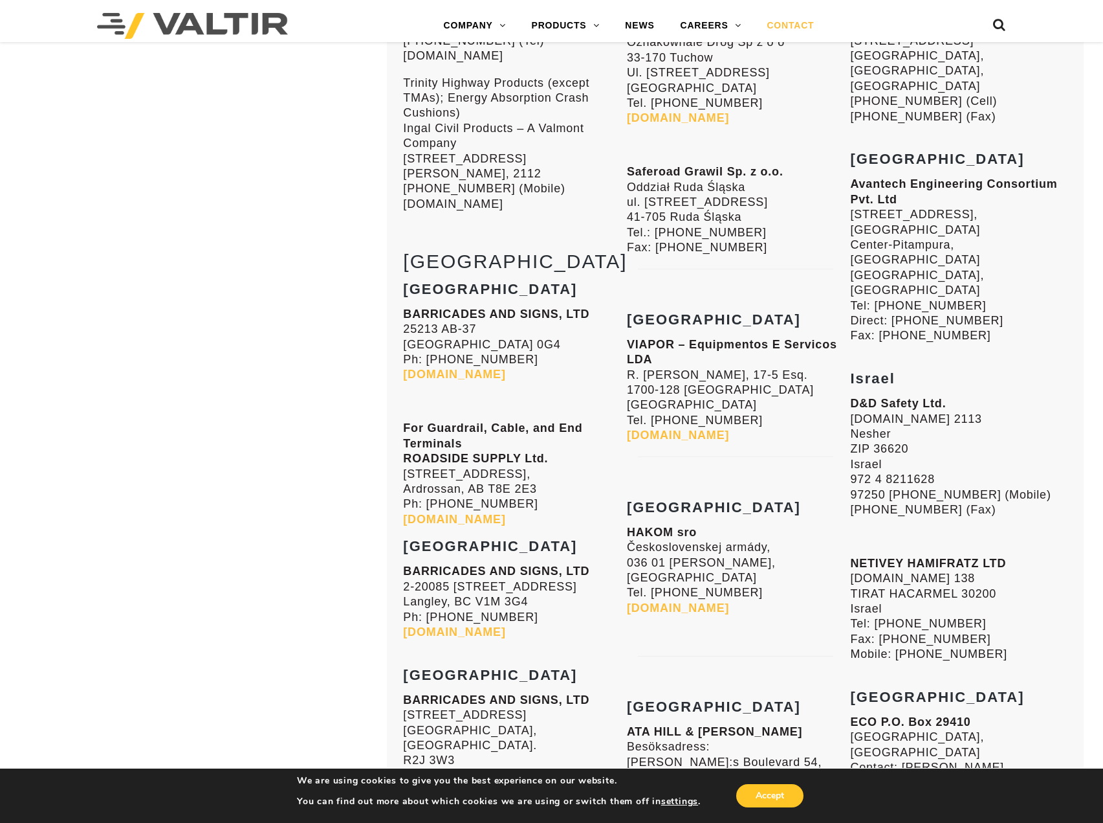
drag, startPoint x: 406, startPoint y: 497, endPoint x: 504, endPoint y: 493, distance: 98.5
click at [504, 651] on h3 "[GEOGRAPHIC_DATA]" at bounding box center [511, 666] width 217 height 31
click at [416, 667] on strong "[GEOGRAPHIC_DATA]" at bounding box center [490, 675] width 174 height 16
drag, startPoint x: 408, startPoint y: 502, endPoint x: 502, endPoint y: 497, distance: 93.3
click at [502, 651] on h3 "[GEOGRAPHIC_DATA]" at bounding box center [511, 666] width 217 height 31
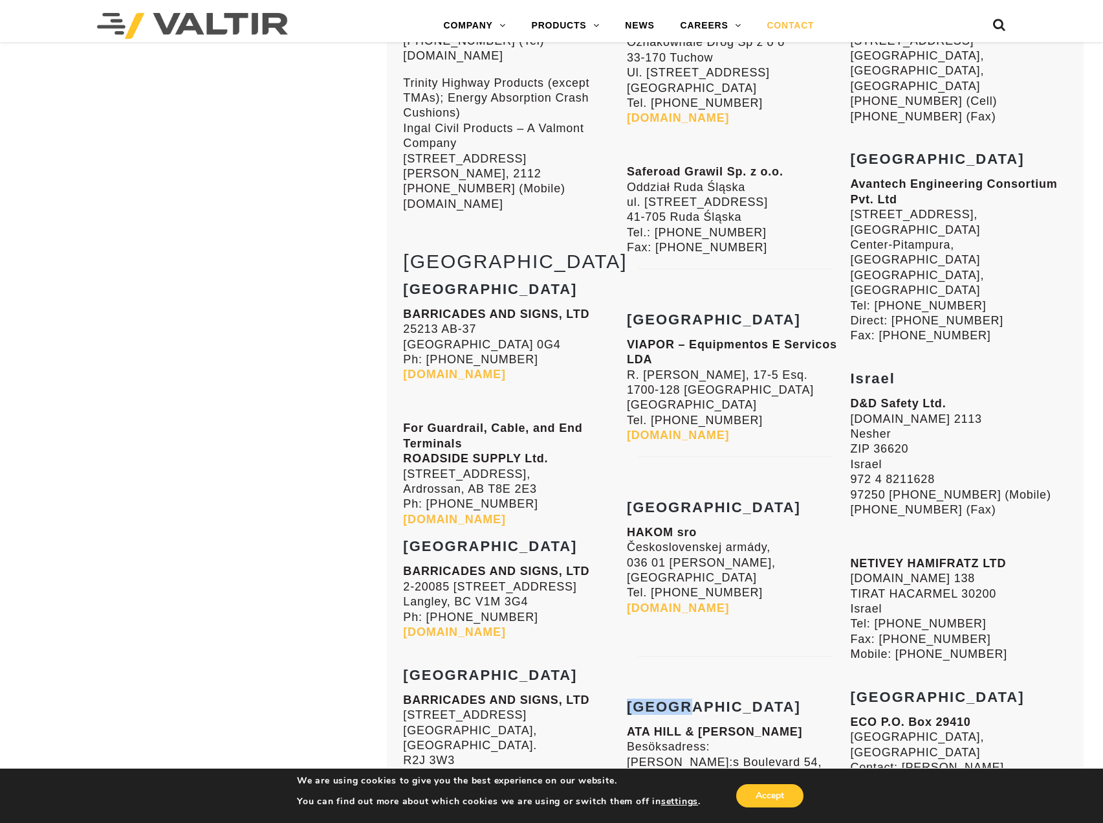
drag, startPoint x: 631, startPoint y: 540, endPoint x: 708, endPoint y: 535, distance: 77.2
click at [708, 699] on h3 "[GEOGRAPHIC_DATA]" at bounding box center [735, 707] width 217 height 16
drag, startPoint x: 854, startPoint y: 482, endPoint x: 936, endPoint y: 483, distance: 81.6
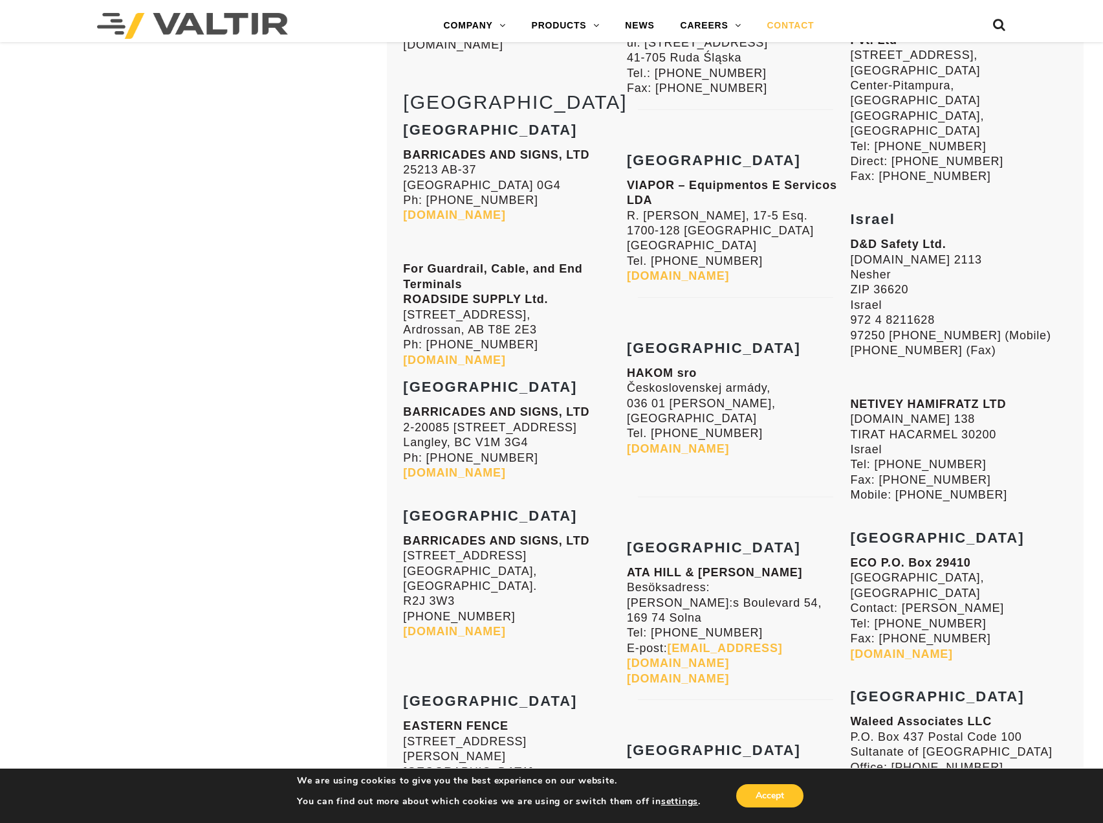
scroll to position [8414, 0]
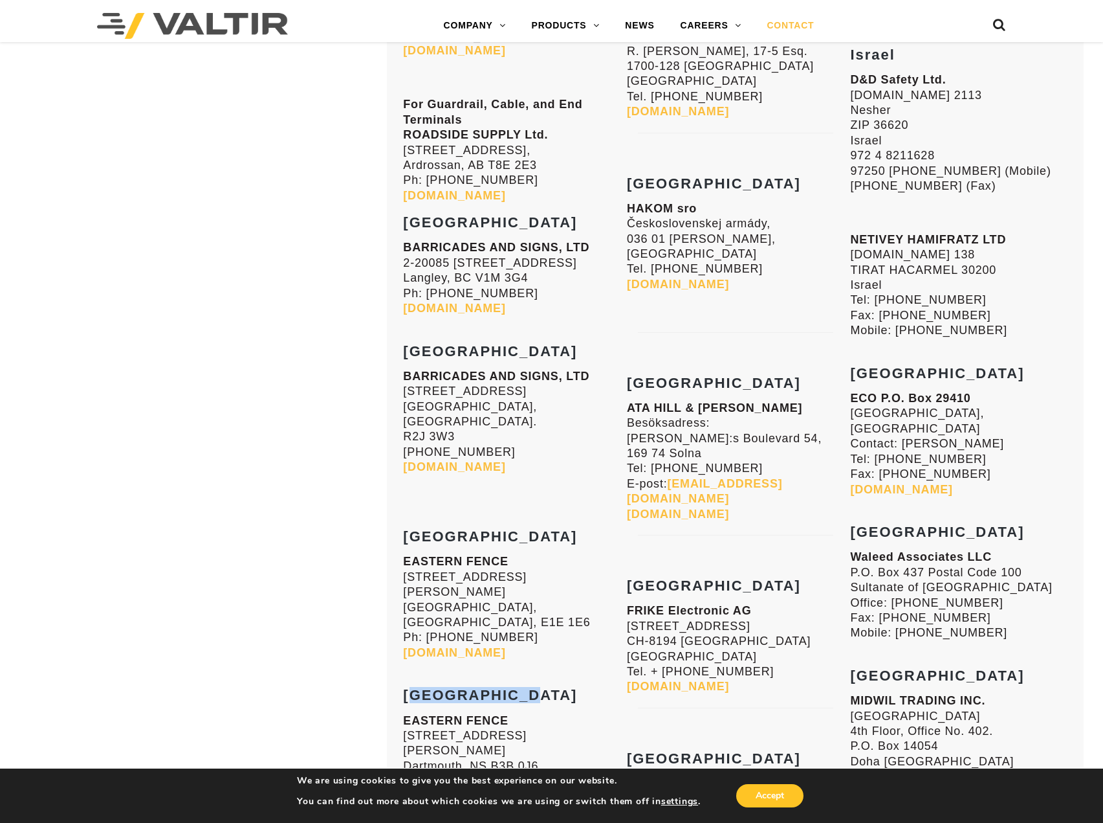
drag, startPoint x: 404, startPoint y: 477, endPoint x: 540, endPoint y: 471, distance: 136.1
click at [540, 672] on h3 "[GEOGRAPHIC_DATA]" at bounding box center [511, 687] width 217 height 31
drag, startPoint x: 632, startPoint y: 402, endPoint x: 735, endPoint y: 400, distance: 103.6
click at [735, 578] on h3 "[GEOGRAPHIC_DATA]" at bounding box center [735, 586] width 217 height 16
drag, startPoint x: 852, startPoint y: 379, endPoint x: 955, endPoint y: 373, distance: 102.4
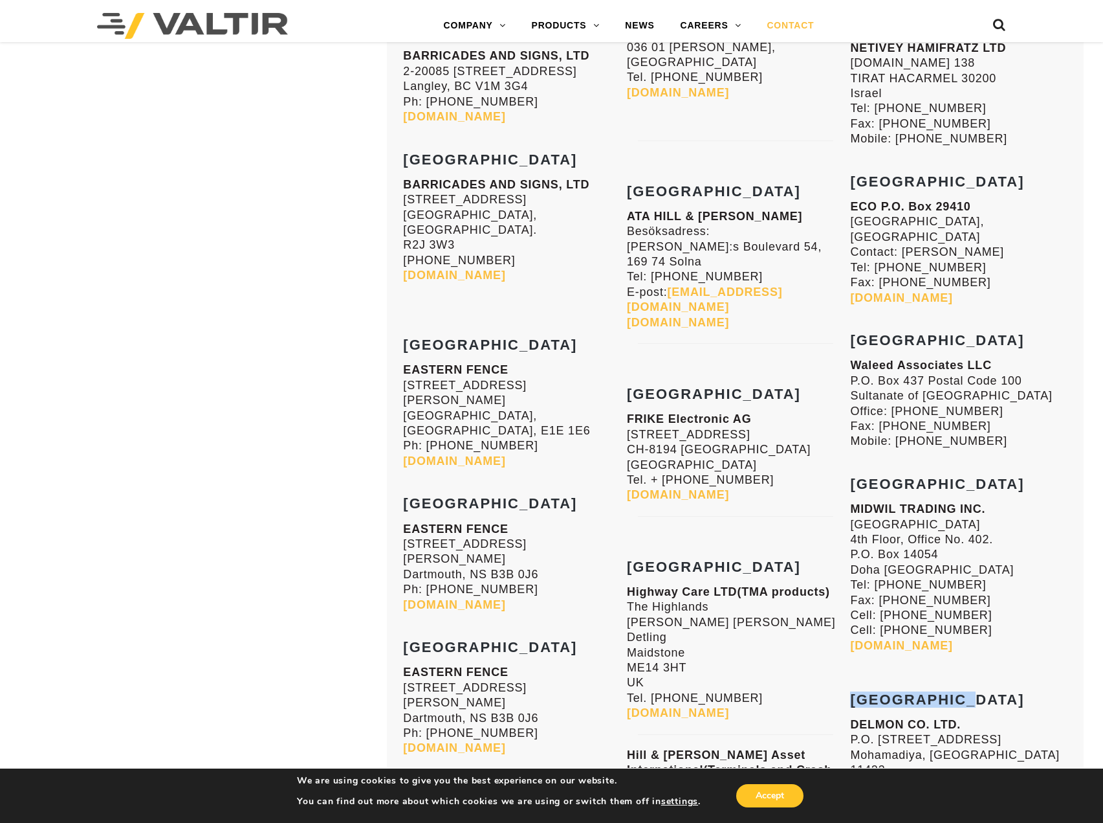
scroll to position [8608, 0]
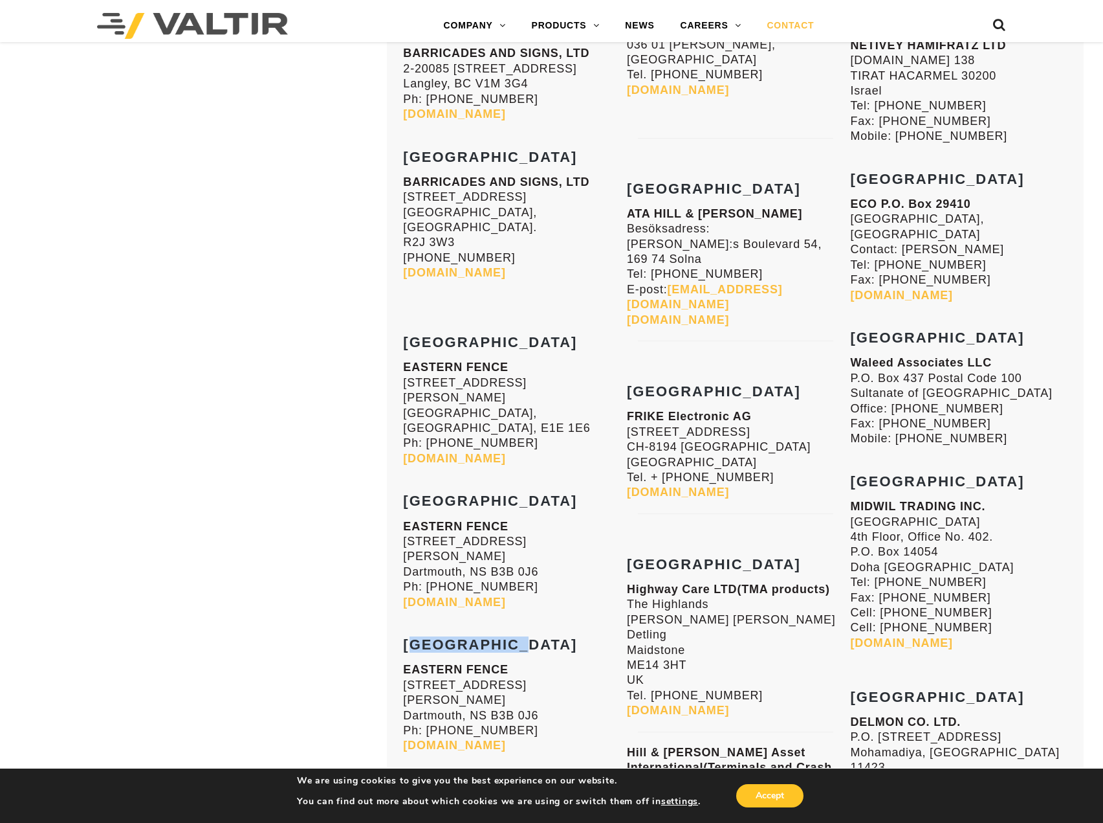
drag, startPoint x: 404, startPoint y: 412, endPoint x: 517, endPoint y: 414, distance: 113.3
click at [517, 621] on h3 "[GEOGRAPHIC_DATA]" at bounding box center [511, 636] width 217 height 31
drag, startPoint x: 630, startPoint y: 382, endPoint x: 766, endPoint y: 386, distance: 136.0
click at [766, 557] on h3 "[GEOGRAPHIC_DATA]" at bounding box center [735, 565] width 217 height 16
drag, startPoint x: 856, startPoint y: 338, endPoint x: 952, endPoint y: 337, distance: 96.4
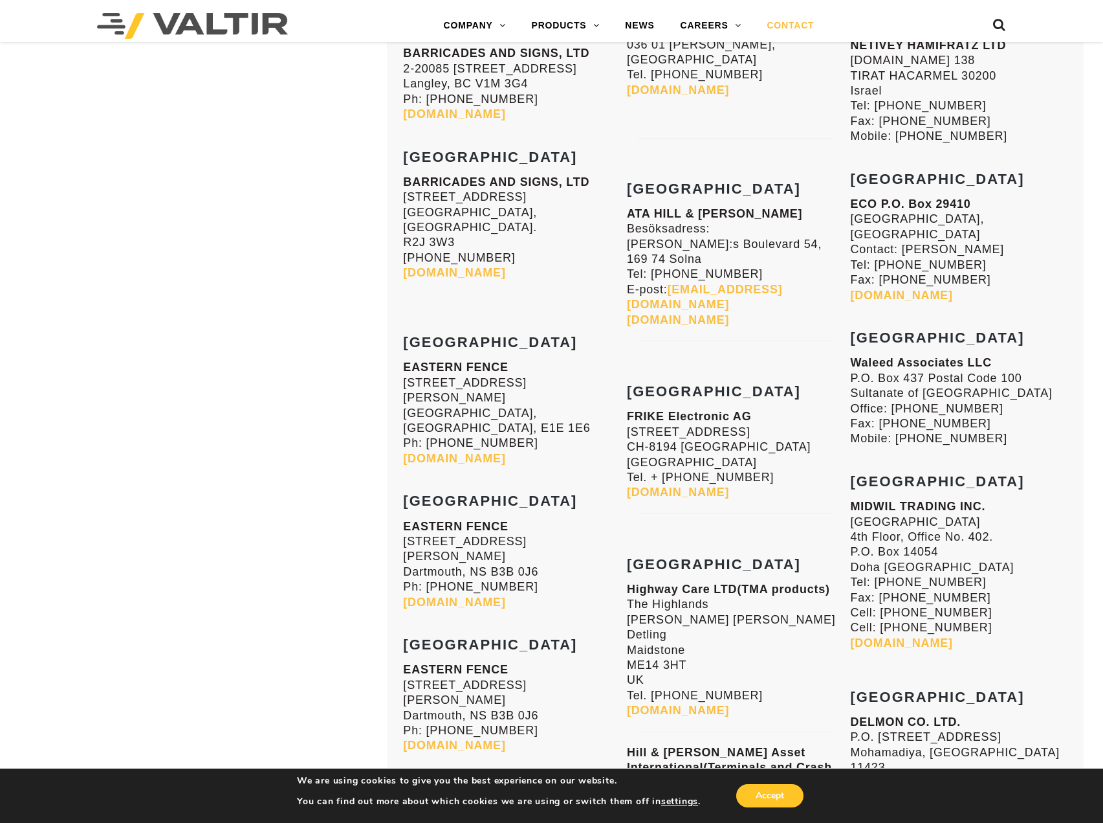
drag, startPoint x: 408, startPoint y: 538, endPoint x: 511, endPoint y: 534, distance: 102.3
click at [511, 765] on h3 "[GEOGRAPHIC_DATA]" at bounding box center [511, 780] width 217 height 31
drag, startPoint x: 852, startPoint y: 513, endPoint x: 1034, endPoint y: 510, distance: 181.2
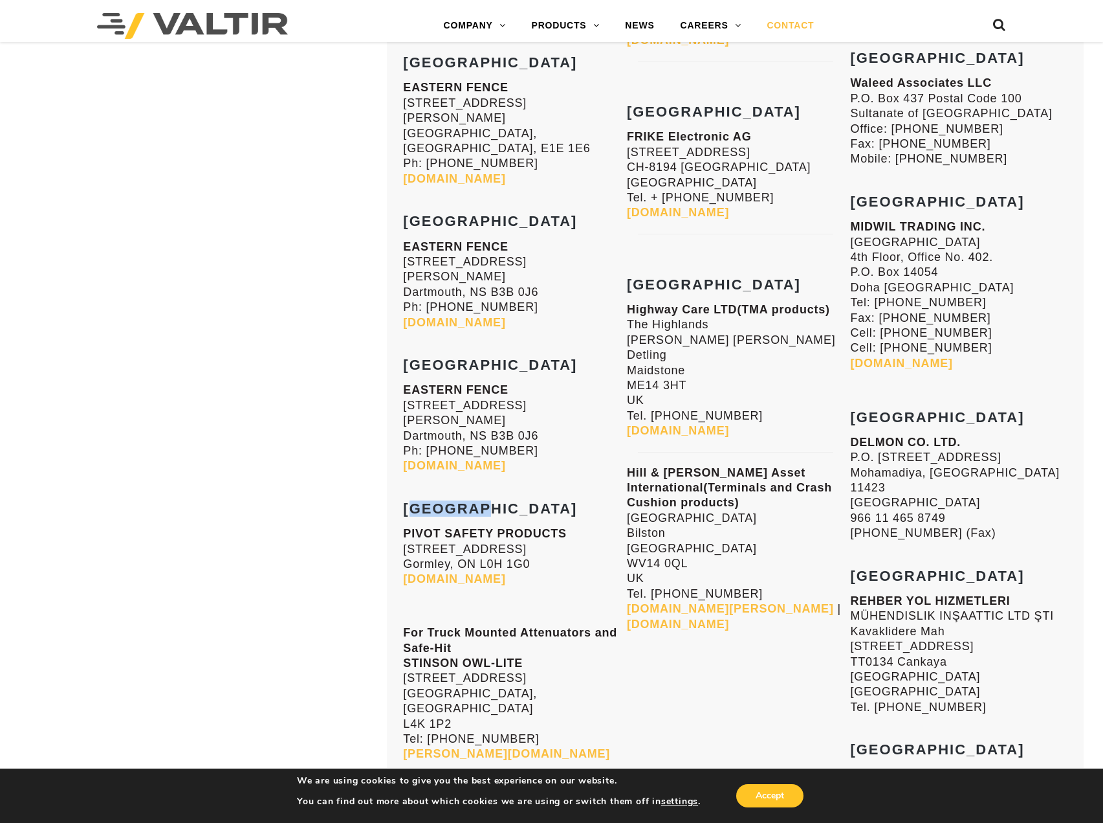
scroll to position [8931, 0]
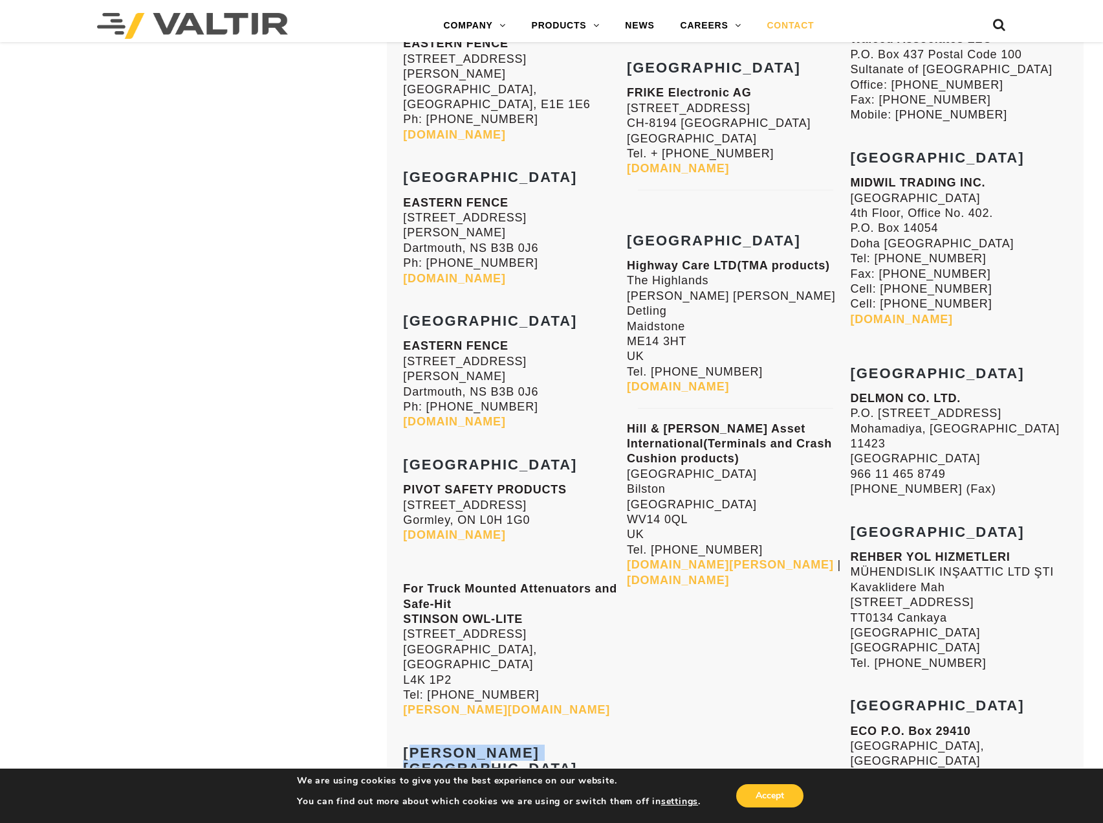
drag, startPoint x: 407, startPoint y: 489, endPoint x: 587, endPoint y: 494, distance: 180.0
click at [587, 729] on h3 "[PERSON_NAME][GEOGRAPHIC_DATA]" at bounding box center [511, 752] width 217 height 47
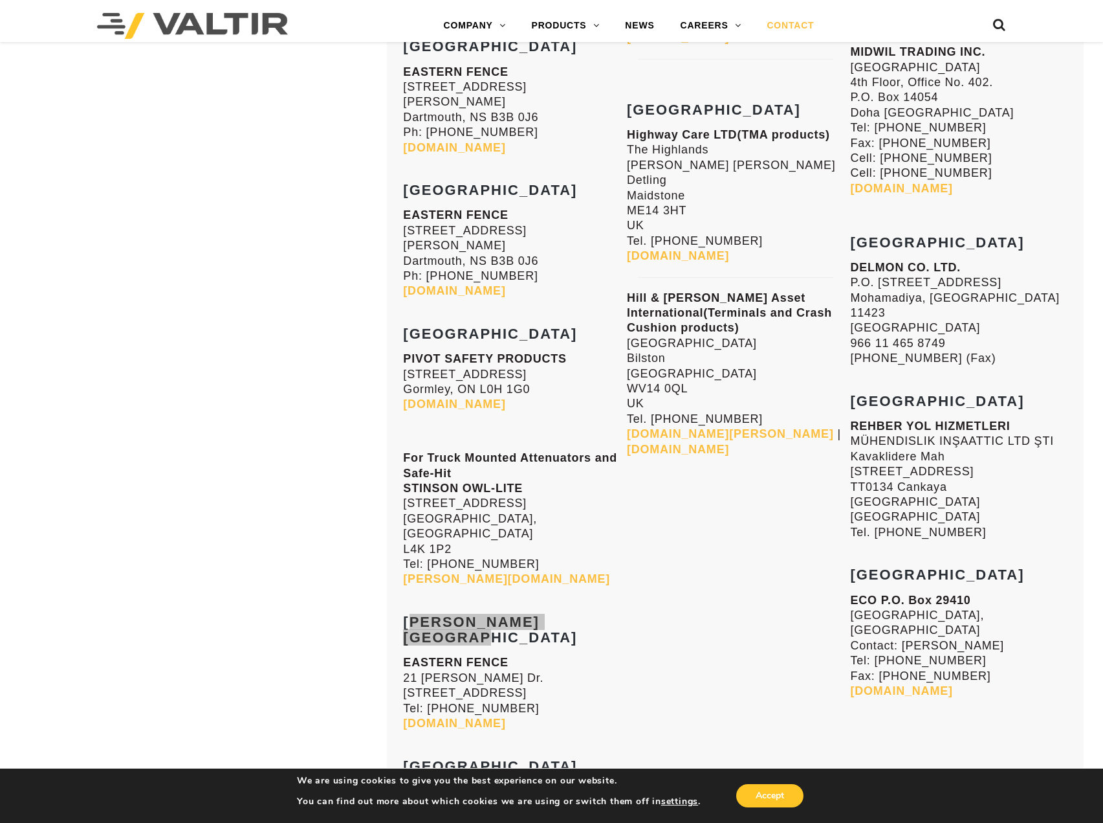
scroll to position [9320, 0]
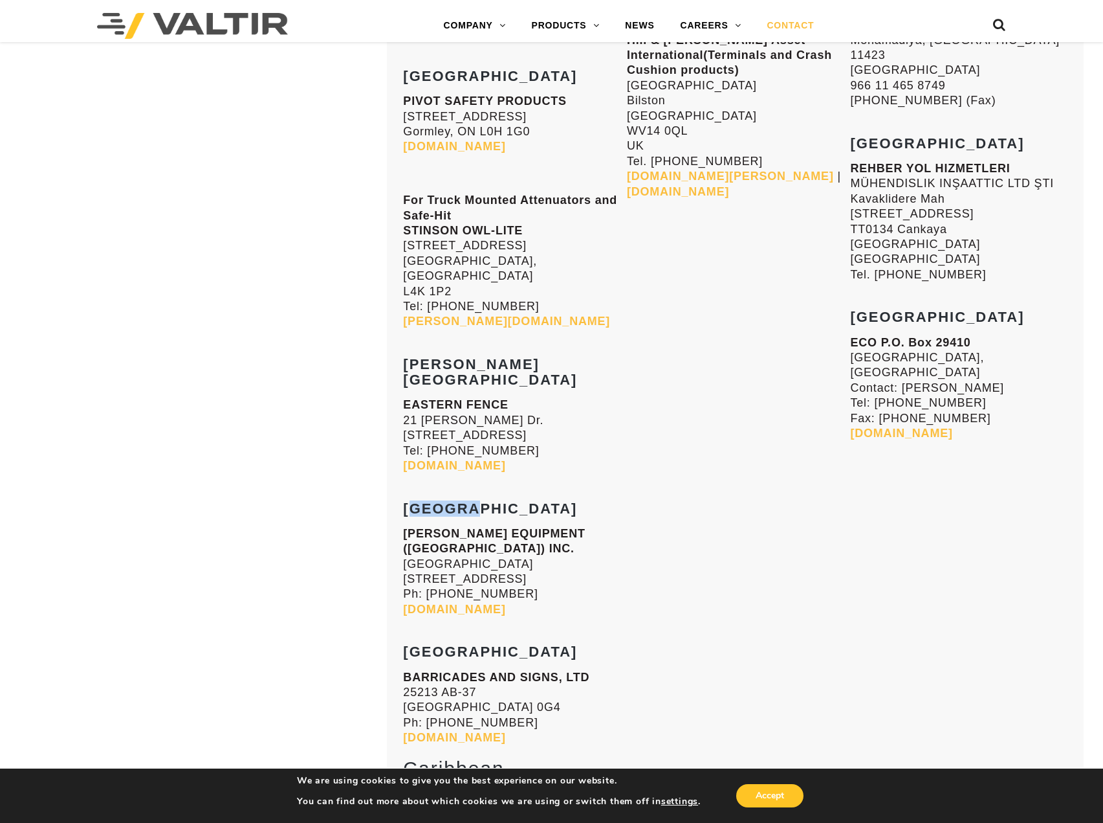
drag, startPoint x: 407, startPoint y: 228, endPoint x: 511, endPoint y: 232, distance: 103.6
click at [511, 485] on h3 "[GEOGRAPHIC_DATA]" at bounding box center [511, 500] width 217 height 31
drag, startPoint x: 405, startPoint y: 370, endPoint x: 515, endPoint y: 373, distance: 109.4
click at [515, 643] on strong "[GEOGRAPHIC_DATA]" at bounding box center [490, 651] width 174 height 16
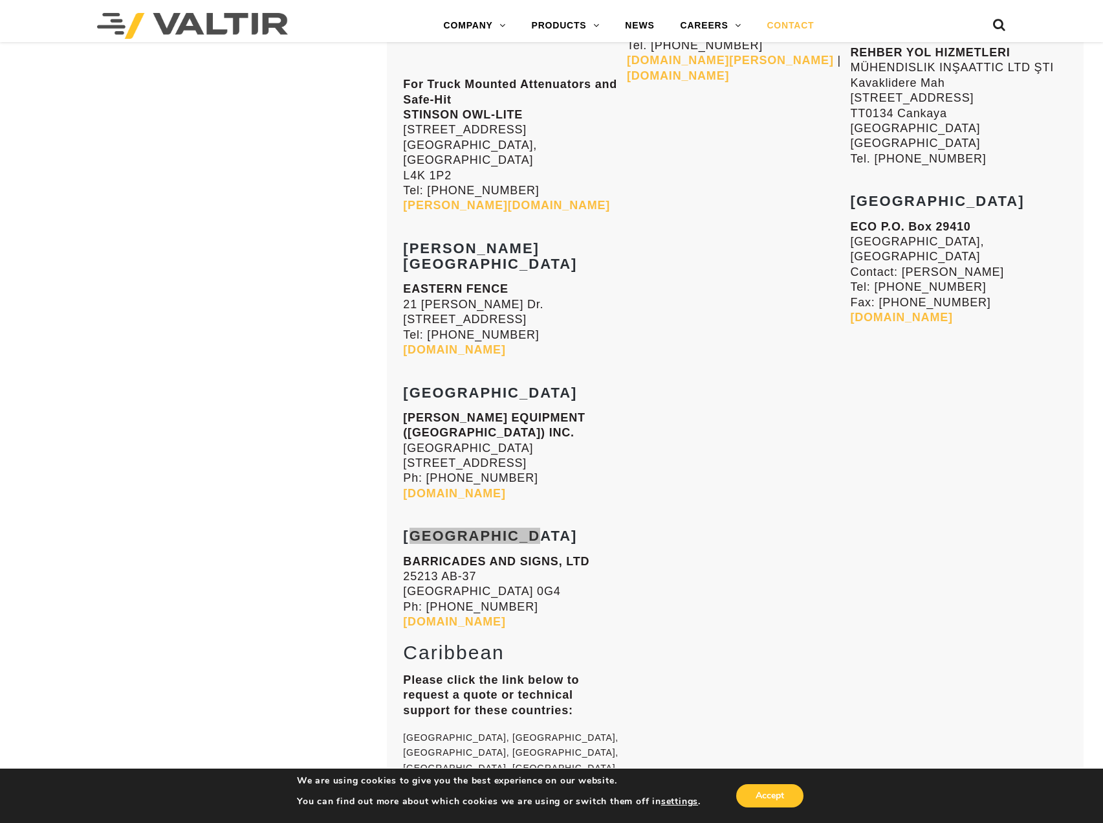
scroll to position [9643, 0]
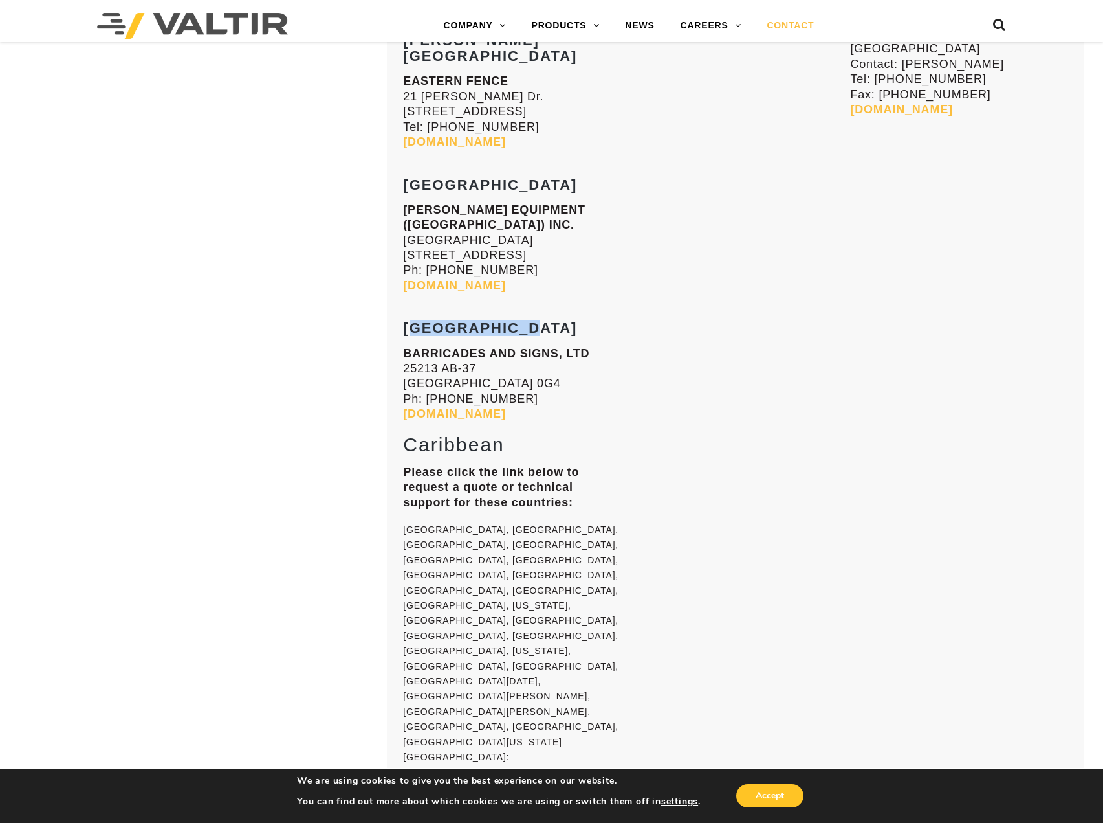
drag, startPoint x: 406, startPoint y: 458, endPoint x: 523, endPoint y: 465, distance: 116.7
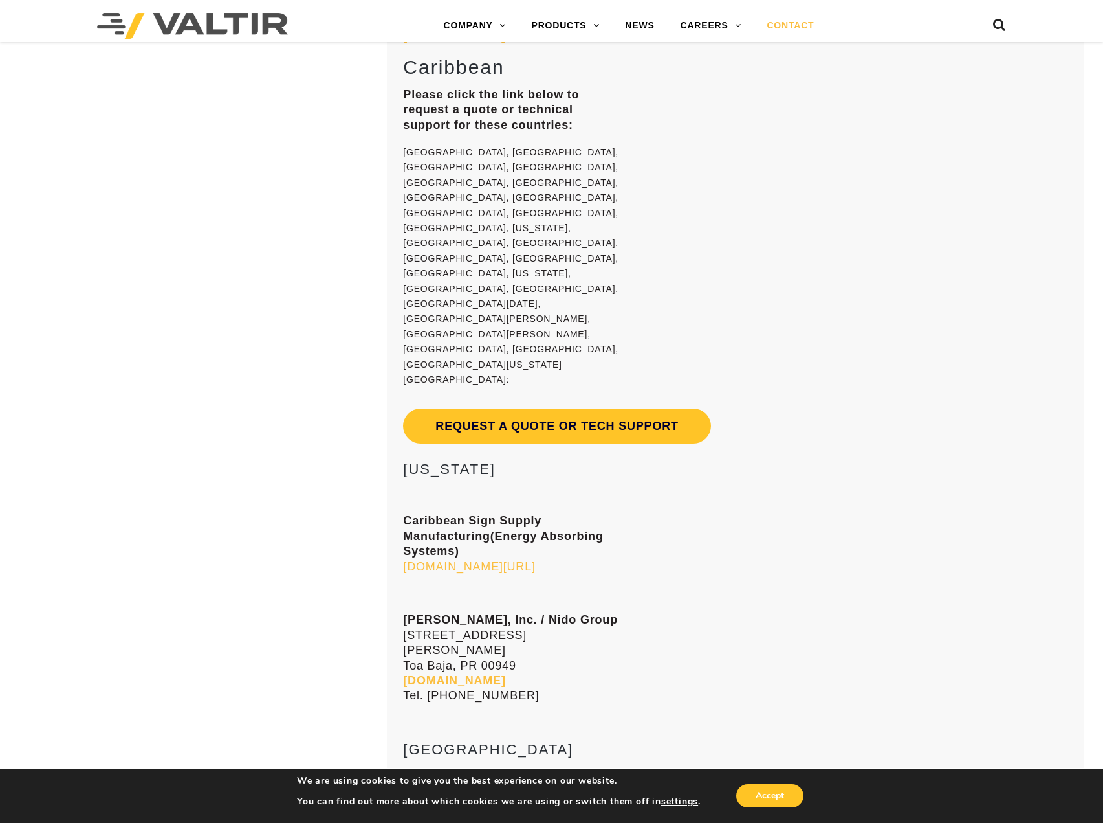
scroll to position [10032, 0]
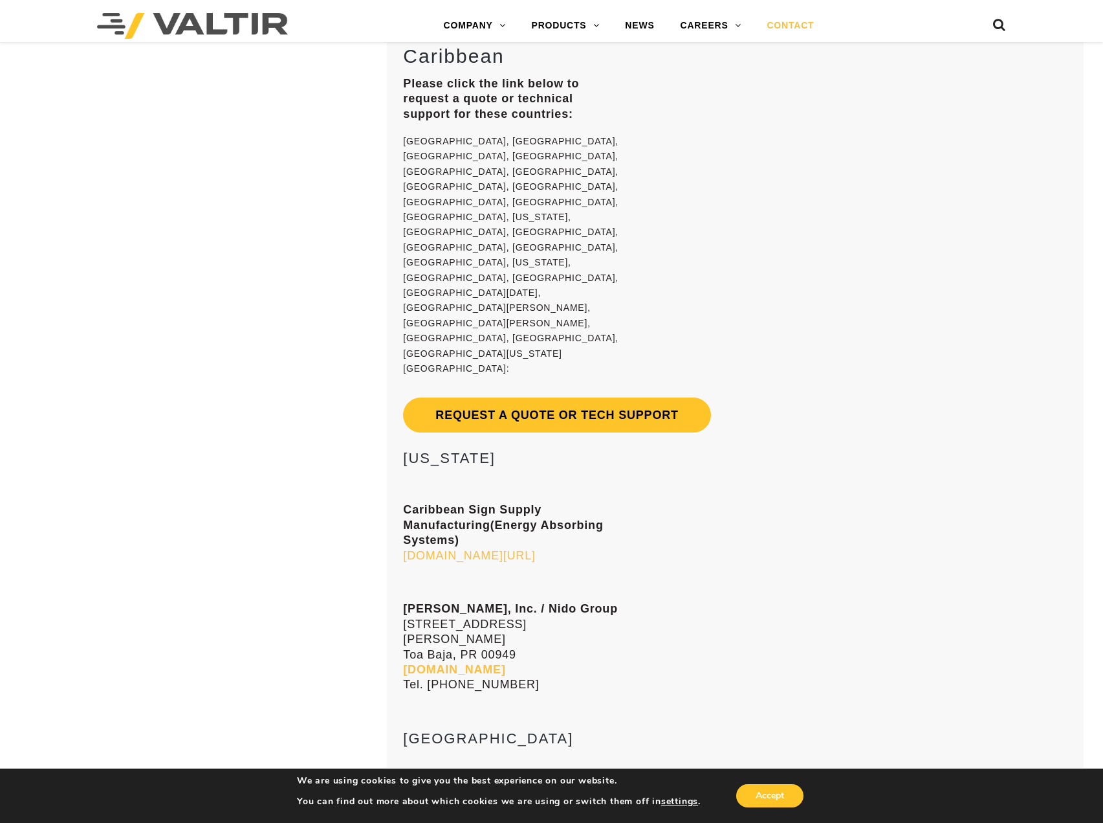
drag, startPoint x: 405, startPoint y: 337, endPoint x: 575, endPoint y: 345, distance: 170.4
click at [575, 731] on h3 "[GEOGRAPHIC_DATA]" at bounding box center [511, 739] width 217 height 16
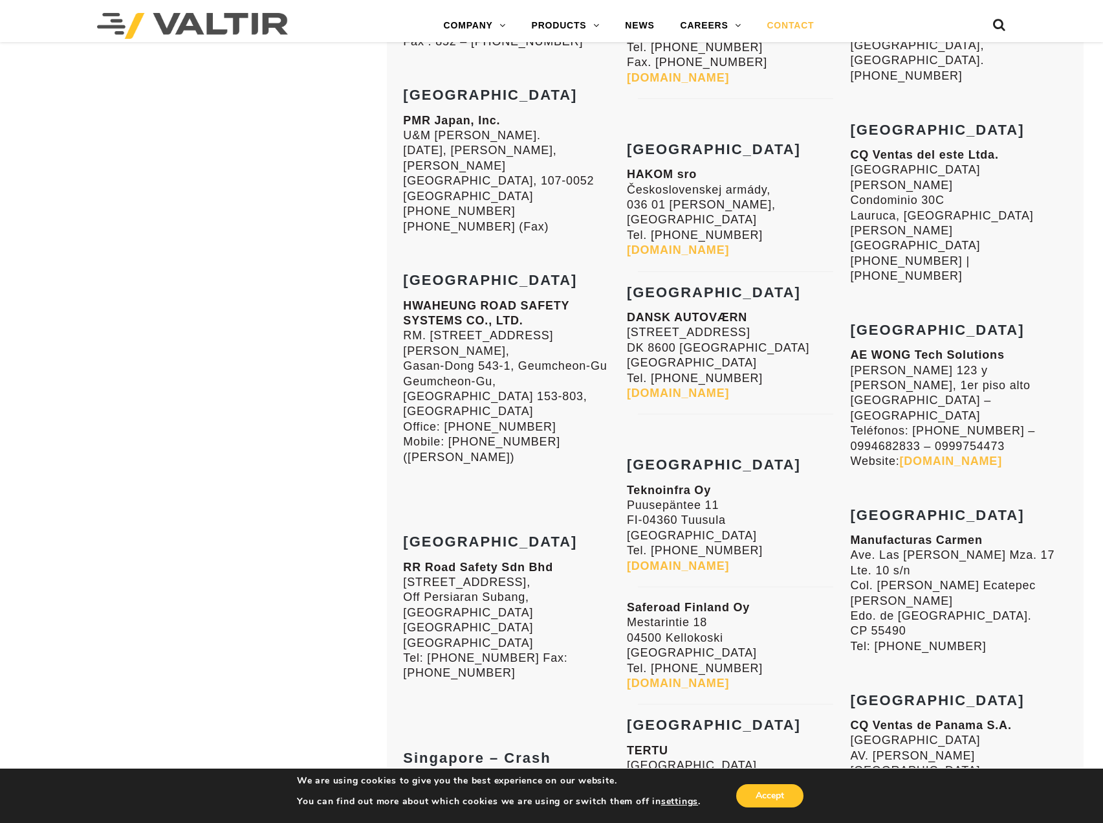
scroll to position [5896, 0]
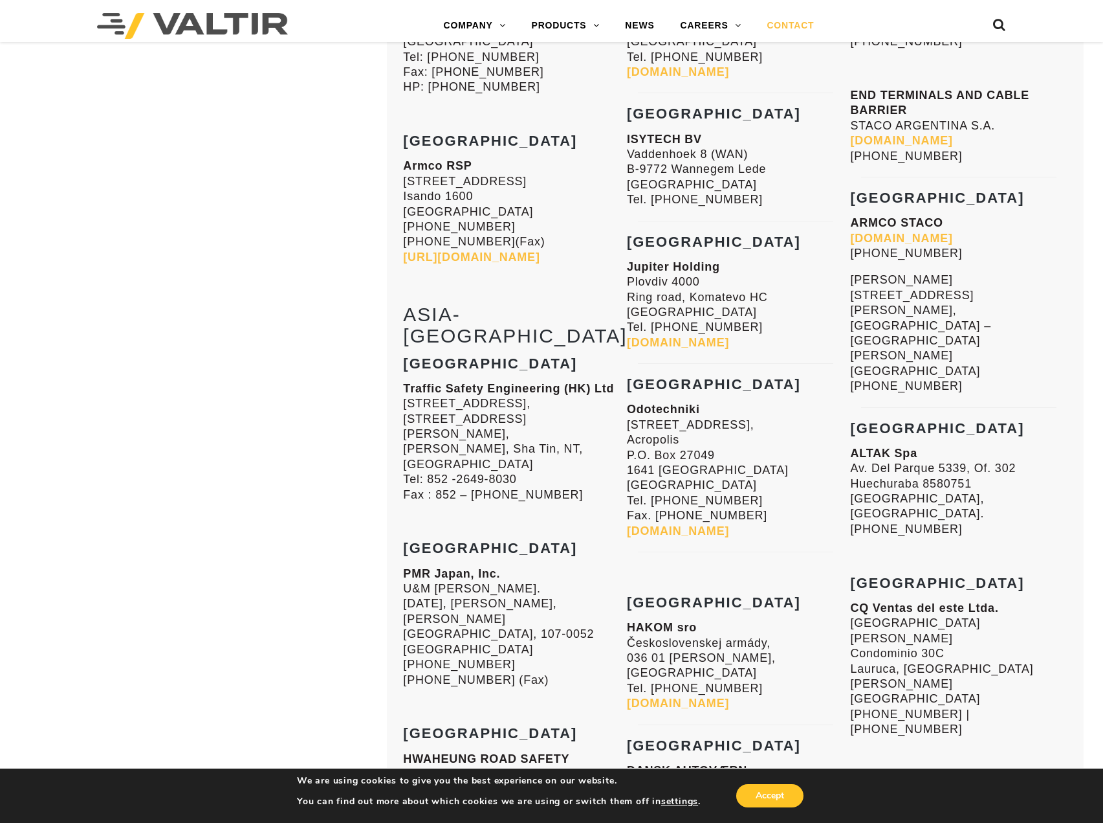
click at [170, 419] on div "VALTIR DISTRIBUTORS US DISTRIBUTORS [US_STATE] Gulf Material Sales, LLC [STREET…" at bounding box center [551, 338] width 1103 height 9344
